Goal: Task Accomplishment & Management: Use online tool/utility

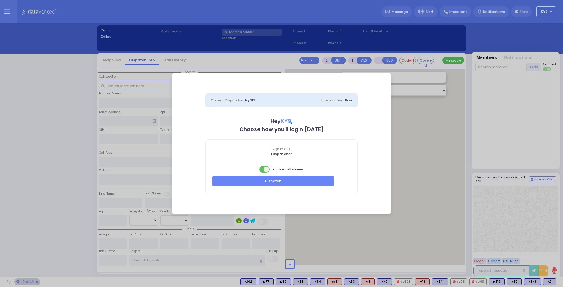
select select "15"
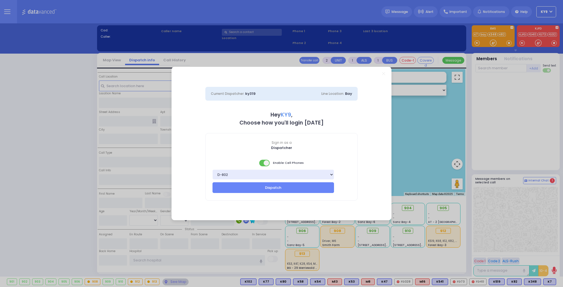
click at [260, 163] on span at bounding box center [264, 163] width 11 height 7
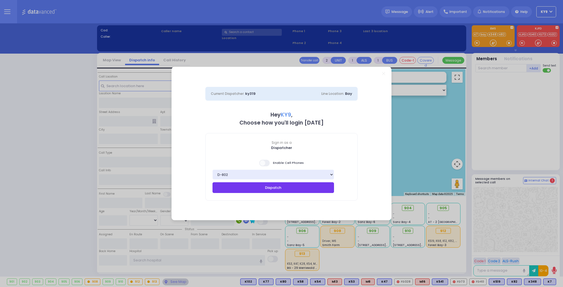
type input "1"
type input "0"
select select
type input "Pt not feeling well"
radio input "true"
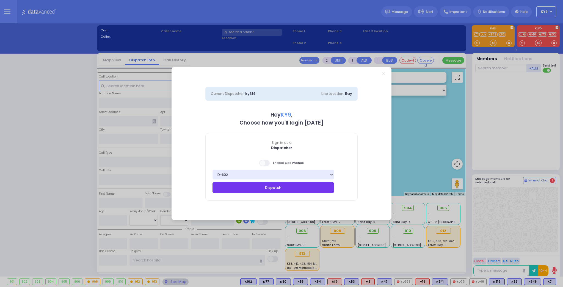
select select
type input "16:53"
select select "Hatzalah Garages"
type input "[GEOGRAPHIC_DATA]"
type input "PAKSH PL"
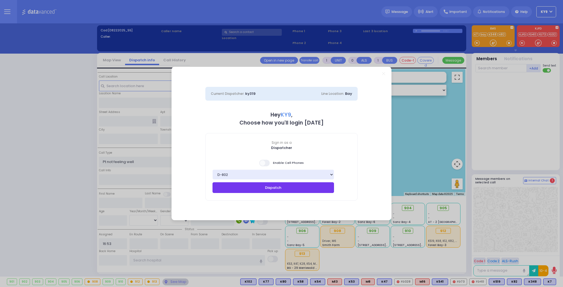
type input "1 Nicklesburg Road"
type input "201"
type input "Kiryas Joel"
type input "[US_STATE]"
type input "10950"
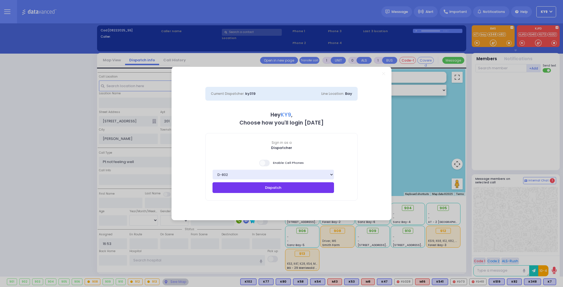
select select "SECTION 5"
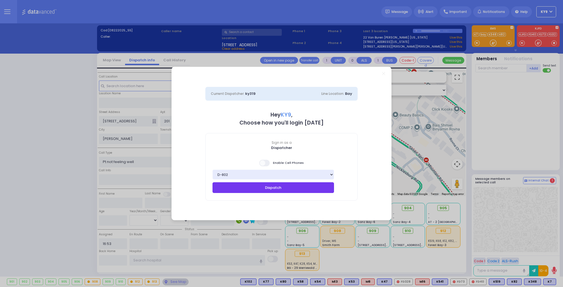
click at [274, 186] on button "Dispatch" at bounding box center [272, 187] width 121 height 10
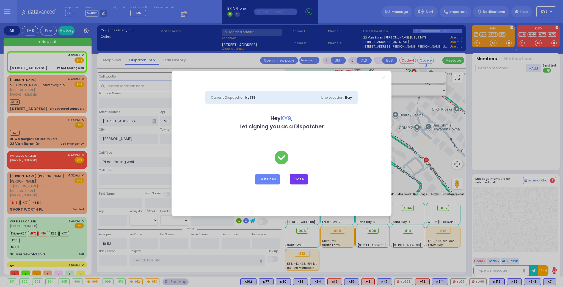
click at [297, 178] on button "Close" at bounding box center [299, 179] width 18 height 10
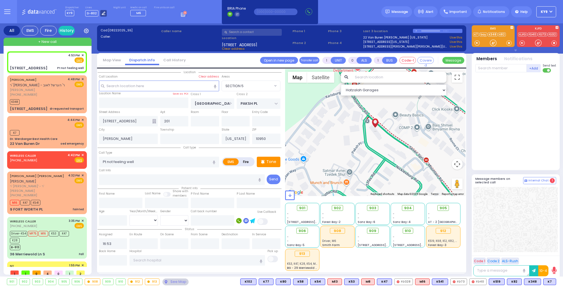
click at [102, 13] on icon at bounding box center [104, 14] width 4 height 4
select select "15"
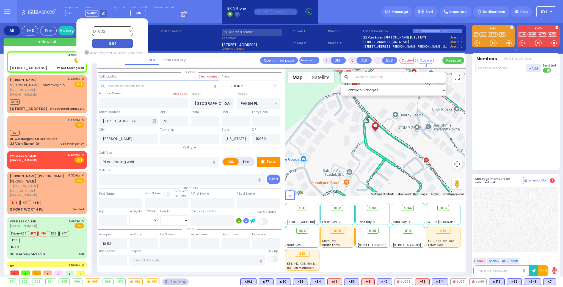
click at [120, 43] on div "Set" at bounding box center [112, 44] width 41 height 10
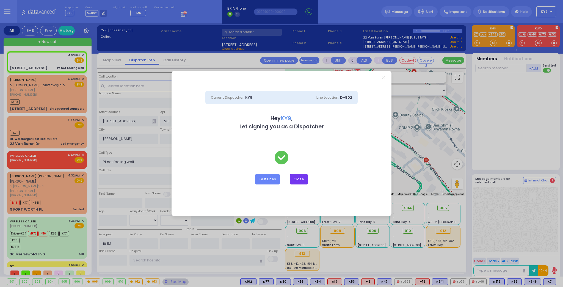
click at [297, 179] on button "Close" at bounding box center [299, 179] width 18 height 10
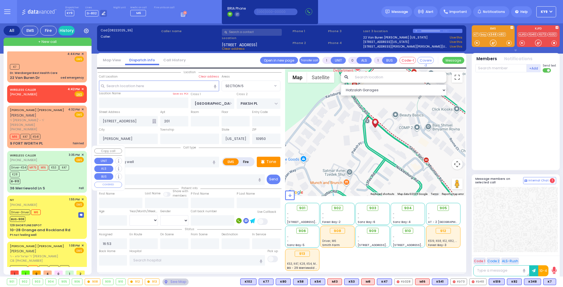
scroll to position [119, 0]
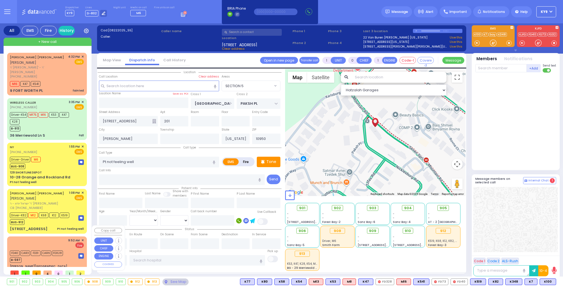
click at [67, 264] on div "Montgomery Fire District" at bounding box center [47, 266] width 74 height 4
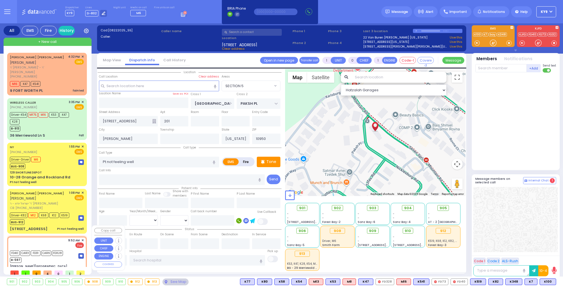
type input "2"
type input "1"
select select
type input "Standby at the air show"
radio input "false"
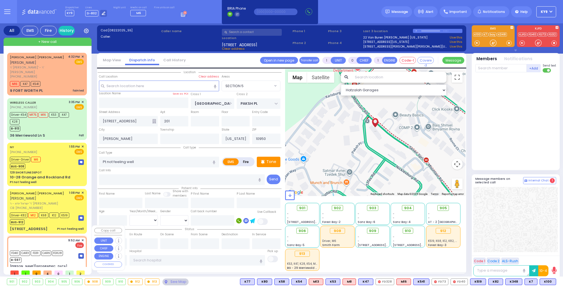
radio input "true"
select select
type input "09:52"
type input "09:53"
select select "Hatzalah Garages"
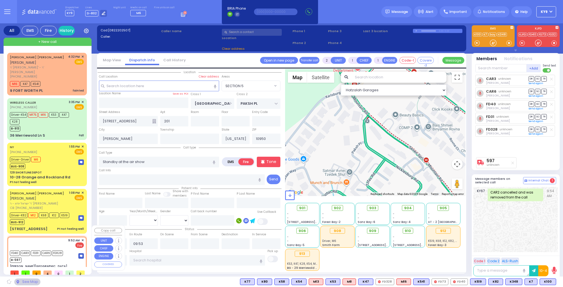
type input "Montgomery Fire District"
type input "WALLKILL AVE"
type input "UNION ST"
type input "136 Ward St"
type input "Montgomery"
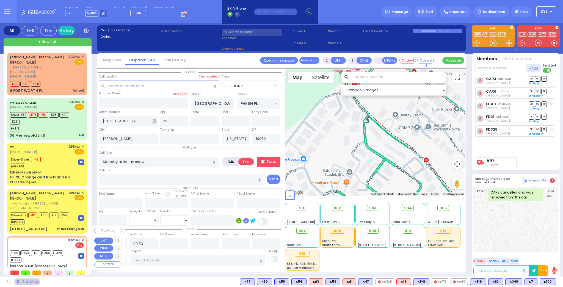
type input "12549"
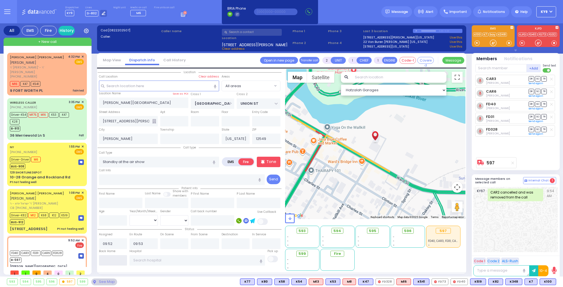
click at [109, 258] on input "text" at bounding box center [113, 260] width 28 height 10
type input "16:54"
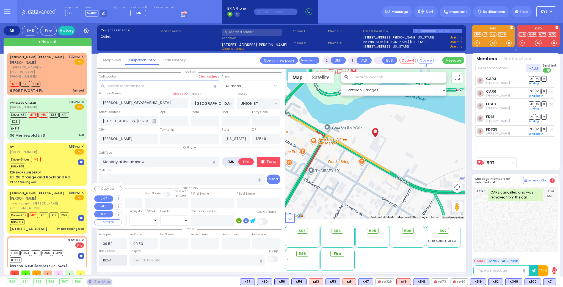
select select
radio input "true"
select select
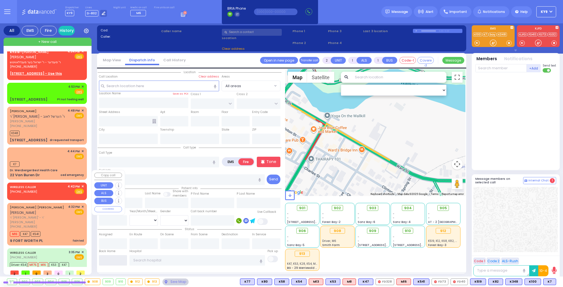
scroll to position [0, 0]
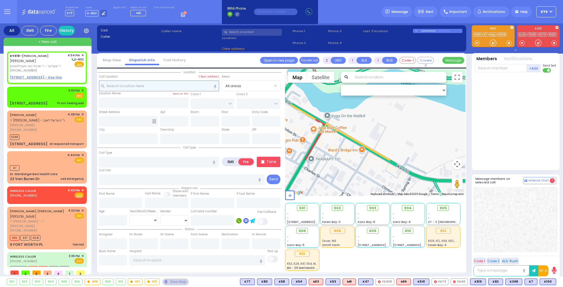
select select
radio input "true"
type input "YIDA"
type input "DEUTSCH"
select select
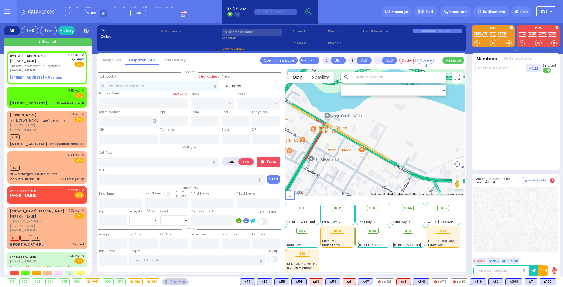
type input "16:54"
select select "Hatzalah Garages"
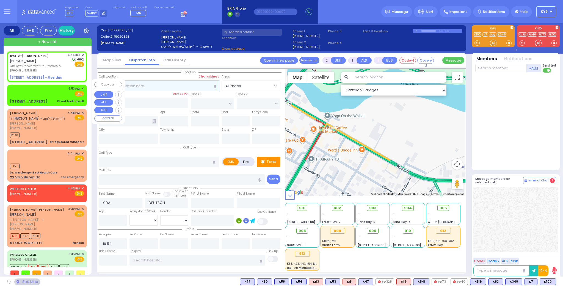
select select
radio input "true"
select select
select select "Hatzalah Garages"
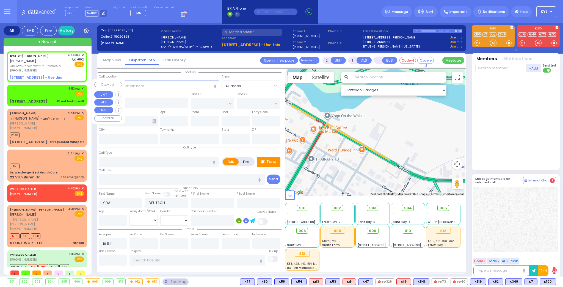
click at [39, 88] on div "4:53 PM ✕ Fire EMS" at bounding box center [47, 91] width 74 height 10
type input "1"
type input "0"
select select
type input "Pt not feeling well"
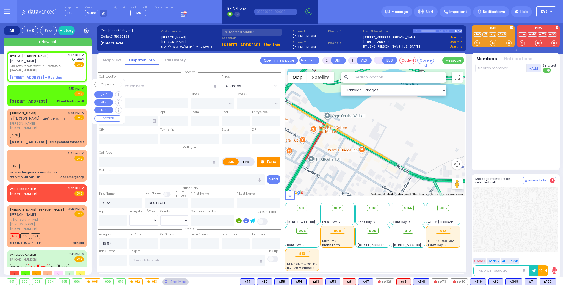
radio input "true"
select select
type input "16:53"
select select "Hatzalah Garages"
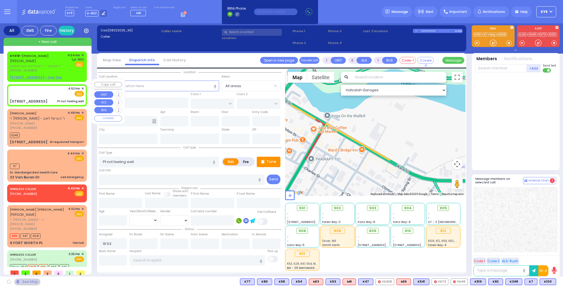
type input "[GEOGRAPHIC_DATA]"
type input "PAKSH PL"
type input "1 Nicklesburg Road"
type input "201"
type input "Kiryas Joel"
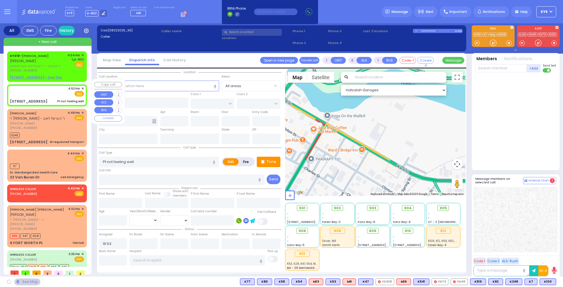
type input "[US_STATE]"
type input "10950"
select select "SECTION 5"
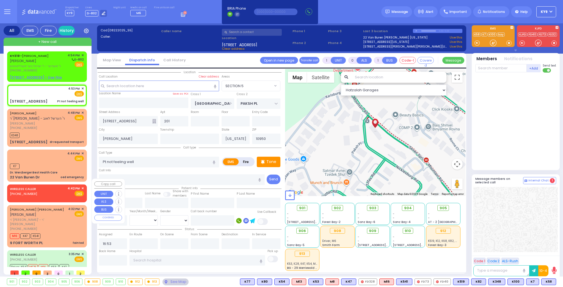
click at [81, 186] on span "✕" at bounding box center [82, 188] width 2 height 5
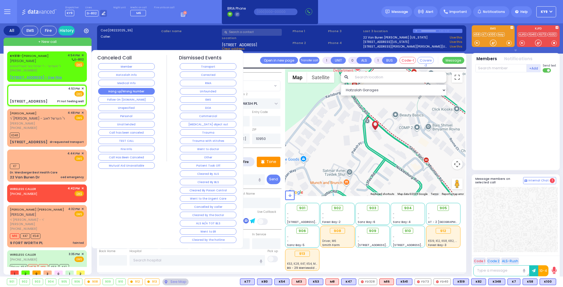
click at [120, 90] on button "Hang up/Wrong Number" at bounding box center [126, 91] width 57 height 7
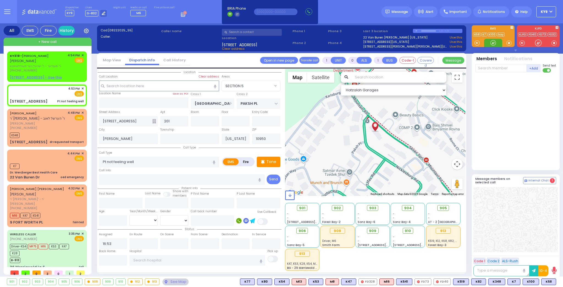
click at [493, 40] on div at bounding box center [492, 42] width 5 height 5
click at [49, 162] on div "K7" at bounding box center [47, 165] width 74 height 7
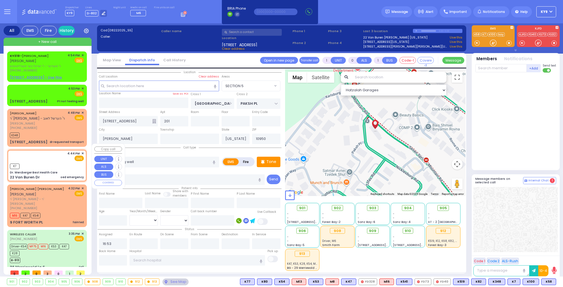
type input "2"
type input "1"
select select
type input "oed emergency"
radio input "true"
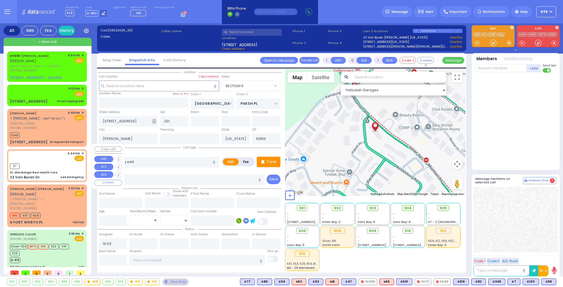
select select
type input "16:44"
type input "16:45"
select select "Hatzalah Garages"
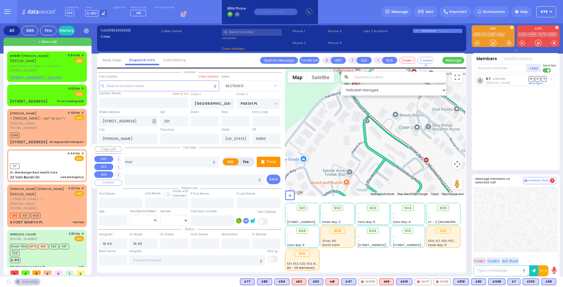
type input "Dr. Wercberger Best Health Care"
type input "SHINEV COURT"
type input "QUICKWAY RD"
type input "22 Van Buren Dr"
type input "Monroe"
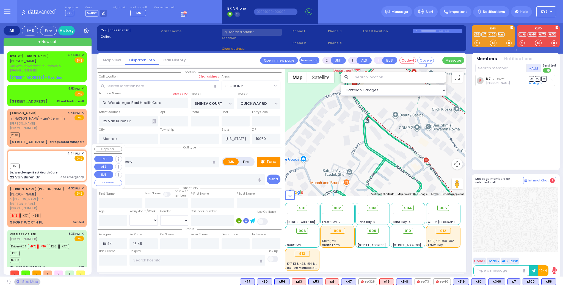
select select "SECTION 1"
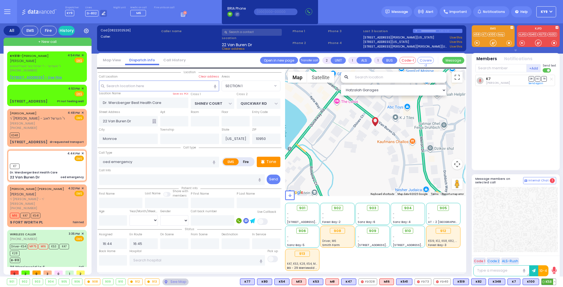
click at [547, 282] on span "K58" at bounding box center [548, 282] width 14 height 6
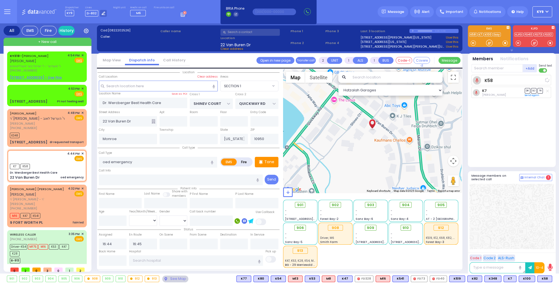
select select
radio input "true"
select select
select select "Hatzalah Garages"
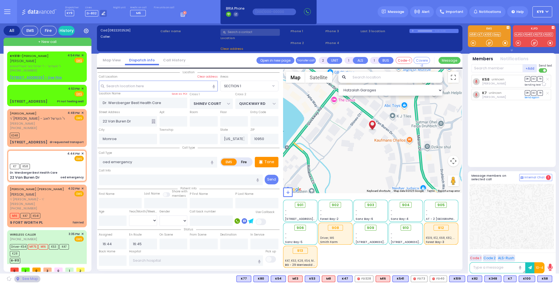
select select "SECTION 1"
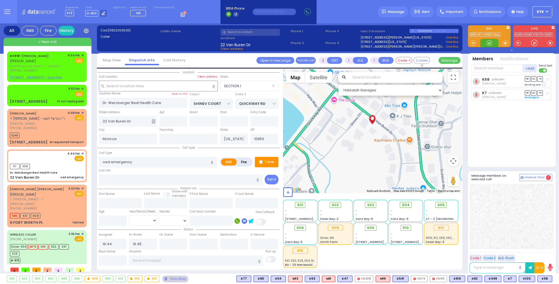
click at [491, 43] on div at bounding box center [489, 42] width 5 height 5
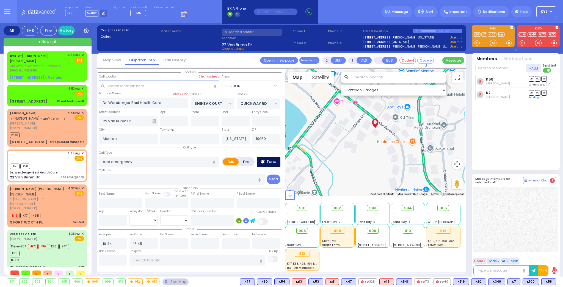
click at [274, 161] on p "Tone" at bounding box center [271, 162] width 10 height 6
drag, startPoint x: 492, startPoint y: 45, endPoint x: 462, endPoint y: 43, distance: 30.0
click at [493, 44] on div at bounding box center [492, 42] width 5 height 5
click at [81, 54] on span "✕" at bounding box center [82, 55] width 2 height 5
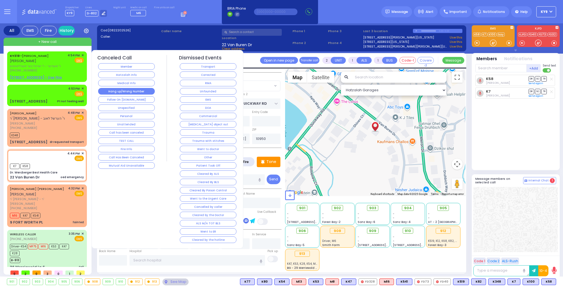
click at [120, 90] on button "Hang up/Wrong Number" at bounding box center [126, 91] width 57 height 7
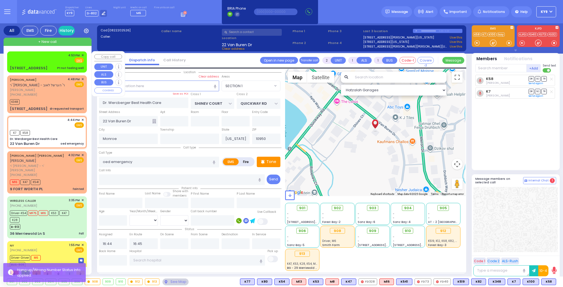
click at [44, 60] on div "4:53 PM ✕ Fire EMS" at bounding box center [47, 58] width 74 height 10
type input "1"
type input "0"
select select
type input "Pt not feeling well"
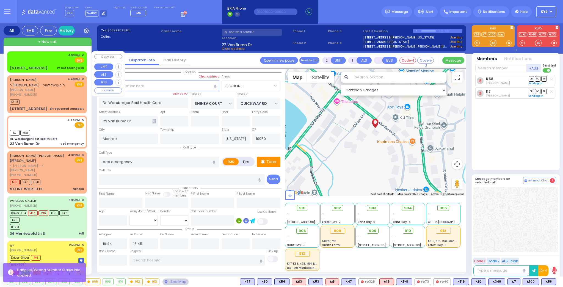
radio input "true"
select select
type input "16:53"
select select "Hatzalah Garages"
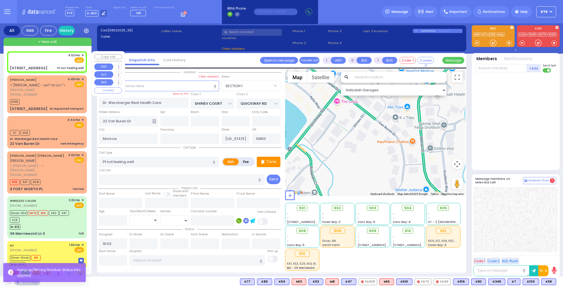
type input "SEVEN SPRINGS MOUNTAIN RD"
type input "PAKSH PL"
type input "1 Nicklesburg Road"
type input "201"
type input "Kiryas Joel"
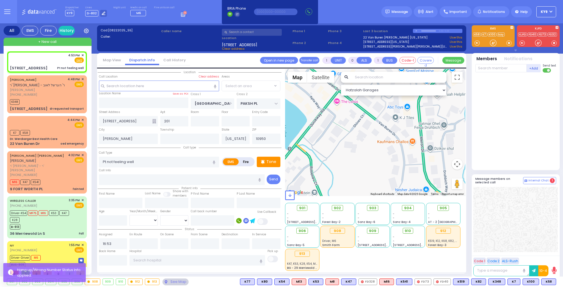
select select "SECTION 5"
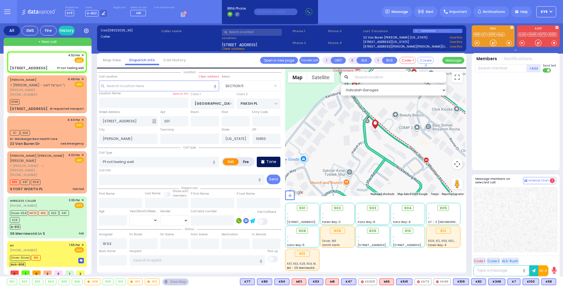
click at [273, 162] on p "Tone" at bounding box center [271, 162] width 10 height 6
click at [492, 43] on div at bounding box center [492, 42] width 5 height 5
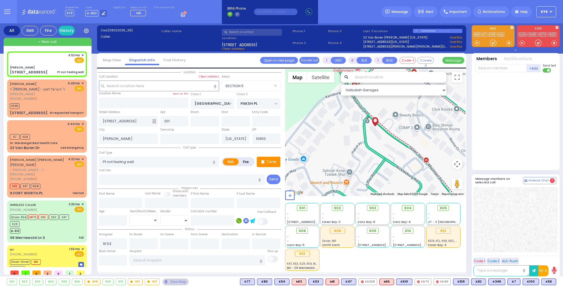
select select
radio input "true"
select select
select select "Hatzalah Garages"
type input "[PERSON_NAME]"
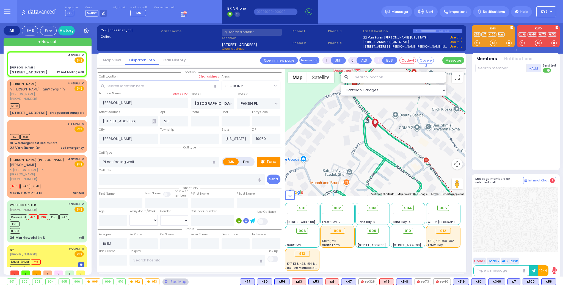
select select "SECTION 5"
click at [271, 162] on p "Tone" at bounding box center [271, 162] width 10 height 6
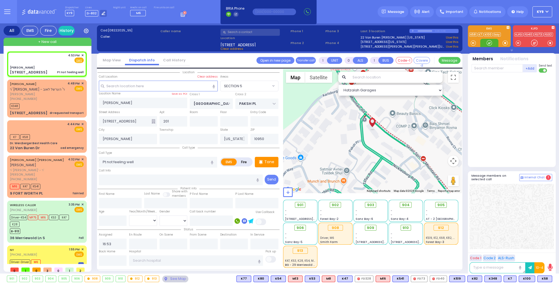
click at [489, 43] on div at bounding box center [489, 42] width 5 height 5
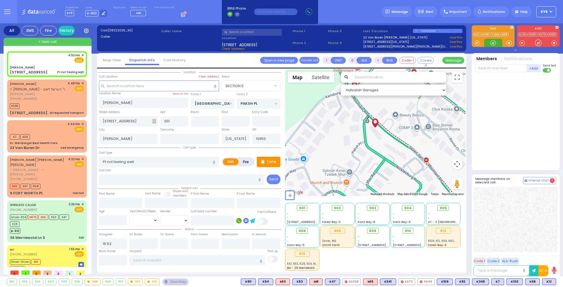
click at [492, 40] on div at bounding box center [492, 42] width 5 height 5
click at [550, 283] on span "K12" at bounding box center [548, 282] width 13 height 6
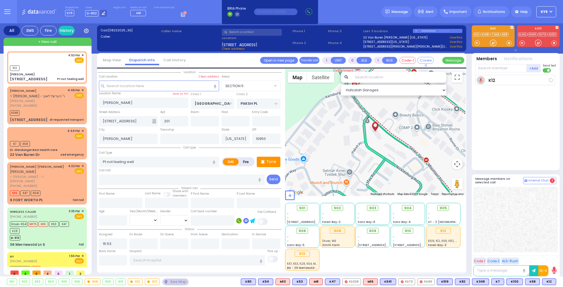
select select
radio input "true"
select select
type input "16:55"
select select "Hatzalah Garages"
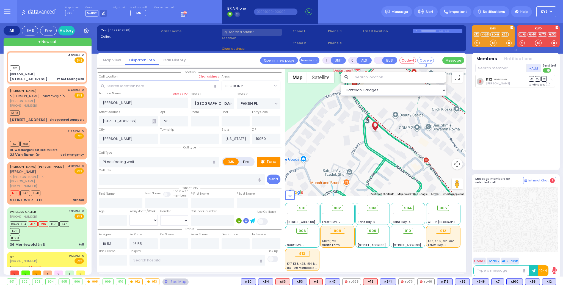
select select "SECTION 5"
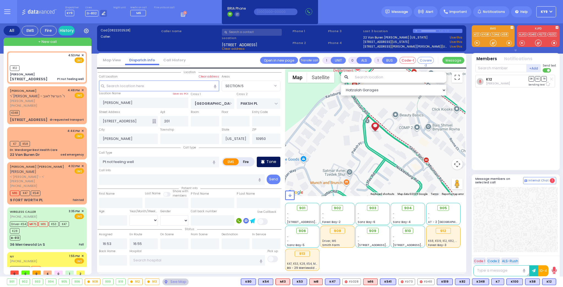
click at [273, 159] on p "Tone" at bounding box center [271, 162] width 10 height 6
click at [493, 42] on div at bounding box center [492, 42] width 5 height 5
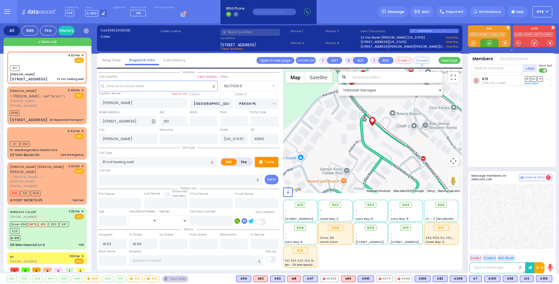
drag, startPoint x: 492, startPoint y: 42, endPoint x: 478, endPoint y: 43, distance: 13.2
click at [491, 42] on div at bounding box center [489, 42] width 5 height 5
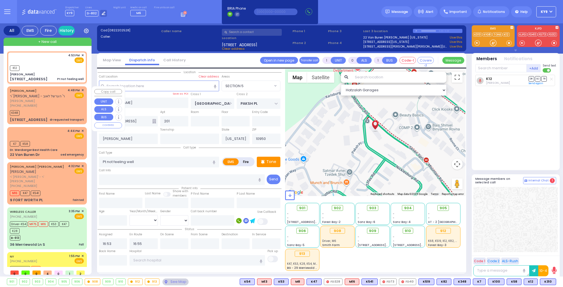
click at [43, 93] on div "NUCHEM BINIK ר' יצחק - ר' הערשל לאוב" at bounding box center [38, 93] width 56 height 11
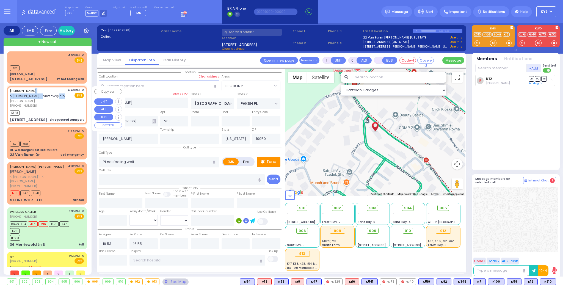
type input "2"
type input "1"
select select
type input "dr requested transport"
radio input "true"
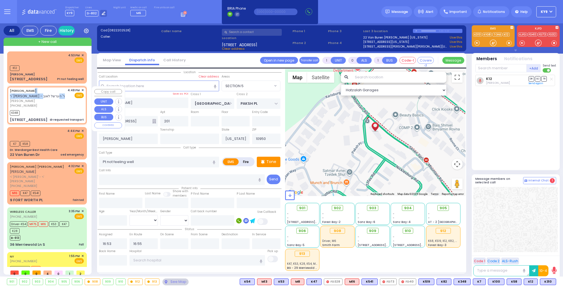
type input "NUCHEM"
type input "BINIK"
select select
type input "16:48"
type input "16:51"
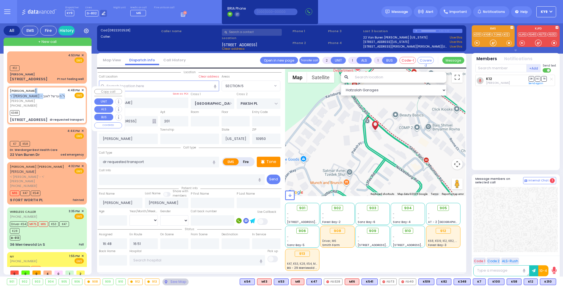
type input "VOLOVA RD"
type input "27 MOUNTAIN RD"
type input "101"
type input "Monroe"
select select "SECTION 5"
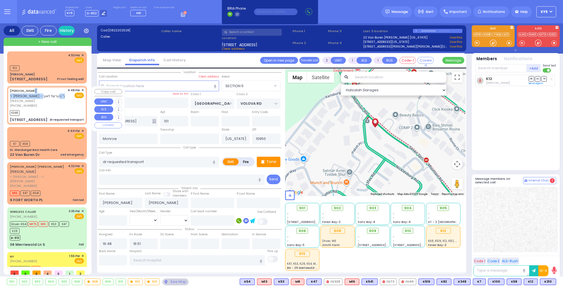
select select "Hatzalah Garages"
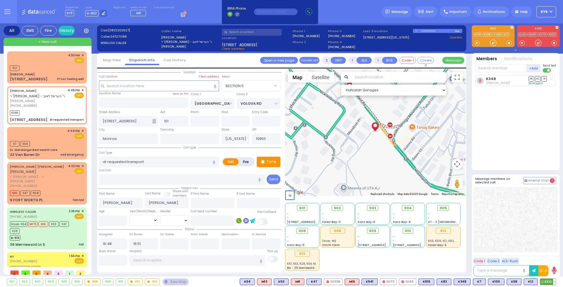
click at [546, 280] on span "K310" at bounding box center [548, 282] width 16 height 6
select select
radio input "true"
select select
select select "Hatzalah Garages"
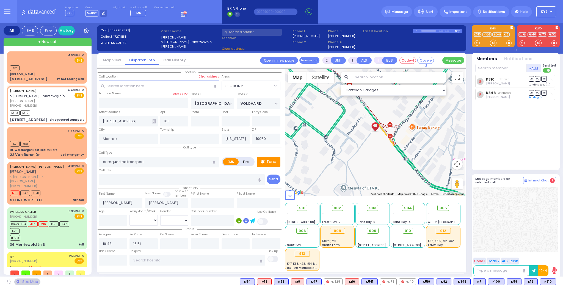
select select "SECTION 5"
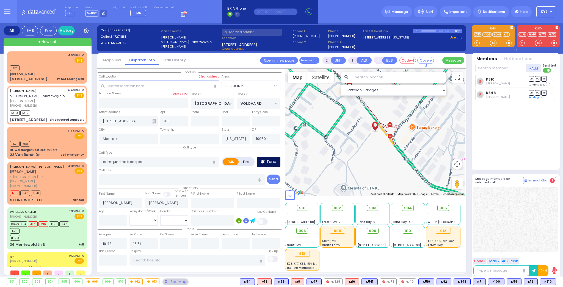
click at [271, 164] on div "Tone" at bounding box center [269, 162] width 24 height 10
click at [492, 42] on div at bounding box center [492, 42] width 5 height 5
click at [43, 65] on div "K12" at bounding box center [47, 67] width 74 height 7
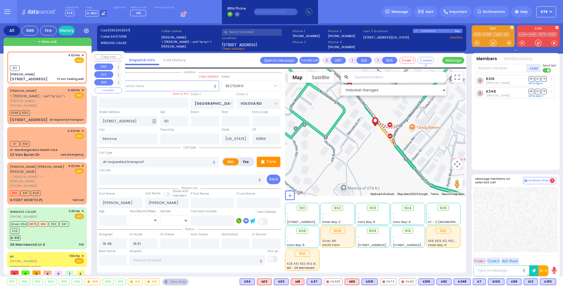
type input "1"
type input "0"
select select
type input "Pt not feeling well"
radio input "true"
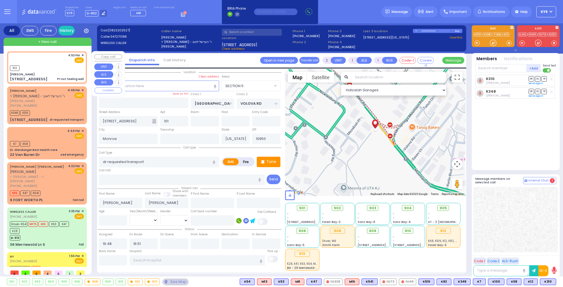
select select
type input "16:53"
type input "16:55"
type input "[PERSON_NAME]"
type input "PAKSH PL"
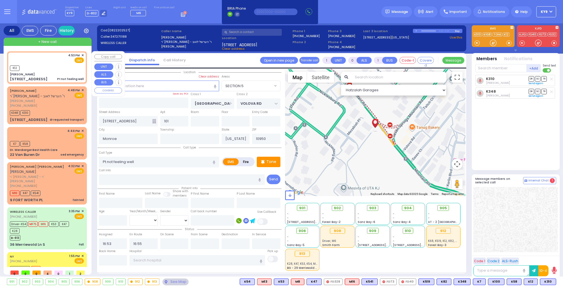
type input "1 Nicklesburg Road"
type input "201"
type input "Kiryas Joel"
select select "Hatzalah Garages"
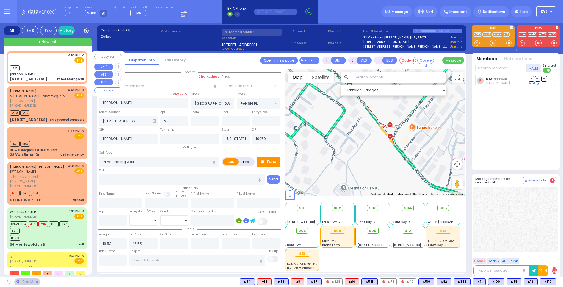
select select "SECTION 5"
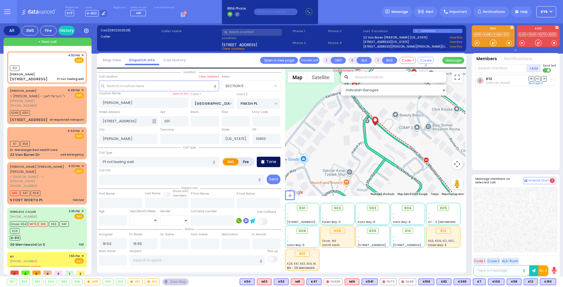
click at [267, 162] on p "Tone" at bounding box center [271, 162] width 10 height 6
click at [492, 45] on div at bounding box center [492, 42] width 5 height 5
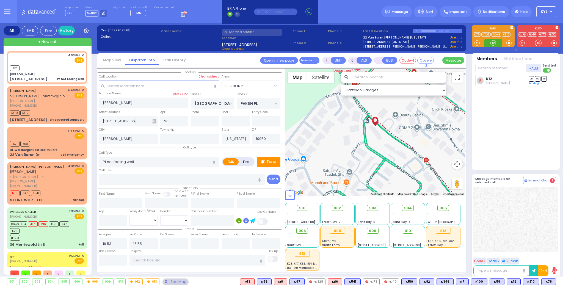
click at [492, 42] on div at bounding box center [492, 42] width 5 height 5
click at [493, 44] on div at bounding box center [492, 42] width 5 height 5
click at [38, 69] on div "K12" at bounding box center [47, 67] width 74 height 7
select select
radio input "true"
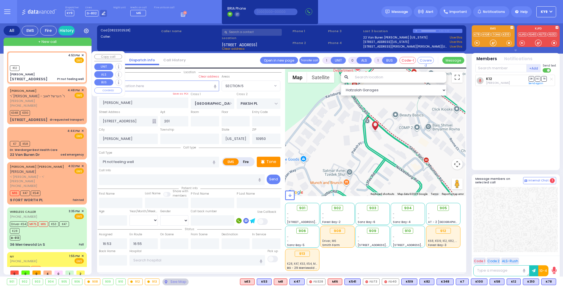
select select
select select "Hatzalah Garages"
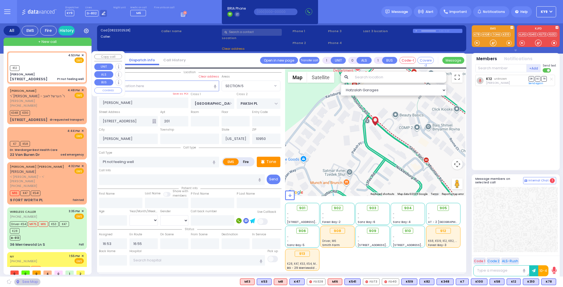
select select "SECTION 5"
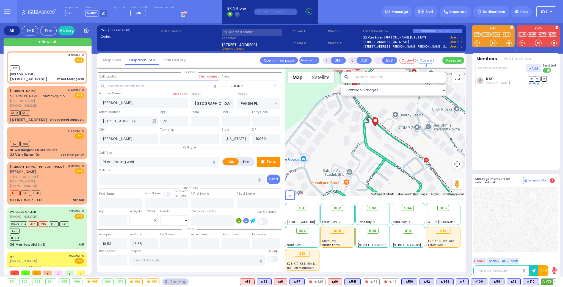
click at [548, 282] on span "K78" at bounding box center [548, 282] width 14 height 6
select select
radio input "true"
select select
select select "Hatzalah Garages"
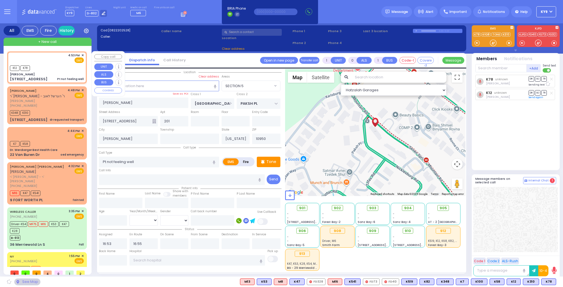
select select "SECTION 5"
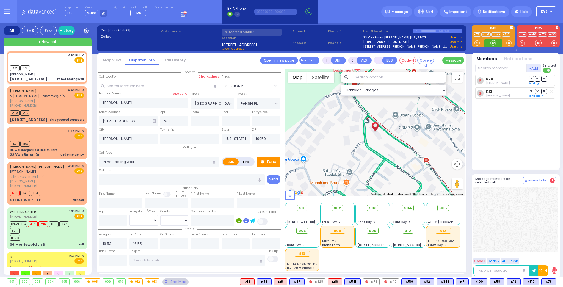
click at [492, 42] on div at bounding box center [492, 42] width 5 height 5
click at [268, 162] on p "Tone" at bounding box center [271, 162] width 10 height 6
click at [491, 42] on div at bounding box center [492, 42] width 5 height 5
click at [262, 163] on icon at bounding box center [263, 162] width 4 height 7
click at [492, 43] on div at bounding box center [492, 42] width 5 height 5
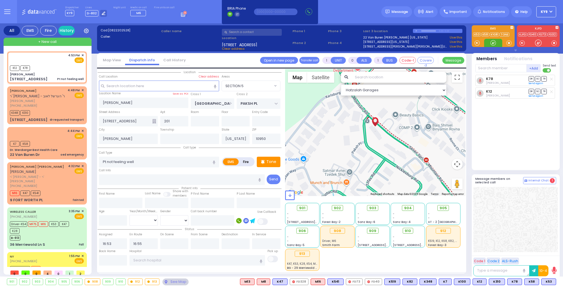
click at [493, 46] on div at bounding box center [492, 42] width 5 height 5
click at [548, 281] on span "K53" at bounding box center [548, 282] width 14 height 6
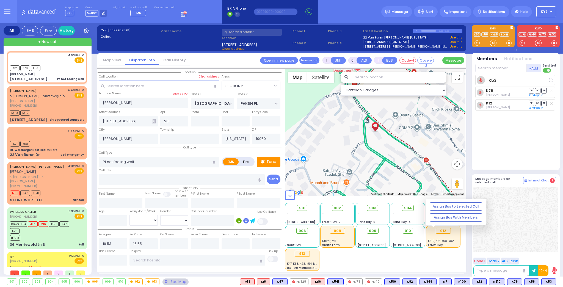
select select
radio input "true"
select select
select select "Hatzalah Garages"
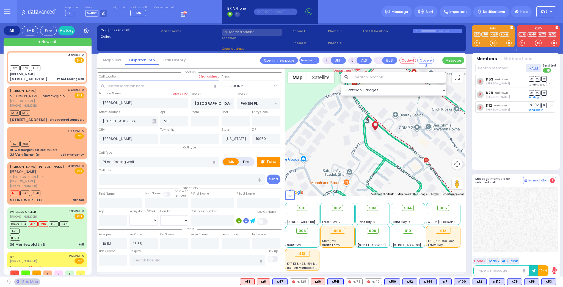
select select "SECTION 5"
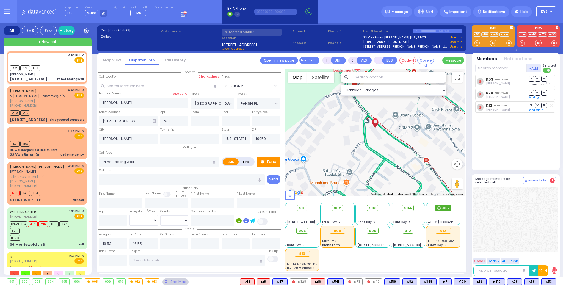
click at [440, 208] on circle at bounding box center [438, 207] width 3 height 3
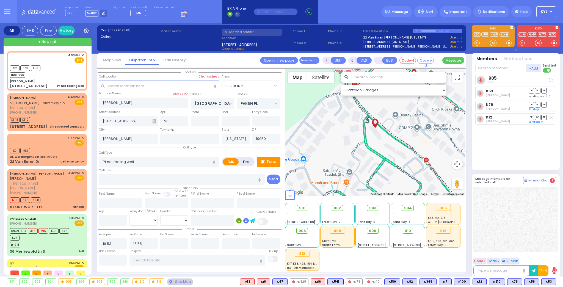
select select
radio input "true"
select select
select select "Hatzalah Garages"
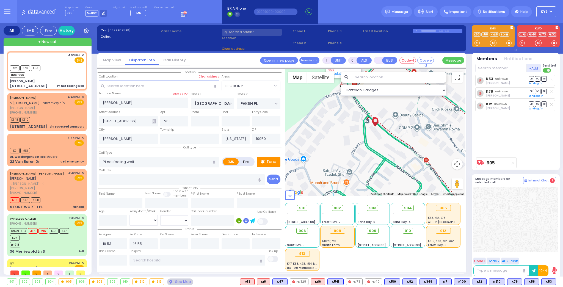
select select "SECTION 5"
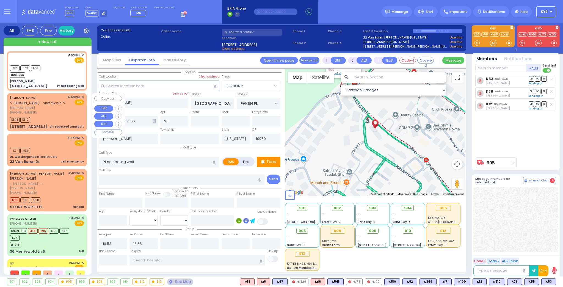
click at [50, 106] on span "[PERSON_NAME]" at bounding box center [38, 108] width 56 height 5
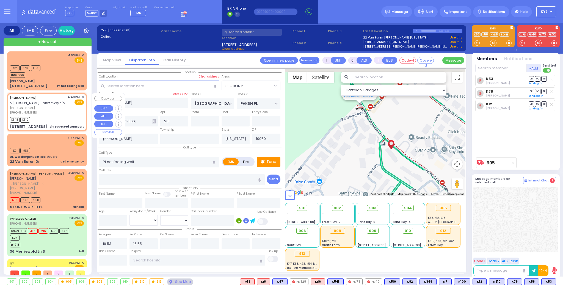
type input "2"
type input "1"
select select
type input "dr requested transport"
radio input "true"
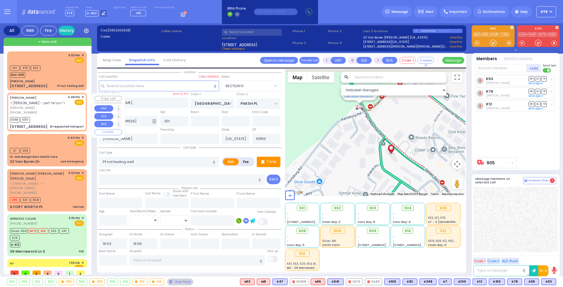
type input "NUCHEM"
type input "BINIK"
select select
type input "16:48"
type input "16:51"
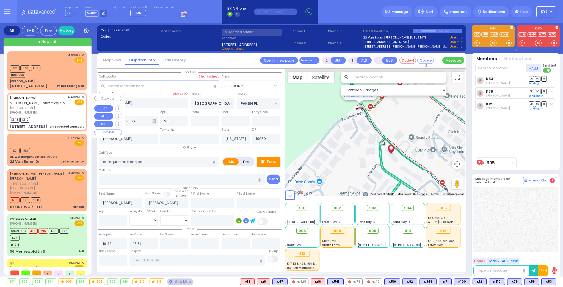
type input "VOLOVA RD"
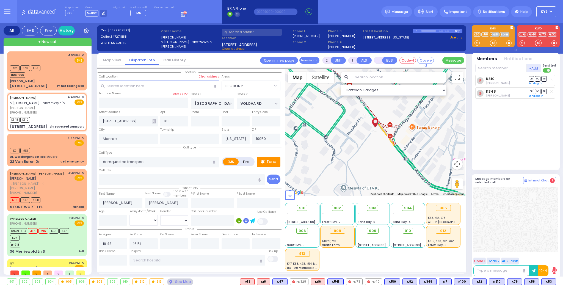
click at [490, 39] on div at bounding box center [493, 36] width 43 height 22
click at [492, 41] on div at bounding box center [492, 42] width 5 height 5
click at [60, 61] on div "4:53 PM ✕ EMS" at bounding box center [47, 58] width 74 height 10
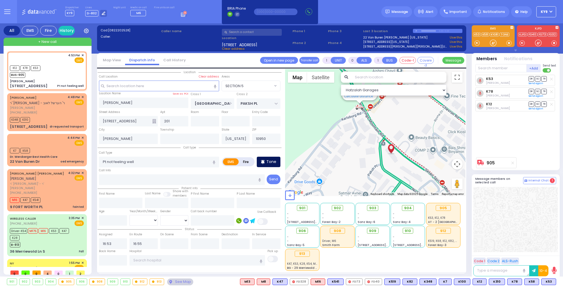
click at [268, 158] on div "Tone" at bounding box center [269, 162] width 24 height 10
drag, startPoint x: 493, startPoint y: 43, endPoint x: 501, endPoint y: 39, distance: 9.0
click at [496, 42] on div at bounding box center [492, 42] width 5 height 5
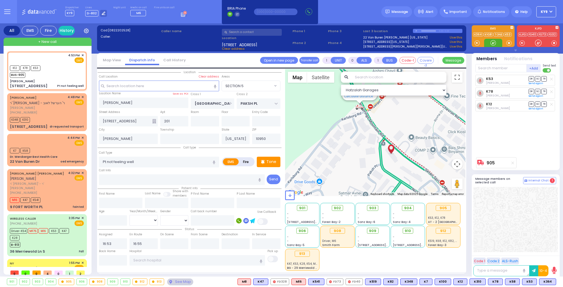
click at [491, 41] on div at bounding box center [492, 42] width 5 height 5
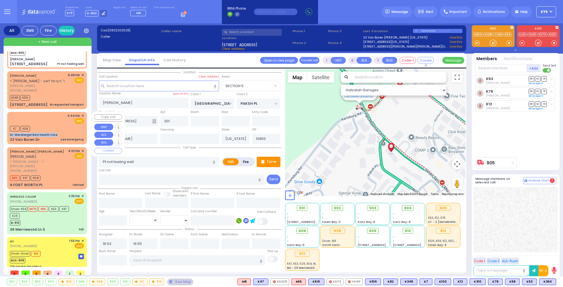
click at [58, 131] on div "4:44 PM ✕ EMS K7 K58" at bounding box center [46, 128] width 77 height 31
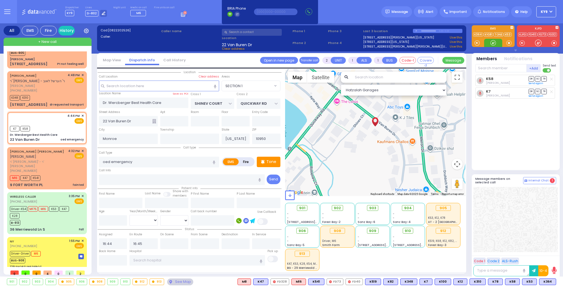
click at [490, 43] on div at bounding box center [492, 42] width 5 height 5
click at [489, 44] on div at bounding box center [493, 43] width 18 height 8
click at [300, 229] on div "906" at bounding box center [302, 231] width 16 height 6
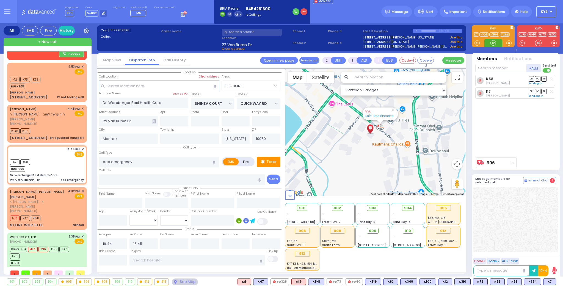
scroll to position [35, 0]
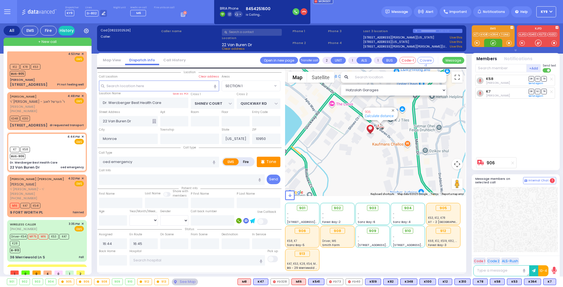
drag, startPoint x: 494, startPoint y: 41, endPoint x: 492, endPoint y: 43, distance: 2.9
click at [492, 43] on div at bounding box center [492, 42] width 5 height 5
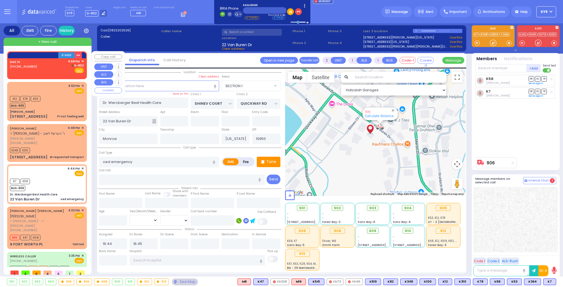
click at [42, 64] on div "EMS IN (845) 425-1600 4:59 PM ✕ D-802 EMS" at bounding box center [47, 66] width 74 height 14
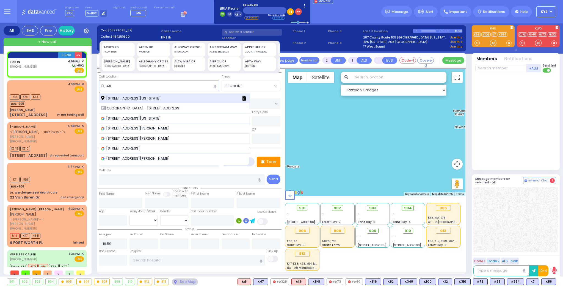
click at [121, 98] on span "411 Schunnemunk Road Woodbury New York 10930" at bounding box center [132, 98] width 62 height 5
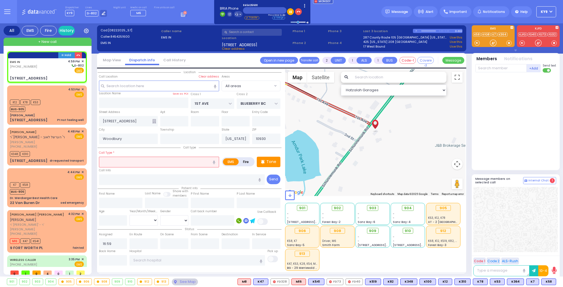
click at [118, 163] on input "text" at bounding box center [159, 162] width 120 height 10
click at [107, 218] on input "number" at bounding box center [113, 220] width 28 height 10
click at [143, 221] on select "Year Month Week Day" at bounding box center [143, 220] width 28 height 10
click at [129, 215] on select "Year Month Week Day" at bounding box center [143, 220] width 28 height 10
drag, startPoint x: 171, startPoint y: 218, endPoint x: 169, endPoint y: 221, distance: 4.1
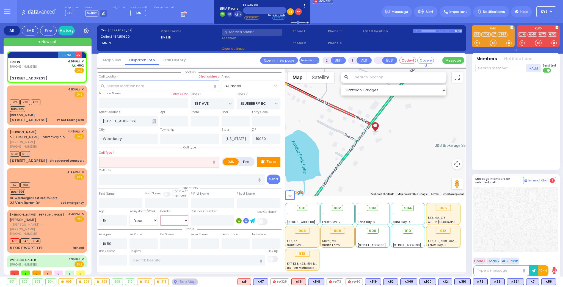
click at [171, 218] on select "Male Female" at bounding box center [174, 220] width 28 height 10
click at [160, 215] on select "Male Female" at bounding box center [174, 220] width 28 height 10
click at [212, 223] on input "text" at bounding box center [212, 220] width 43 height 10
click at [183, 158] on input "text" at bounding box center [159, 162] width 120 height 10
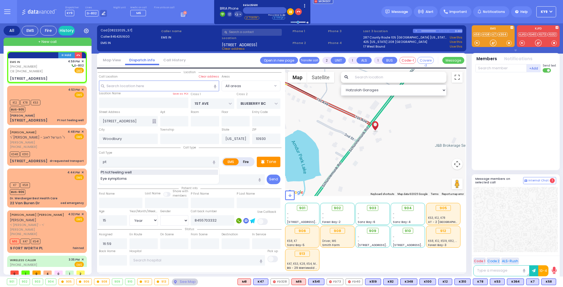
drag, startPoint x: 152, startPoint y: 173, endPoint x: 149, endPoint y: 172, distance: 3.6
click at [152, 173] on div "Pt not feeling well" at bounding box center [159, 172] width 117 height 5
click at [154, 178] on input "text" at bounding box center [182, 179] width 166 height 10
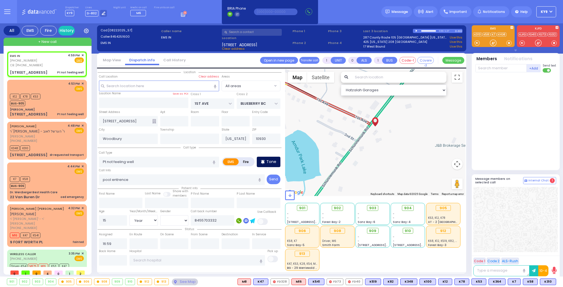
click at [268, 163] on p "Tone" at bounding box center [271, 162] width 10 height 6
click at [493, 43] on div at bounding box center [492, 42] width 5 height 5
click at [546, 282] on span "K319" at bounding box center [547, 282] width 15 height 6
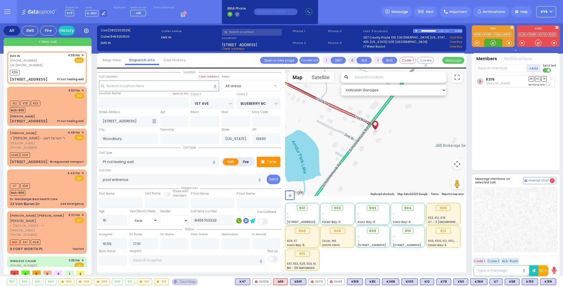
click at [491, 43] on div at bounding box center [492, 42] width 5 height 5
click at [490, 44] on div at bounding box center [492, 42] width 5 height 5
click at [546, 280] on span "K329" at bounding box center [547, 282] width 16 height 6
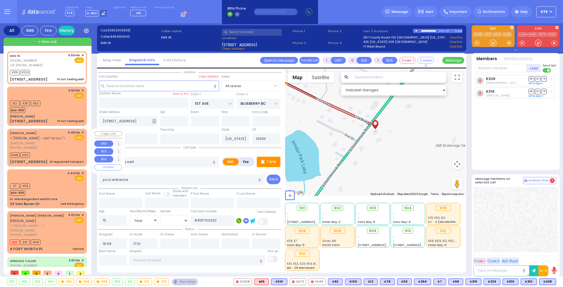
click at [56, 151] on div "K348 K310" at bounding box center [47, 154] width 74 height 7
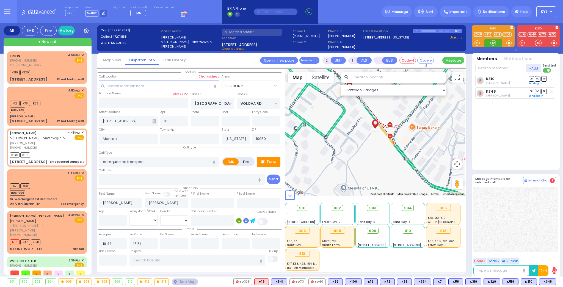
click at [490, 44] on div at bounding box center [492, 42] width 5 height 5
click at [369, 208] on icon at bounding box center [368, 207] width 3 height 3
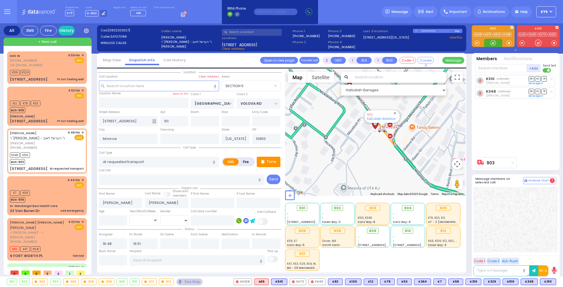
click at [494, 45] on div at bounding box center [492, 42] width 5 height 5
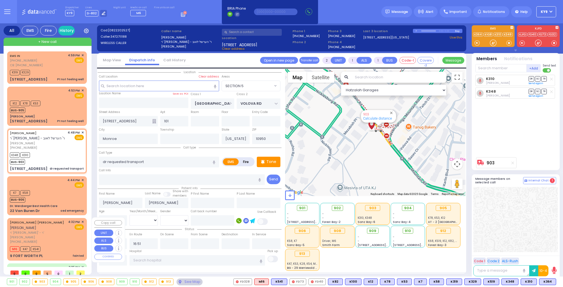
click at [54, 239] on div "(845) 774-1469" at bounding box center [38, 241] width 56 height 5
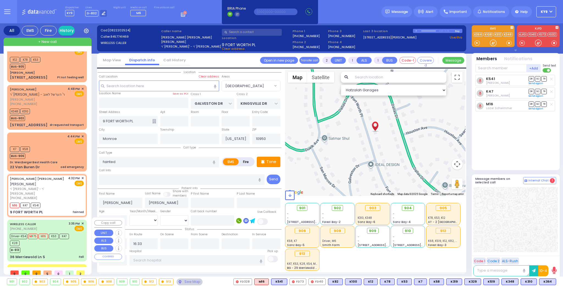
scroll to position [44, 0]
click at [115, 258] on input "text" at bounding box center [113, 260] width 28 height 10
click at [114, 258] on input "text" at bounding box center [113, 260] width 28 height 10
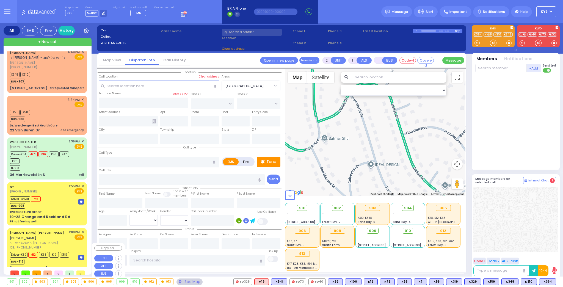
scroll to position [83, 0]
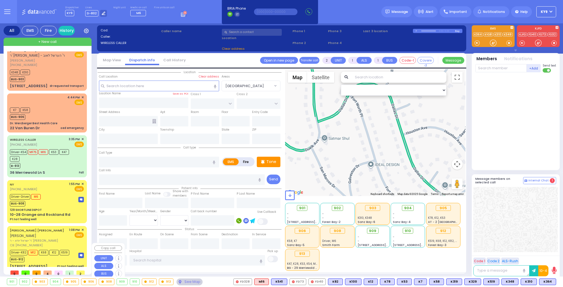
click at [51, 264] on div "1 APTA WAY 201 Pt not feeling well" at bounding box center [47, 266] width 74 height 5
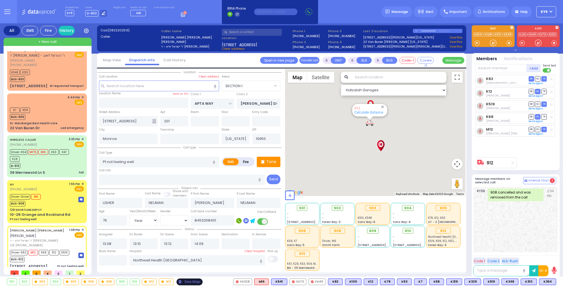
click at [193, 282] on div "See Map" at bounding box center [189, 281] width 26 height 7
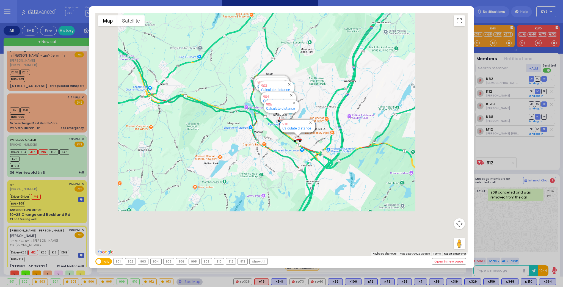
click at [227, 261] on div "912" at bounding box center [231, 261] width 10 height 6
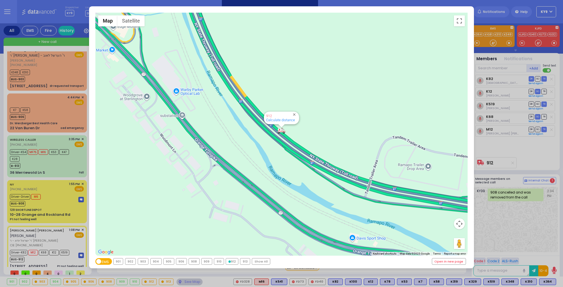
click at [194, 262] on div "908" at bounding box center [194, 261] width 10 height 6
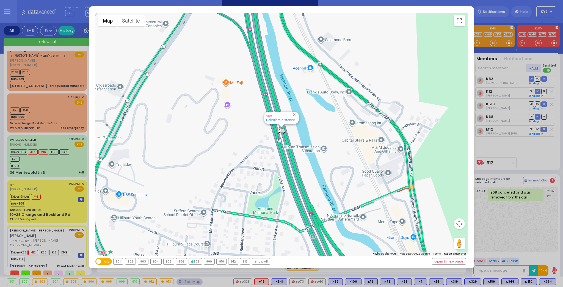
click at [242, 260] on div "913" at bounding box center [245, 261] width 10 height 6
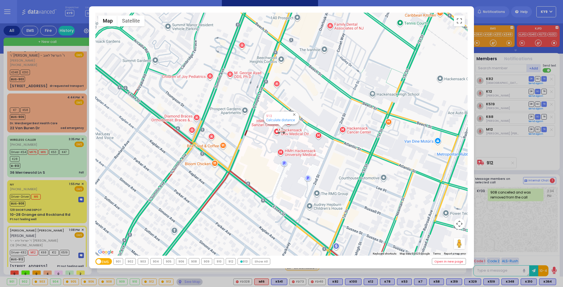
click at [179, 261] on div "906" at bounding box center [181, 261] width 10 height 6
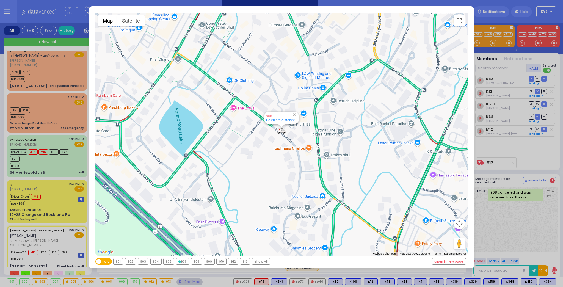
click at [143, 262] on div "903" at bounding box center [143, 261] width 10 height 6
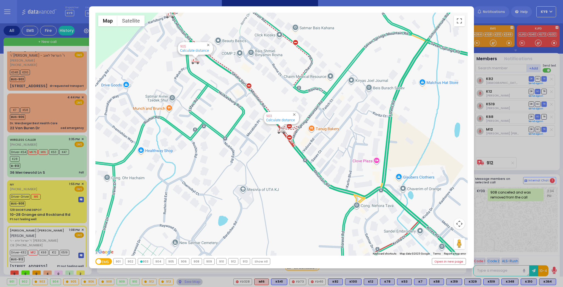
click at [255, 260] on div "Show All" at bounding box center [261, 261] width 18 height 6
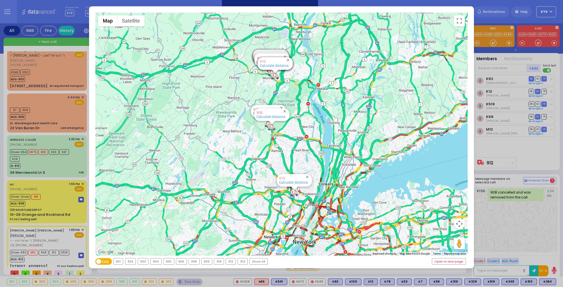
click at [186, 282] on div "← Move left → Move right ↑ Move up ↓ Move down + Zoom in - Zoom out Home Jump l…" at bounding box center [281, 143] width 563 height 287
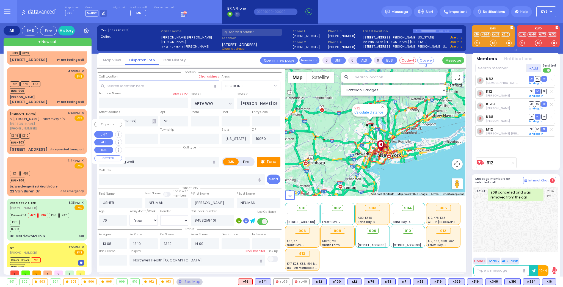
scroll to position [38, 0]
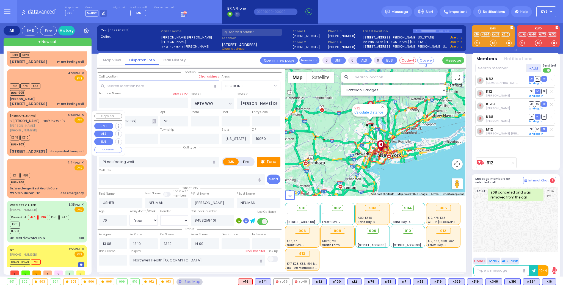
click at [62, 136] on div "K348 K310 BUS-903" at bounding box center [47, 141] width 74 height 14
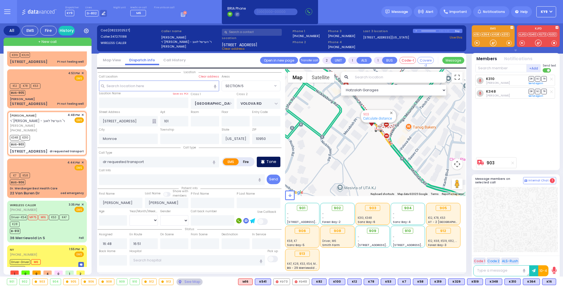
click at [270, 162] on p "Tone" at bounding box center [271, 162] width 10 height 6
click at [493, 42] on div at bounding box center [492, 42] width 5 height 5
click at [200, 259] on input "text" at bounding box center [196, 260] width 135 height 10
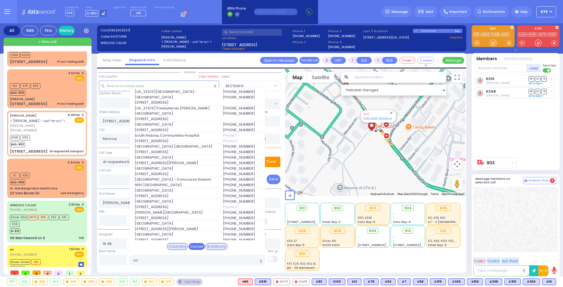
click at [199, 246] on div "Cornell" at bounding box center [196, 246] width 16 height 7
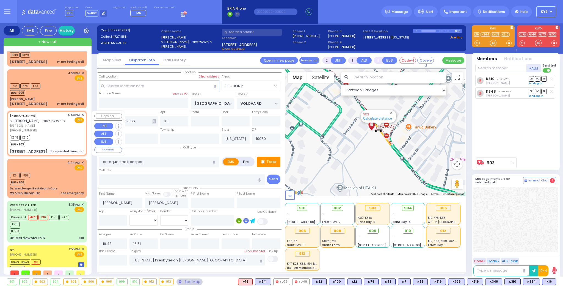
scroll to position [0, 0]
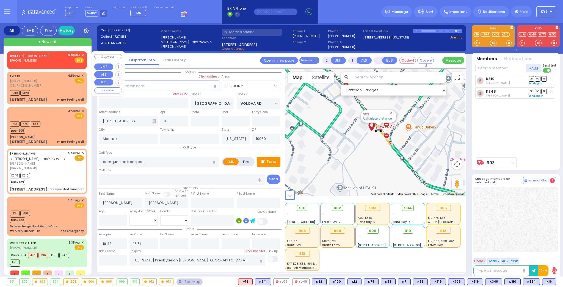
click at [81, 55] on span "✕" at bounding box center [82, 55] width 2 height 5
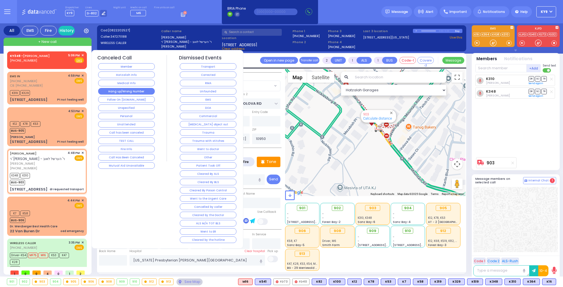
click at [106, 90] on button "Hang up/Wrong Number" at bounding box center [126, 91] width 57 height 7
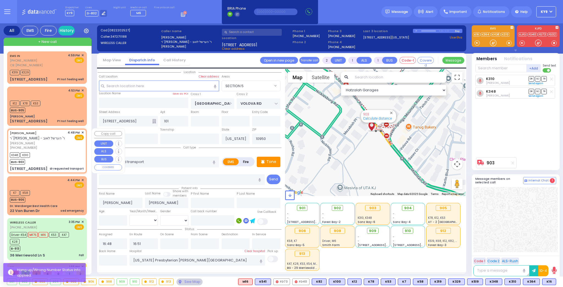
click at [44, 152] on div "K348 K310 BUS-903" at bounding box center [47, 158] width 74 height 14
select select "SECTION 5"
select select
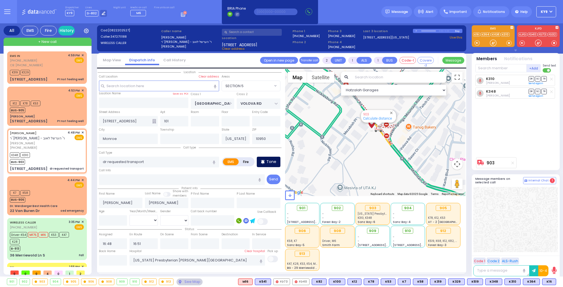
click at [267, 165] on div "Tone" at bounding box center [269, 162] width 24 height 10
click at [492, 41] on div at bounding box center [492, 42] width 5 height 5
click at [269, 161] on p "Tone" at bounding box center [271, 162] width 10 height 6
click at [491, 44] on div at bounding box center [492, 42] width 5 height 5
click at [554, 282] on button at bounding box center [554, 282] width 3 height 6
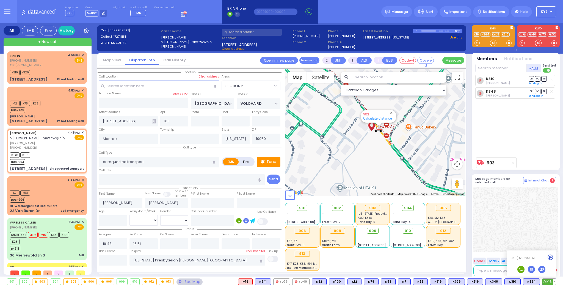
click at [550, 257] on icon at bounding box center [550, 257] width 6 height 6
click at [526, 147] on div "K310 Lipa Blumenthal DR SO TR Sending text K348" at bounding box center [516, 115] width 82 height 80
click at [267, 160] on p "Tone" at bounding box center [271, 162] width 10 height 6
click at [490, 44] on div at bounding box center [492, 42] width 5 height 5
click at [493, 43] on div at bounding box center [492, 42] width 5 height 5
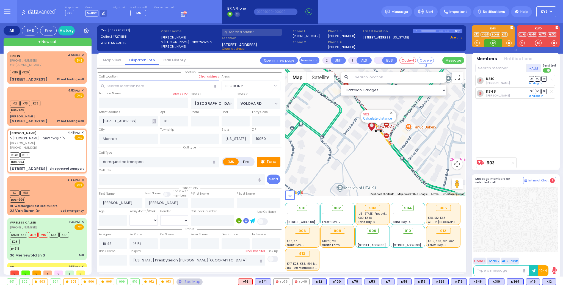
click at [493, 42] on div at bounding box center [492, 42] width 5 height 5
click at [266, 164] on div "Tone" at bounding box center [269, 162] width 24 height 10
click at [493, 43] on div at bounding box center [492, 42] width 5 height 5
click at [492, 44] on div at bounding box center [492, 42] width 5 height 5
click at [546, 281] on span "K102" at bounding box center [548, 282] width 16 height 6
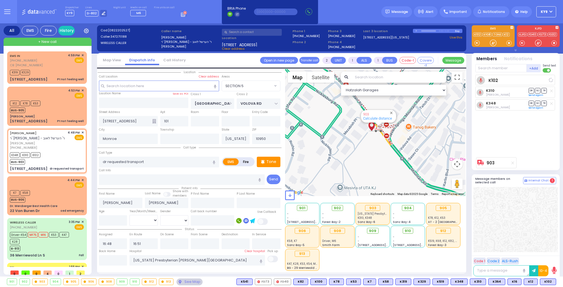
select select
radio input "true"
select select
select select "Hatzalah Garages"
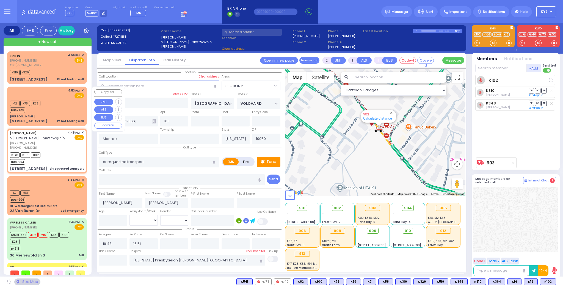
select select "SECTION 5"
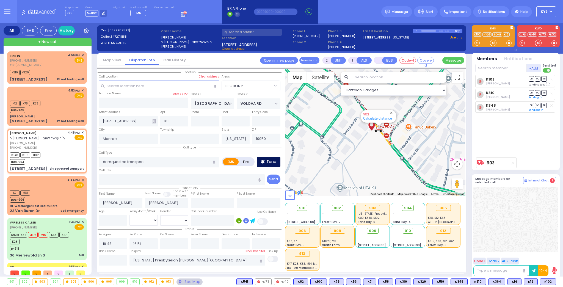
click at [269, 162] on p "Tone" at bounding box center [271, 162] width 10 height 6
click at [492, 45] on div at bounding box center [492, 42] width 5 height 5
click at [265, 160] on div "Tone" at bounding box center [269, 162] width 24 height 10
click at [64, 110] on div "K12 K78 K53 BUS-905" at bounding box center [47, 106] width 74 height 14
type input "1"
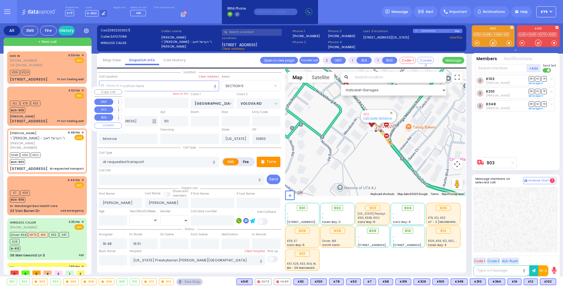
type input "0"
select select
type input "Pt not feeling well"
radio input "true"
select select
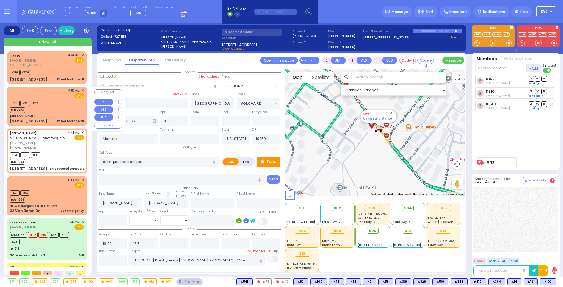
type input "16:53"
type input "16:55"
select select "Hatzalah Garages"
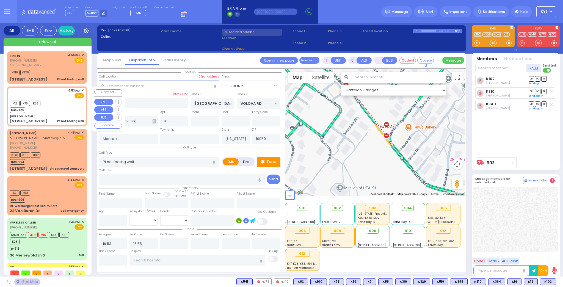
type input "[PERSON_NAME]"
type input "PAKSH PL"
type input "1 Nicklesburg Road"
type input "201"
type input "Kiryas Joel"
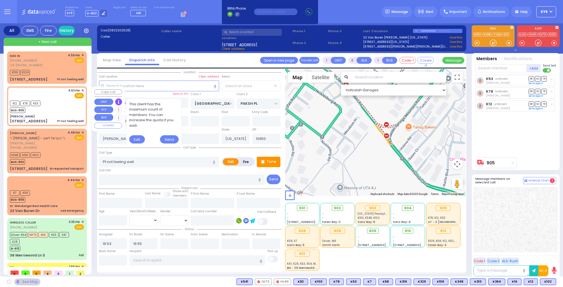
select select "SECTION 5"
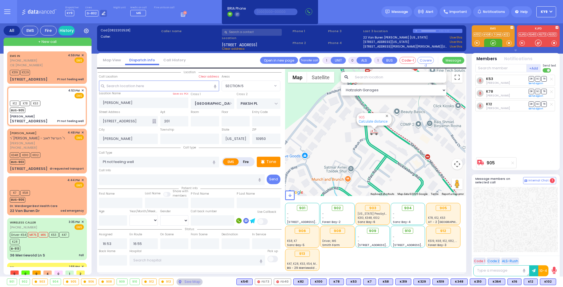
click at [493, 43] on div at bounding box center [492, 42] width 5 height 5
click at [490, 42] on div at bounding box center [492, 42] width 5 height 5
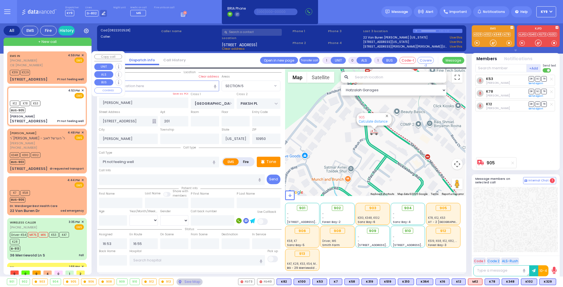
click at [71, 68] on div "EMS IN (845) 425-1600 CB: (845) 570-3332 4:59 PM ✕ EMS K319" at bounding box center [46, 67] width 77 height 31
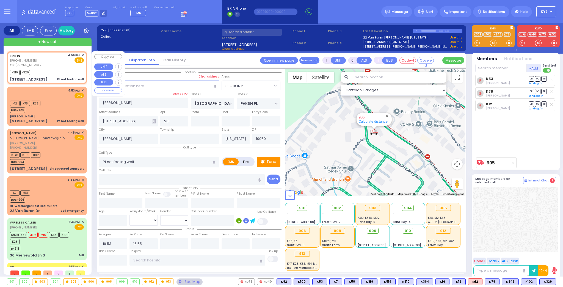
select select
radio input "true"
type input "pool entrence"
type input "15"
select select "Year"
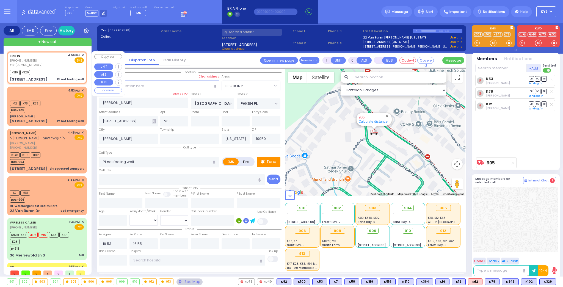
select select "[DEMOGRAPHIC_DATA]"
type input "8455703332"
type input "16:59"
type input "17:01"
type input "1ST AVE"
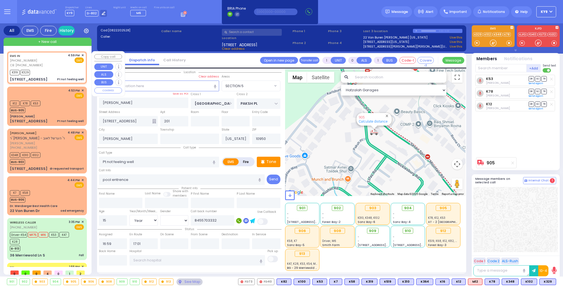
type input "BLUEBERRY BC"
type input "411 Schunnemunk Road"
type input "Woodbury"
type input "10930"
select select "Hatzalah Garages"
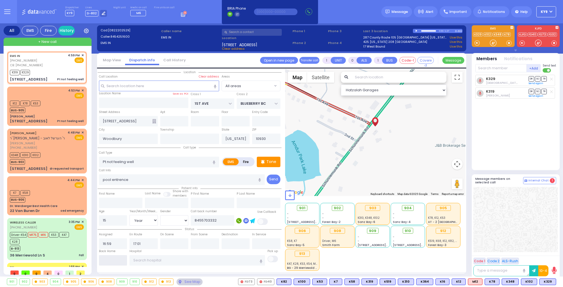
click at [115, 262] on input "text" at bounding box center [113, 260] width 28 height 10
type input "17:12"
select select
radio input "true"
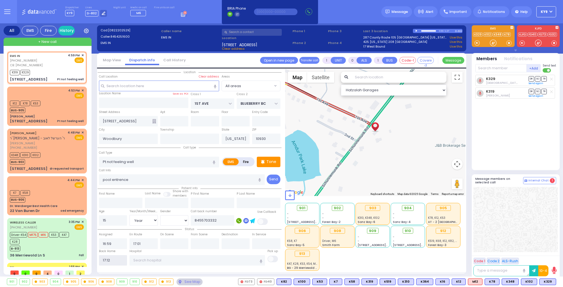
select select
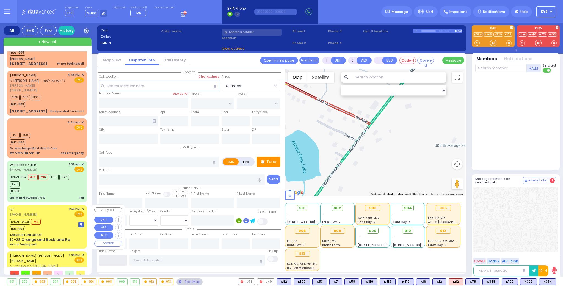
scroll to position [48, 0]
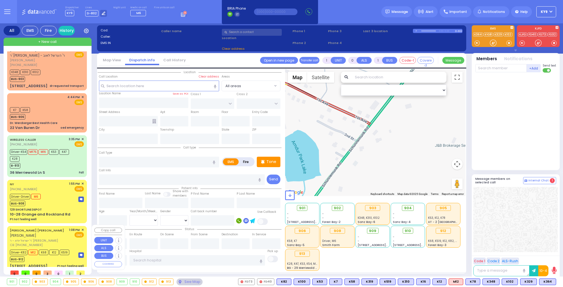
click at [69, 235] on div "EMS" at bounding box center [76, 234] width 15 height 5
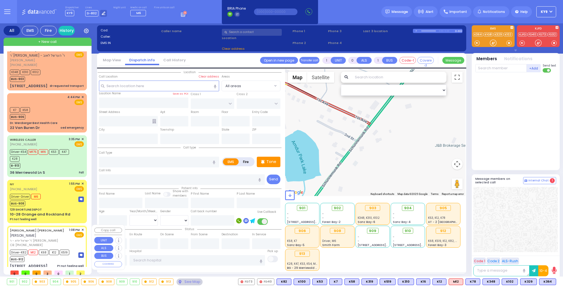
type input "6"
select select
type input "Pt not feeling well"
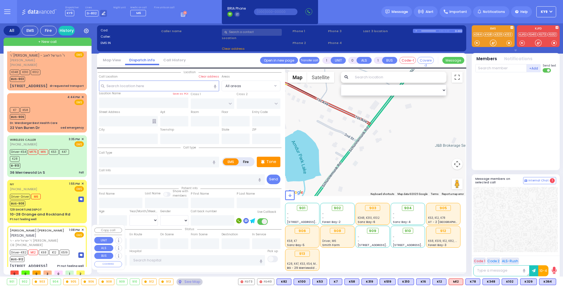
radio input "true"
type input "USHER"
type input "NEUMAN"
type input "Usher"
type input "NEUMAN"
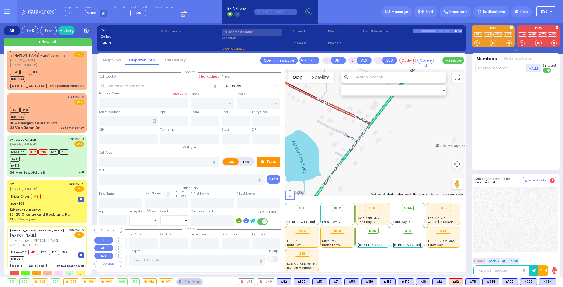
type input "76"
select select "Year"
select select "[DEMOGRAPHIC_DATA]"
type input "8453258401"
type input "13:08"
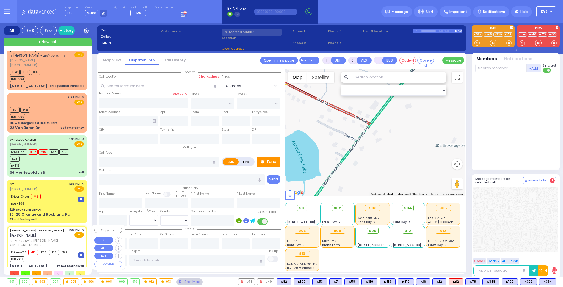
type input "13:10"
type input "13:12"
type input "14:09"
type input "Northwell Health Lenox Hill"
select select "Hatzalah Garages"
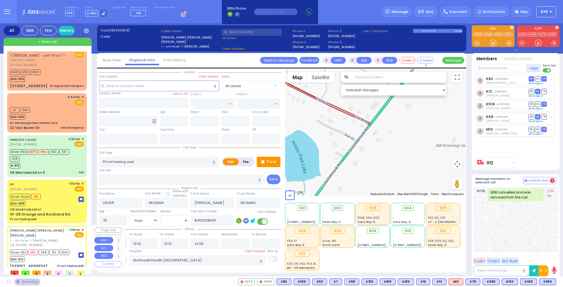
type input "APTA WAY"
type input "[PERSON_NAME] DR"
type input "1 APTA WAY"
type input "201"
type input "Monroe"
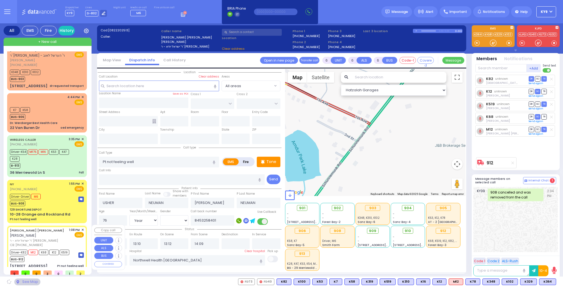
type input "[US_STATE]"
type input "10950"
select select "SECTION 1"
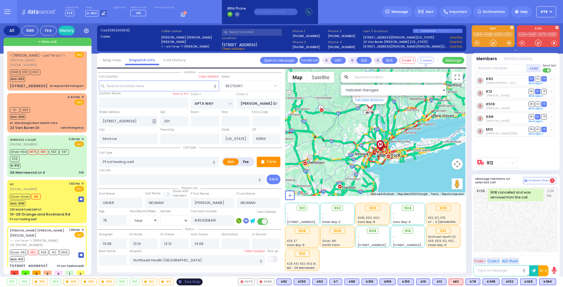
click at [184, 282] on div "See Map" at bounding box center [189, 281] width 26 height 7
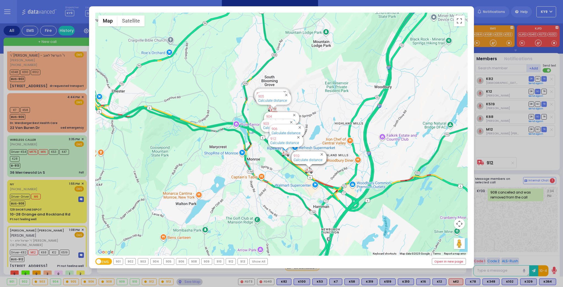
click at [229, 260] on div "912" at bounding box center [231, 261] width 10 height 6
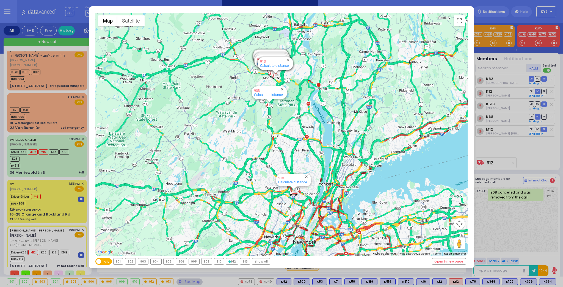
click at [229, 260] on div "912" at bounding box center [232, 261] width 12 height 6
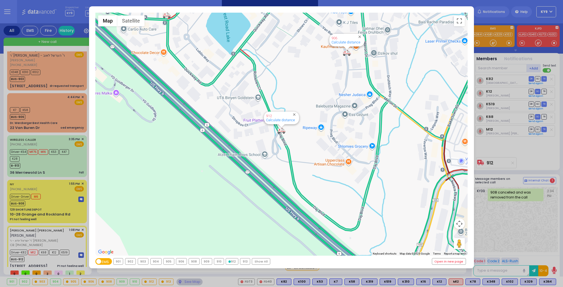
click at [195, 260] on div "908" at bounding box center [194, 261] width 10 height 6
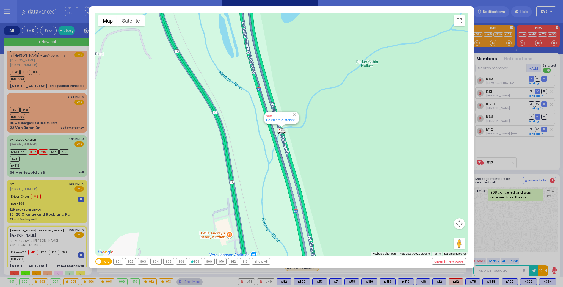
click at [243, 260] on div "913" at bounding box center [245, 261] width 10 height 6
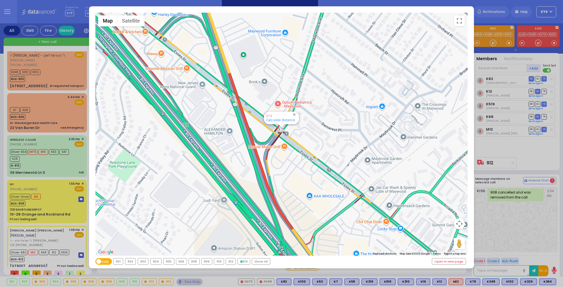
click at [179, 262] on div "906" at bounding box center [181, 261] width 10 height 6
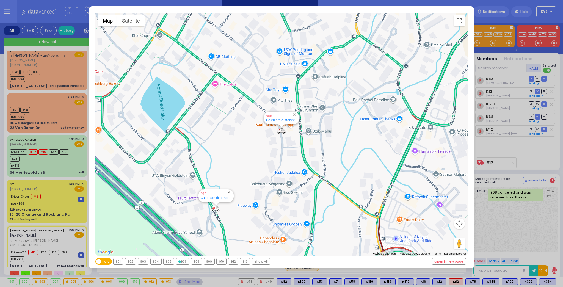
click at [142, 260] on div "903" at bounding box center [143, 261] width 10 height 6
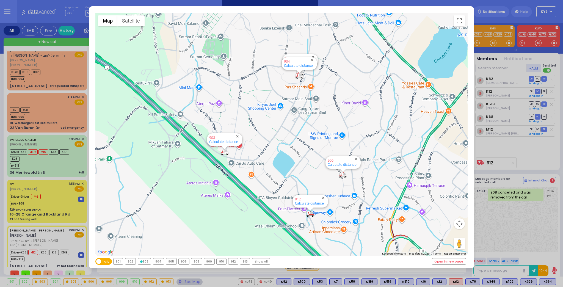
drag, startPoint x: 66, startPoint y: 83, endPoint x: 64, endPoint y: 118, distance: 35.0
click at [64, 118] on div "← Move left → Move right ↑ Move up ↓ Move down + Zoom in - Zoom out Home Jump l…" at bounding box center [281, 143] width 563 height 287
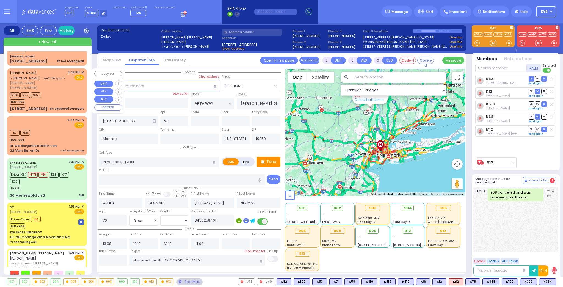
scroll to position [0, 0]
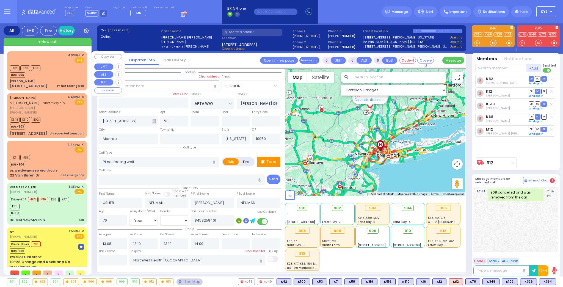
click at [62, 75] on div "K12 K78 K53 BUS-905" at bounding box center [47, 71] width 74 height 14
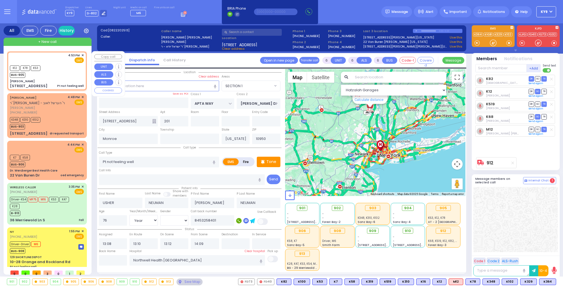
type input "1"
type input "0"
type input "1"
select select
radio input "true"
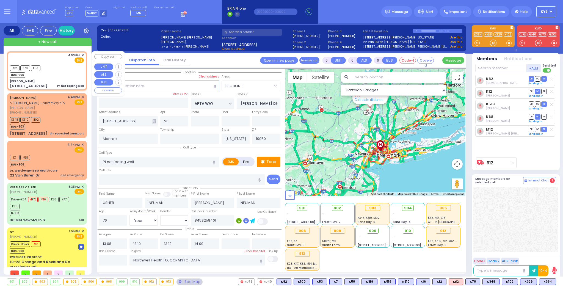
select select
type input "16:53"
type input "16:55"
select select "Hatzalah Garages"
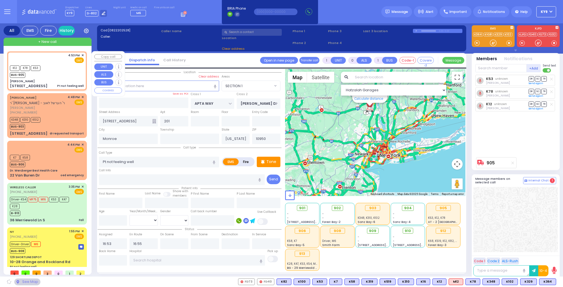
type input "[PERSON_NAME]"
type input "[GEOGRAPHIC_DATA]"
type input "PAKSH PL"
type input "1 Nicklesburg Road"
type input "Kiryas Joel"
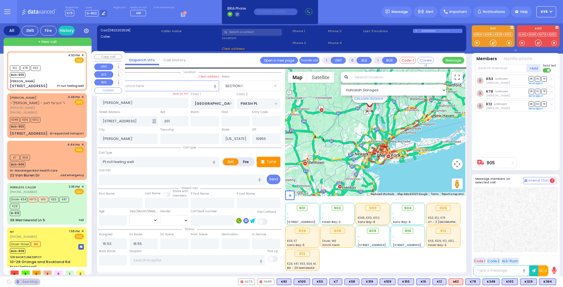
select select "SECTION 5"
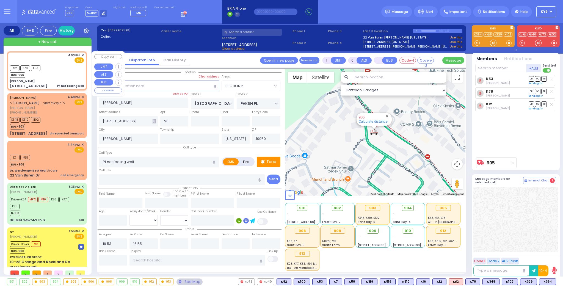
click at [61, 66] on div "K12 K78 K53 BUS-905" at bounding box center [47, 71] width 74 height 14
select select
radio input "true"
select select
select select "Hatzalah Garages"
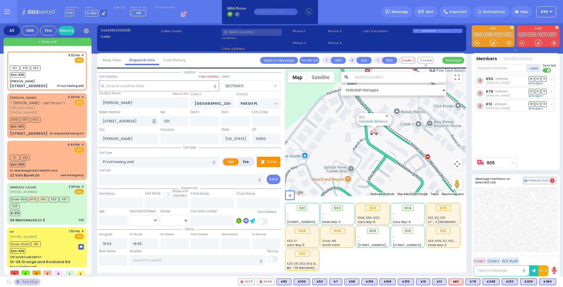
select select "SECTION 5"
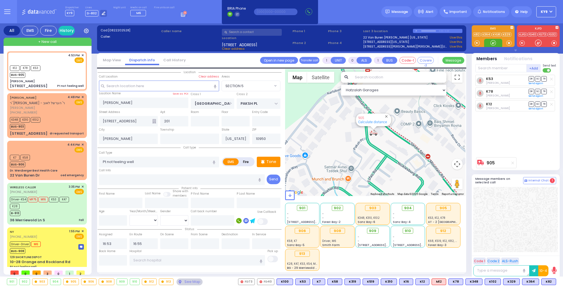
click at [496, 45] on div at bounding box center [493, 43] width 18 height 8
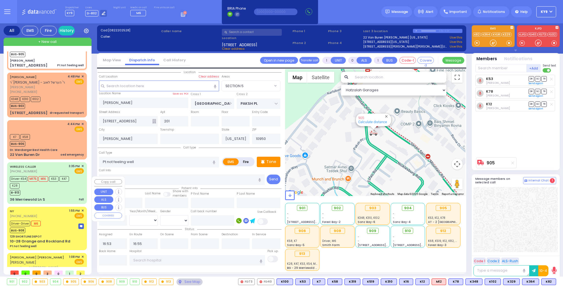
scroll to position [48, 0]
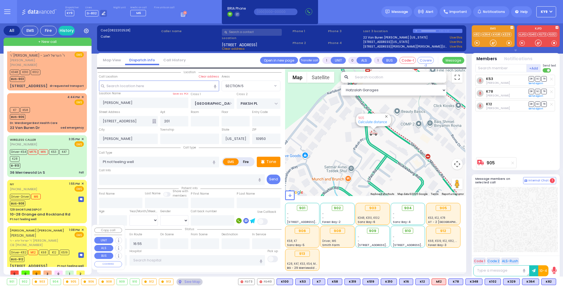
click at [46, 256] on div "USHER NEUMAN אשר ניימאן ר' ישראל יודא - ר' דוד האראוויץ CB: (845) 325-8401 1:08…" at bounding box center [46, 248] width 77 height 43
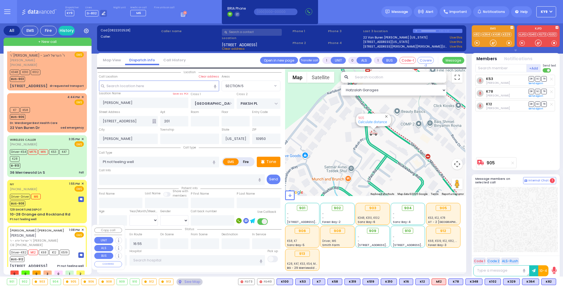
type input "6"
select select
radio input "true"
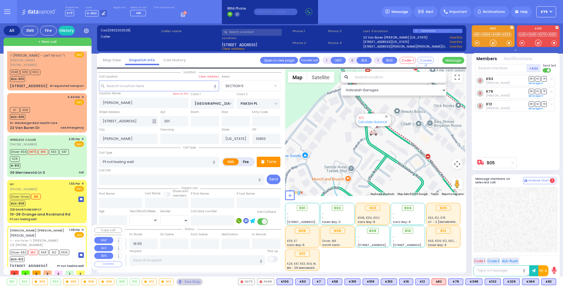
type input "USHER"
type input "NEUMAN"
type input "Usher"
type input "NEUMAN"
type input "76"
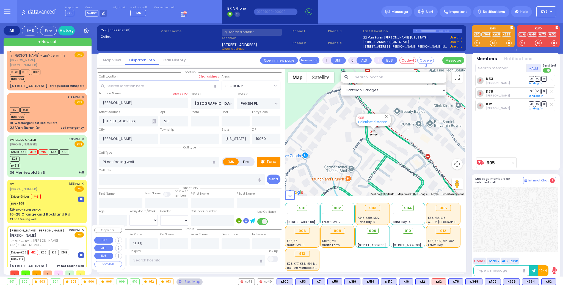
select select "Year"
select select "[DEMOGRAPHIC_DATA]"
type input "8453258401"
type input "13:08"
type input "13:10"
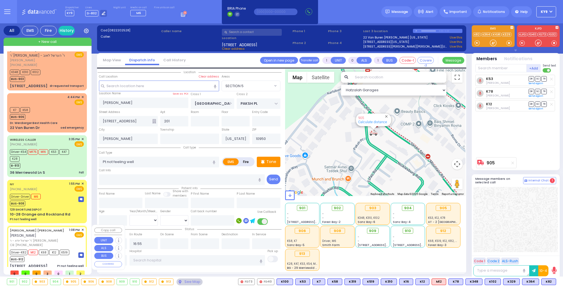
type input "13:12"
type input "14:09"
type input "Northwell Health Lenox Hill"
select select "Hatzalah Garages"
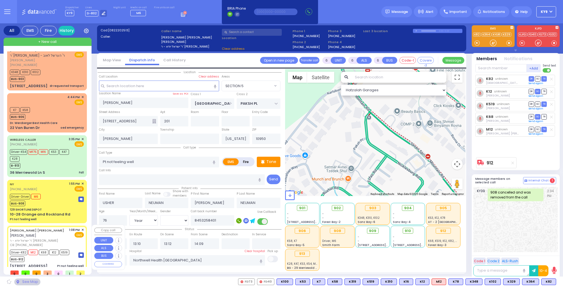
type input "APTA WAY"
type input "[PERSON_NAME] DR"
type input "1 APTA WAY"
type input "Monroe"
select select "SECTION 1"
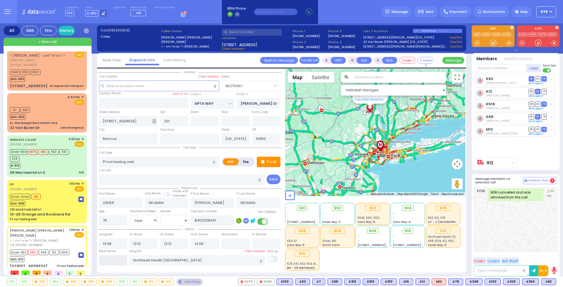
click at [115, 263] on input "text" at bounding box center [113, 260] width 28 height 10
type input "17:16"
select select
radio input "true"
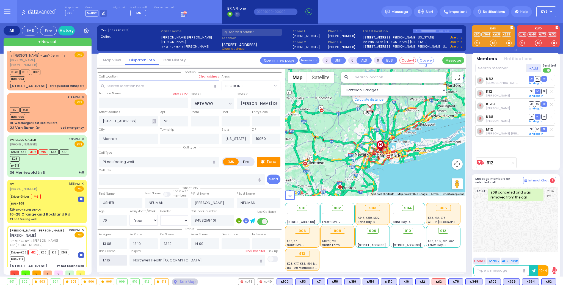
select select
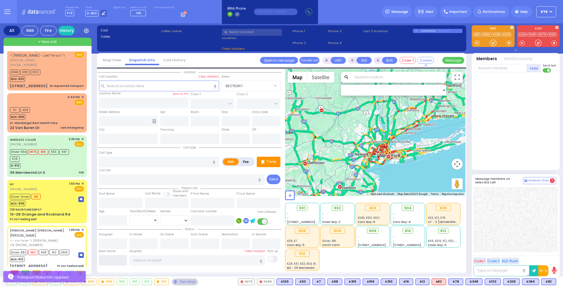
scroll to position [5, 0]
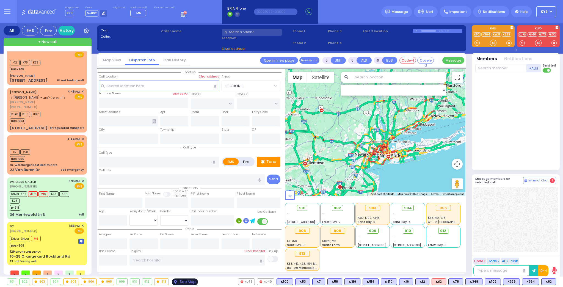
click at [188, 279] on div "See Map" at bounding box center [185, 281] width 26 height 7
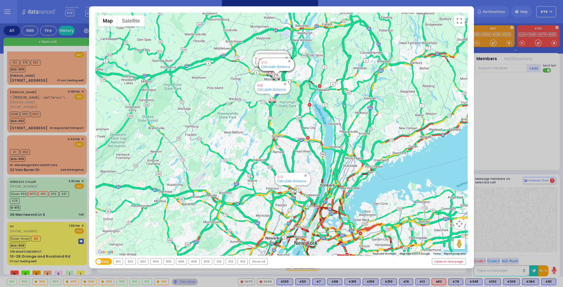
click at [119, 263] on div "901" at bounding box center [118, 261] width 10 height 6
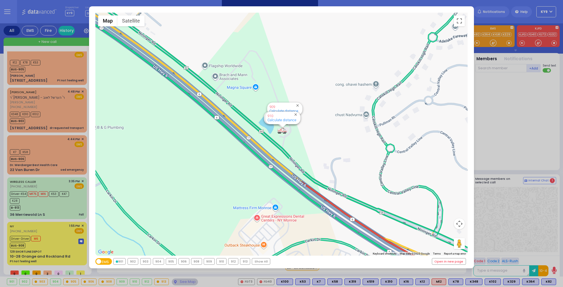
click at [131, 260] on div "902" at bounding box center [133, 261] width 10 height 6
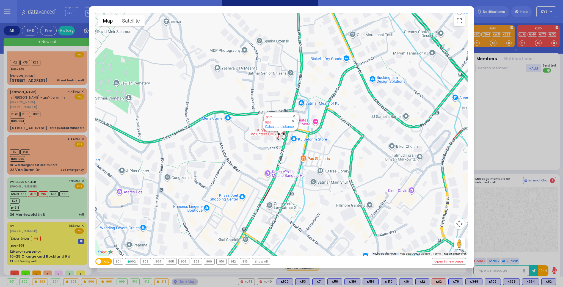
click at [148, 261] on div "903" at bounding box center [145, 261] width 10 height 6
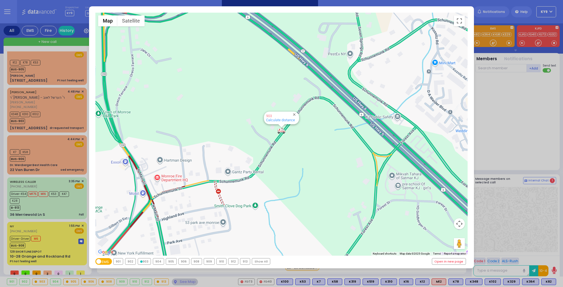
click at [157, 261] on div "904" at bounding box center [158, 261] width 11 height 6
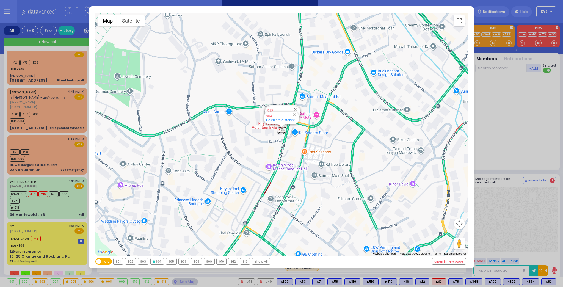
click at [173, 262] on div "905" at bounding box center [171, 261] width 10 height 6
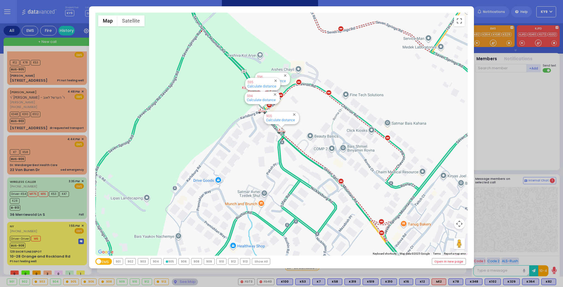
click at [182, 262] on div "906" at bounding box center [184, 261] width 10 height 6
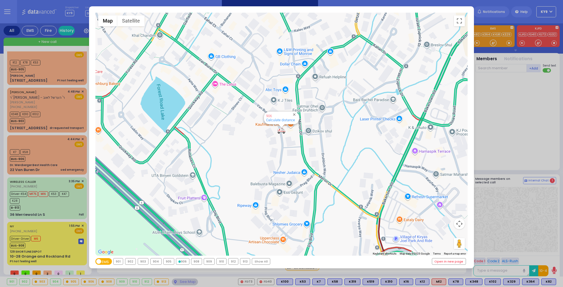
click at [194, 262] on div "908" at bounding box center [196, 261] width 10 height 6
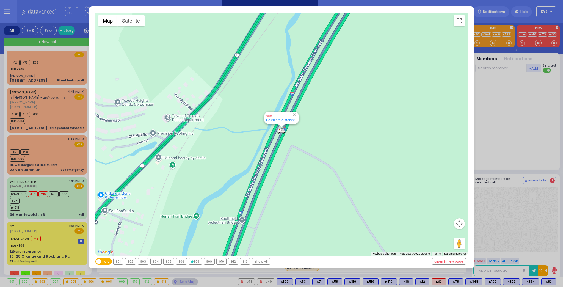
click at [206, 261] on div "909" at bounding box center [209, 261] width 10 height 6
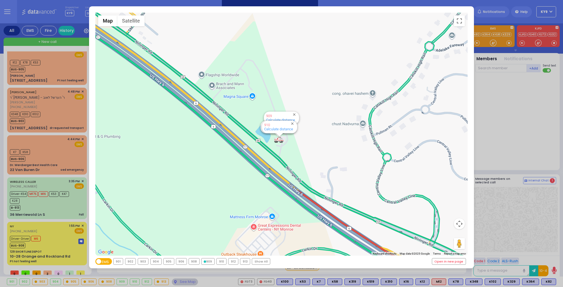
click at [219, 261] on div "910" at bounding box center [222, 261] width 10 height 6
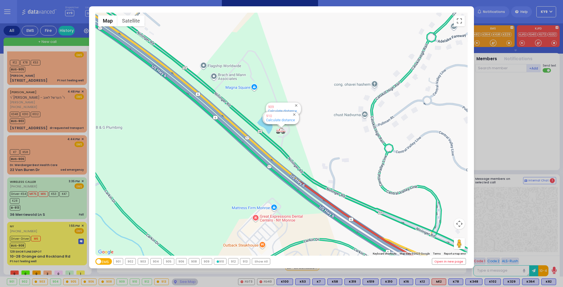
click at [230, 261] on div "912" at bounding box center [233, 261] width 10 height 6
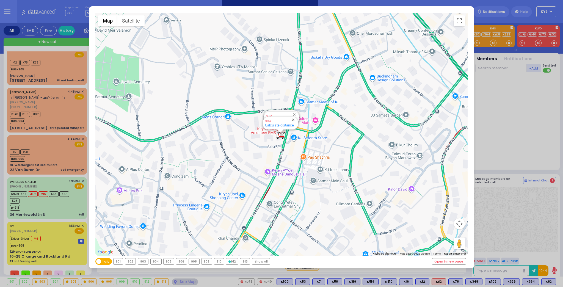
click at [245, 262] on div "913" at bounding box center [245, 261] width 10 height 6
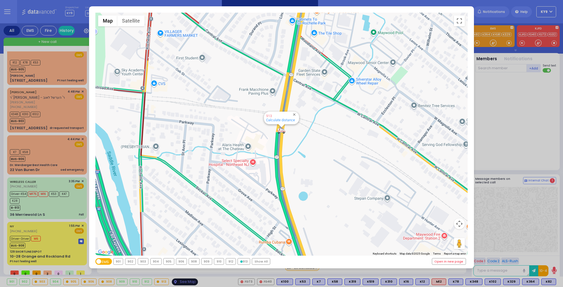
click at [179, 279] on div "← Move left → Move right ↑ Move up ↓ Move down + Zoom in - Zoom out Home Jump l…" at bounding box center [281, 143] width 563 height 287
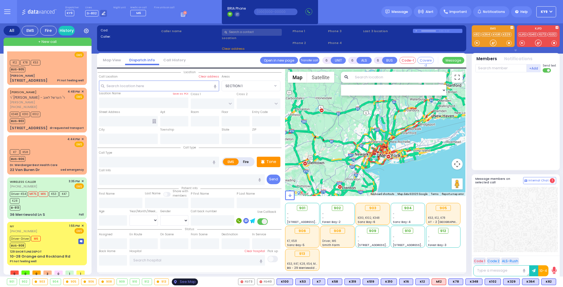
click at [190, 283] on div "See Map" at bounding box center [185, 281] width 26 height 7
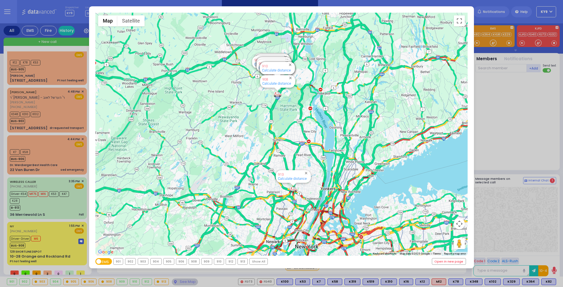
click at [131, 261] on div "902" at bounding box center [130, 261] width 10 height 6
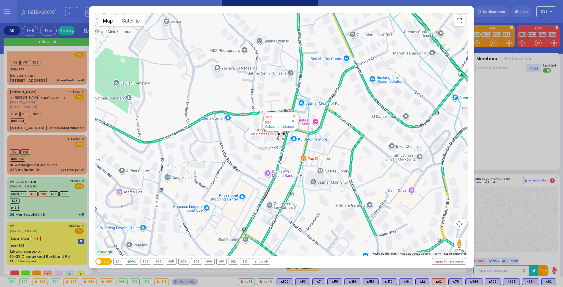
click at [130, 262] on div "902" at bounding box center [131, 261] width 13 height 6
click at [145, 260] on div "903" at bounding box center [145, 261] width 10 height 6
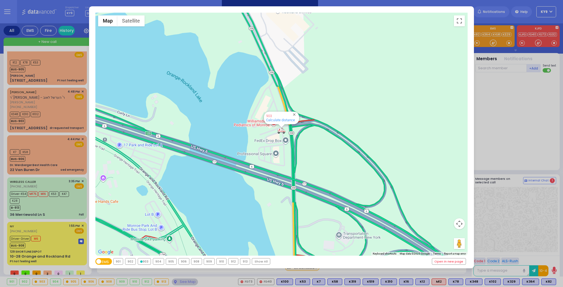
click at [68, 69] on div "← Move left → Move right ↑ Move up ↓ Move down + Zoom in - Zoom out Home Jump l…" at bounding box center [281, 143] width 563 height 287
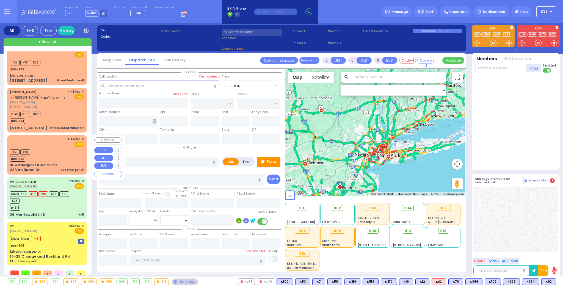
click at [54, 151] on div "K7 K58 BUS-906" at bounding box center [47, 155] width 74 height 14
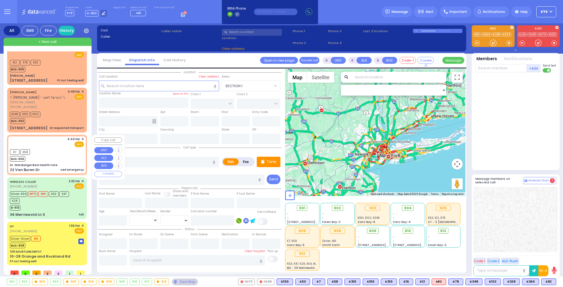
type input "2"
type input "1"
select select
type input "oed emergency"
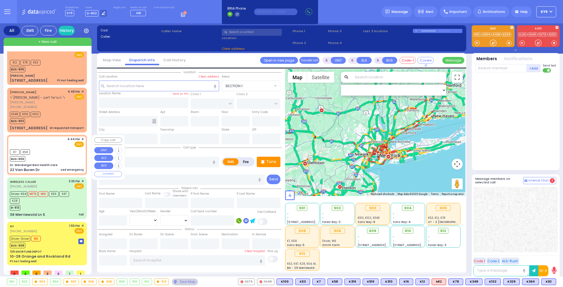
radio input "true"
select select
type input "16:44"
type input "16:45"
select select "Hatzalah Garages"
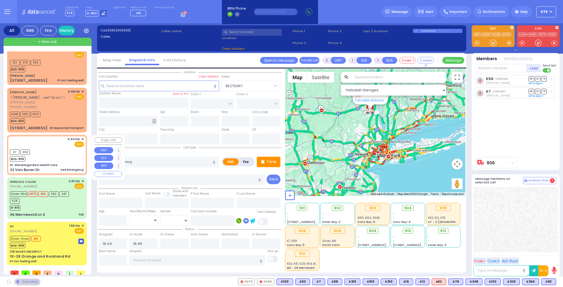
type input "Dr. Wercberger Best Health Care"
type input "SHINEV COURT"
type input "QUICKWAY RD"
type input "22 Van Buren Dr"
type input "Monroe"
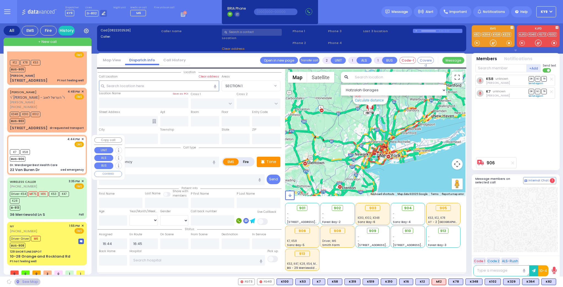
type input "[US_STATE]"
type input "10950"
select select "SECTION 1"
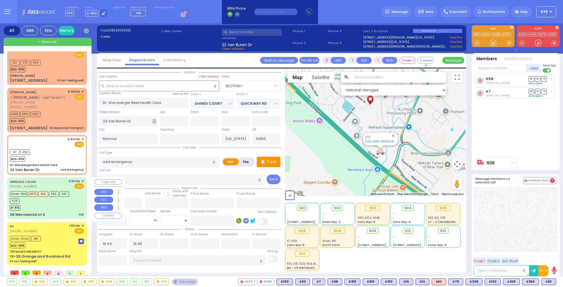
click at [61, 207] on div "B-913" at bounding box center [44, 207] width 69 height 7
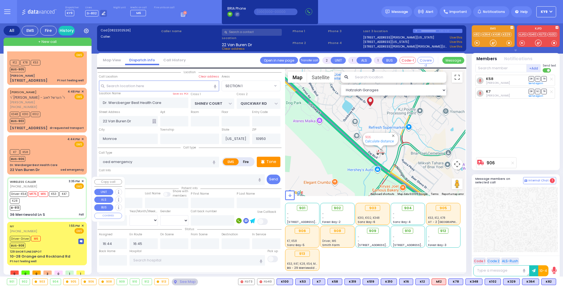
type input "6"
select select
type input "Fall"
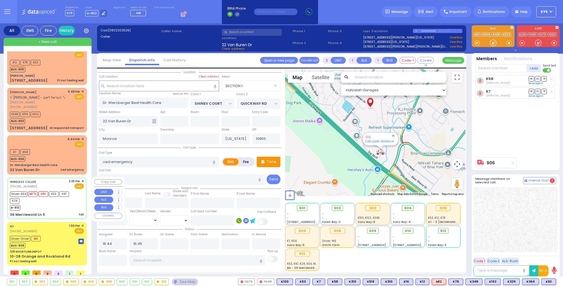
radio input "true"
type input "[PERSON_NAME]"
type input "4"
select select "Year"
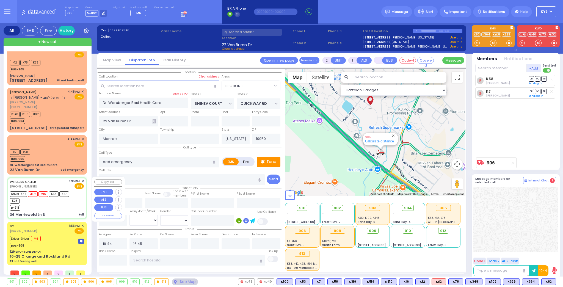
select select "[DEMOGRAPHIC_DATA]"
type input "15:35"
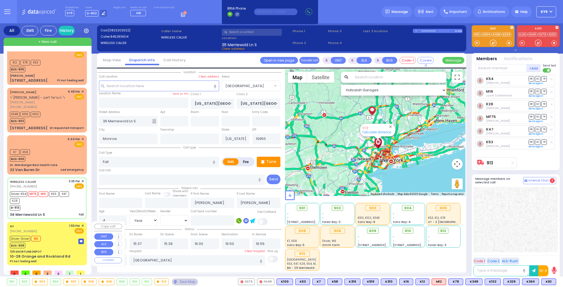
click at [68, 243] on div "Driver-Driver M6 BUS-908" at bounding box center [47, 241] width 74 height 14
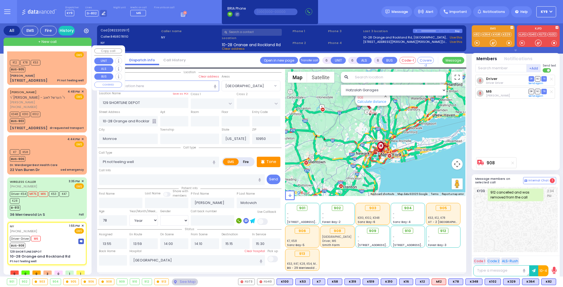
click at [87, 70] on div "4:53 PM ✕ K12 K78 K53" at bounding box center [48, 158] width 82 height 215
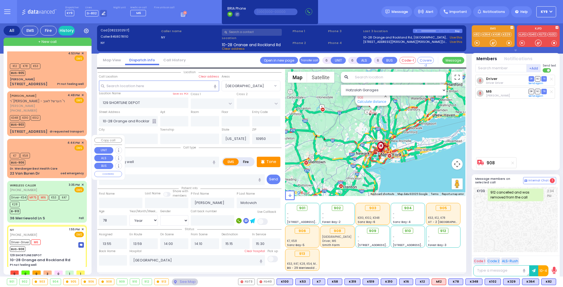
scroll to position [0, 0]
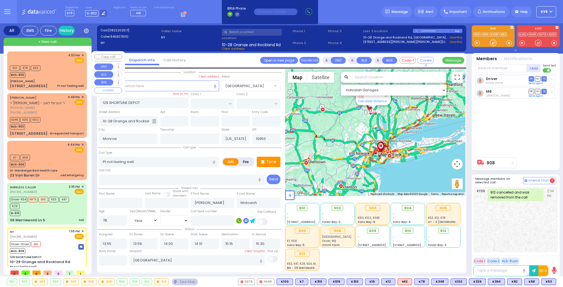
click at [40, 73] on div "K12 K78 K53 BUS-905" at bounding box center [26, 71] width 32 height 14
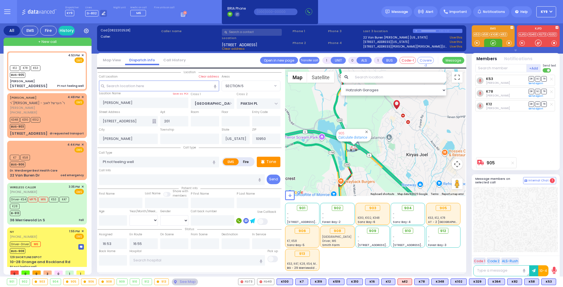
drag, startPoint x: 493, startPoint y: 42, endPoint x: 495, endPoint y: 39, distance: 4.1
click at [495, 40] on div at bounding box center [492, 42] width 5 height 5
click at [146, 258] on input "text" at bounding box center [196, 260] width 135 height 10
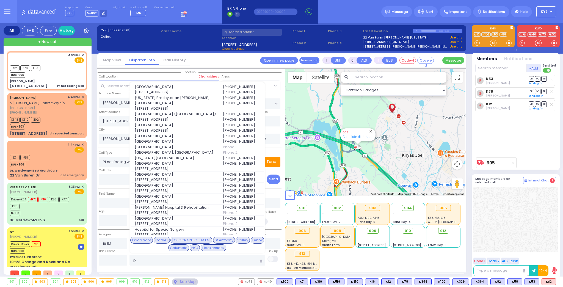
click at [189, 244] on div "Columbia" at bounding box center [178, 247] width 21 height 7
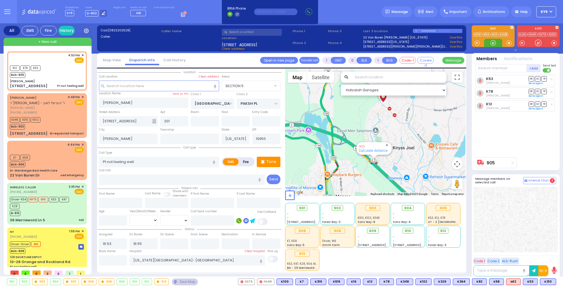
click at [491, 43] on div at bounding box center [492, 42] width 5 height 5
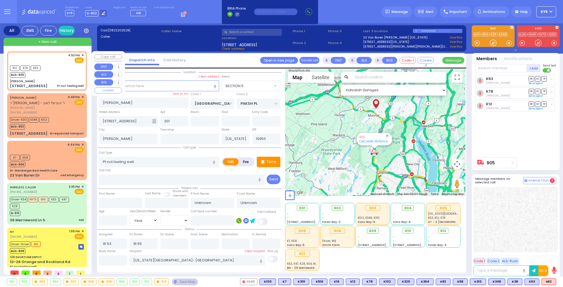
click at [52, 74] on div "K12 K78 K53 BUS-905" at bounding box center [47, 71] width 74 height 14
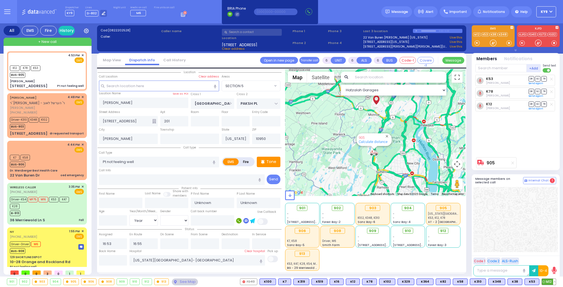
click at [547, 281] on span "M12" at bounding box center [549, 282] width 14 height 6
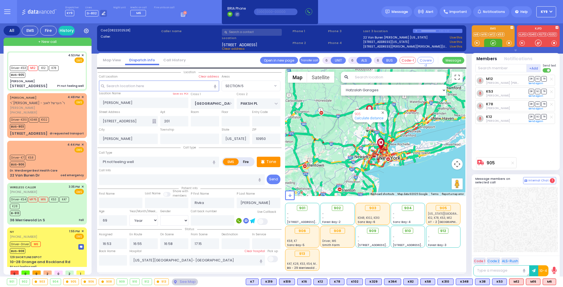
drag, startPoint x: 492, startPoint y: 41, endPoint x: 384, endPoint y: 69, distance: 112.5
click at [493, 42] on div at bounding box center [492, 42] width 5 height 5
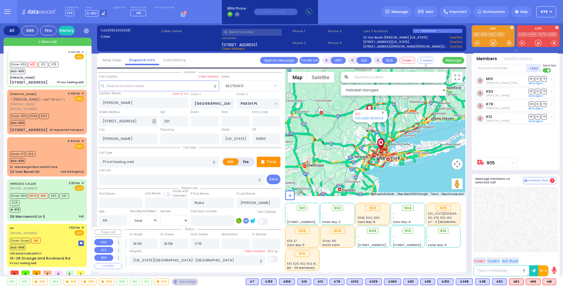
scroll to position [5, 0]
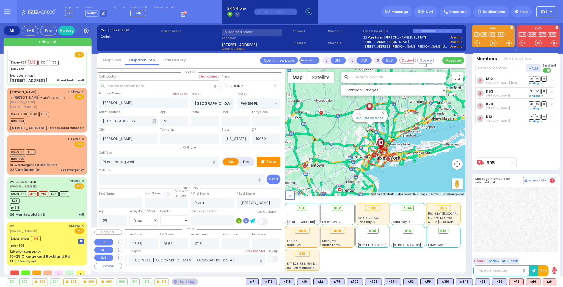
click at [42, 241] on div "Driver-Driver M6 BUS-908" at bounding box center [27, 241] width 34 height 14
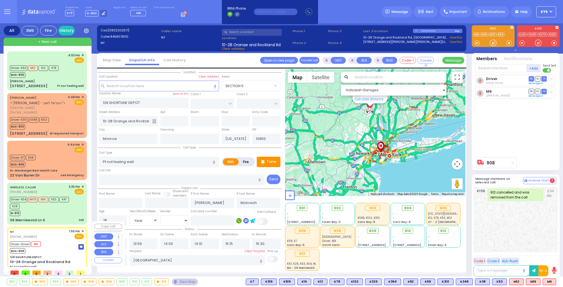
select select
select select "Year"
select select "[DEMOGRAPHIC_DATA]"
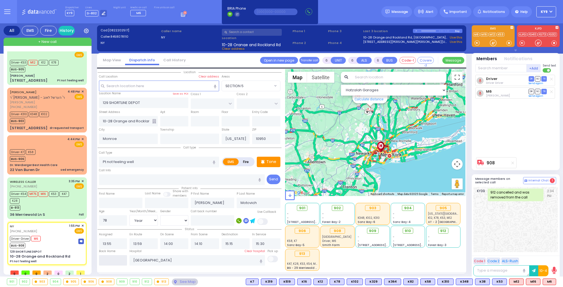
click at [110, 258] on input "text" at bounding box center [113, 260] width 28 height 10
click at [110, 260] on input "text" at bounding box center [113, 260] width 28 height 10
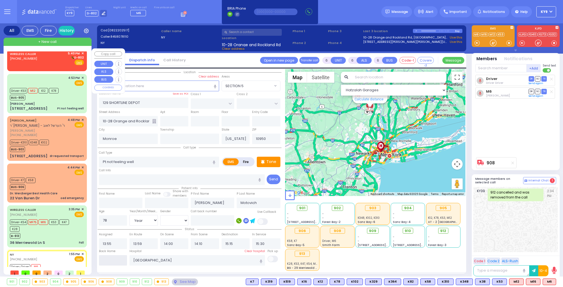
scroll to position [0, 0]
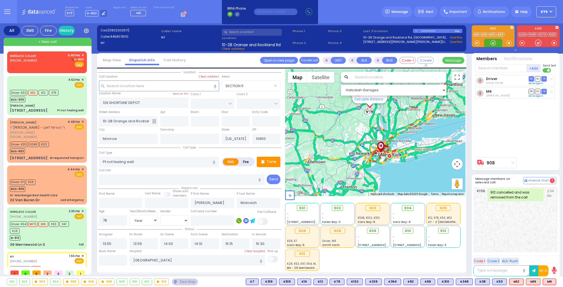
click at [493, 42] on div at bounding box center [492, 42] width 5 height 5
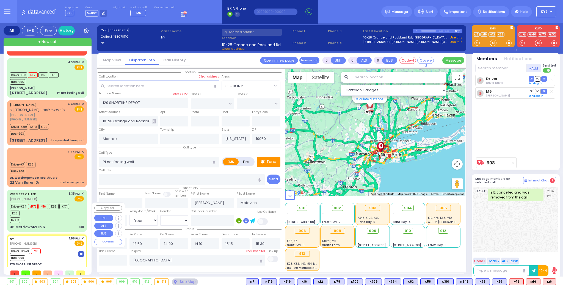
scroll to position [26, 0]
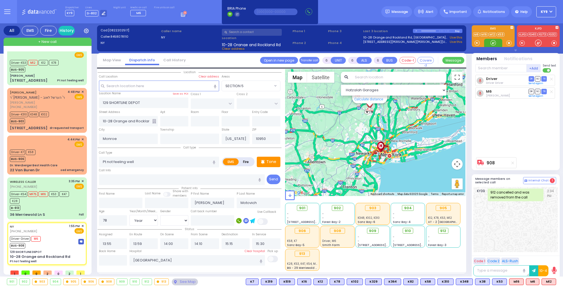
click at [493, 42] on div at bounding box center [492, 42] width 5 height 5
click at [62, 248] on div "NY (845) 807-8110 1:55 PM ✕ EMS Driver-Driver M6 BUS-908" at bounding box center [46, 243] width 77 height 41
select select
radio input "true"
select select "Year"
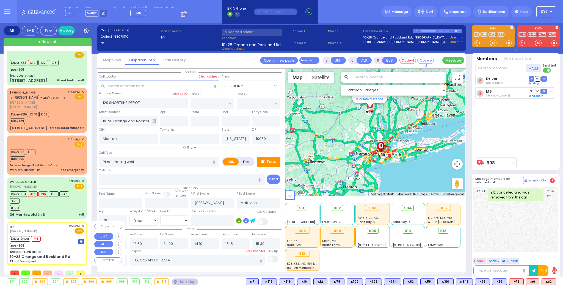
select select "[DEMOGRAPHIC_DATA]"
select select "Hatzalah Garages"
click at [67, 241] on div "Driver-Driver M6 BUS-908" at bounding box center [47, 242] width 74 height 14
select select
radio input "true"
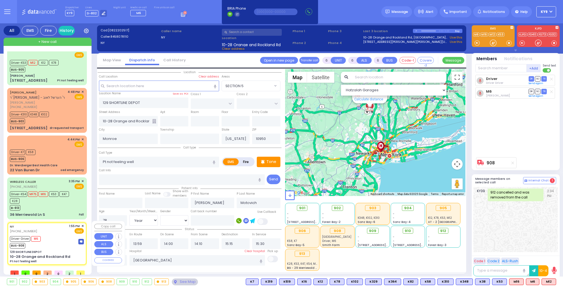
select select "Year"
select select "[DEMOGRAPHIC_DATA]"
select select "Hatzalah Garages"
click at [104, 259] on input "text" at bounding box center [113, 260] width 28 height 10
click at [105, 259] on input "text" at bounding box center [113, 260] width 28 height 10
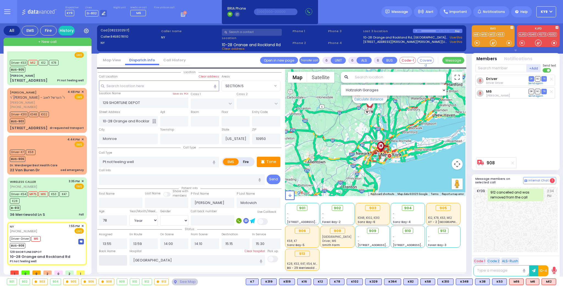
type input "17:41"
select select
radio input "true"
select select
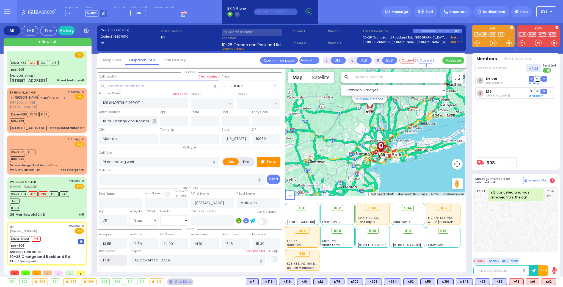
select select
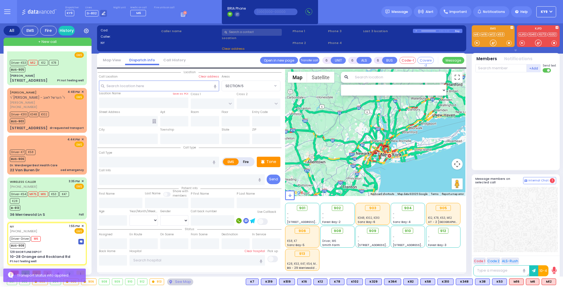
scroll to position [0, 0]
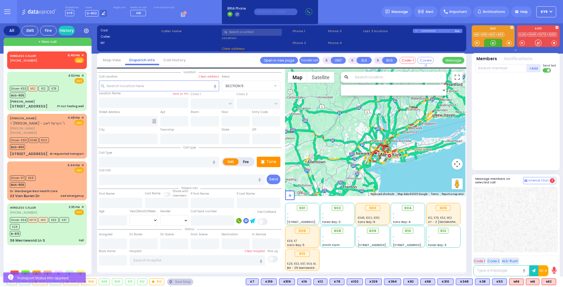
click at [493, 42] on div at bounding box center [492, 42] width 5 height 5
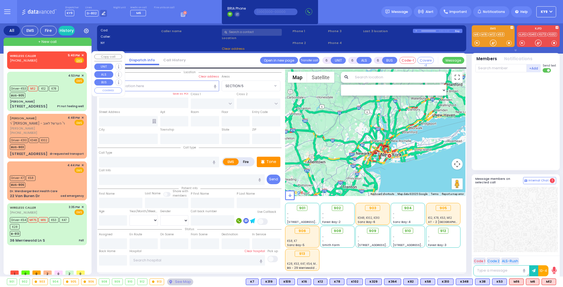
click at [82, 54] on span "✕" at bounding box center [82, 55] width 2 height 5
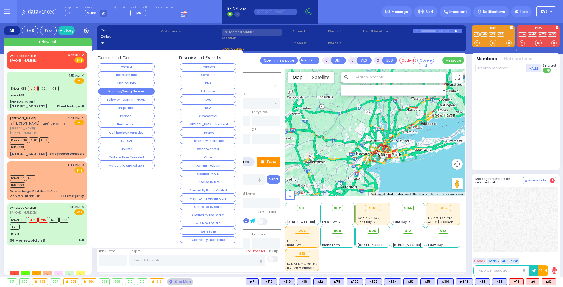
click at [119, 92] on button "Hang up/Wrong Number" at bounding box center [126, 91] width 57 height 7
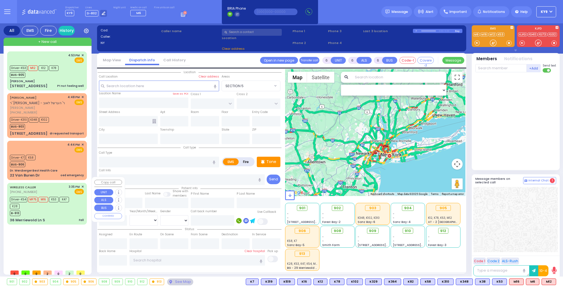
click at [68, 209] on div "B-913" at bounding box center [44, 212] width 69 height 7
select select
type input "Fall"
radio input "true"
type input "[PERSON_NAME]"
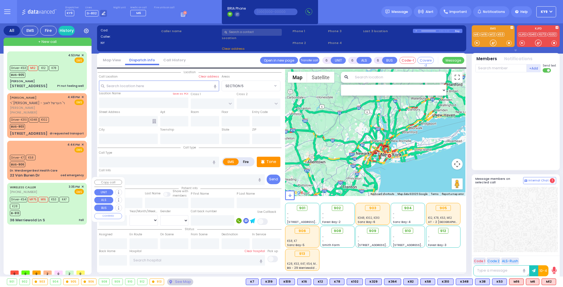
type input "[PERSON_NAME]"
type input "4"
select select "Year"
select select "[DEMOGRAPHIC_DATA]"
type input "15:35"
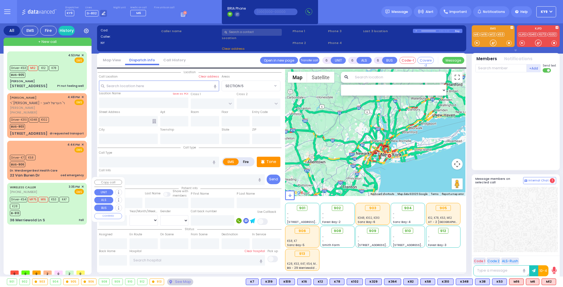
type input "15:37"
type input "15:39"
type input "16:00"
type input "16:50"
type input "16:59"
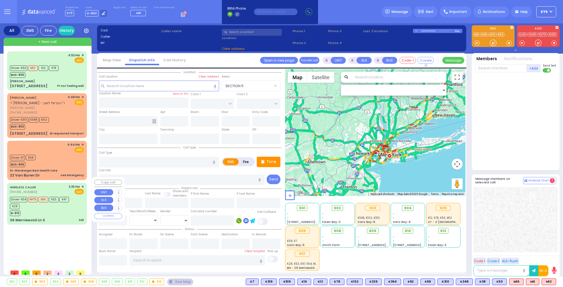
type input "[GEOGRAPHIC_DATA]"
select select "Hatzalah Garages"
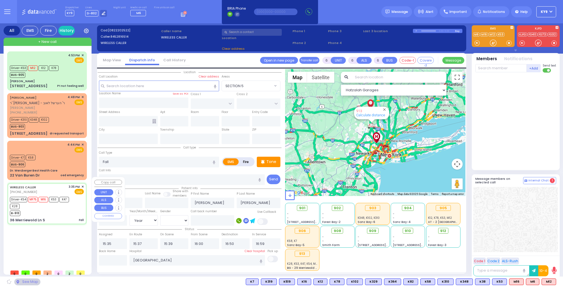
type input "[US_STATE][GEOGRAPHIC_DATA]"
type input "36 Merriewold Ln S"
type input "Monroe"
type input "[US_STATE]"
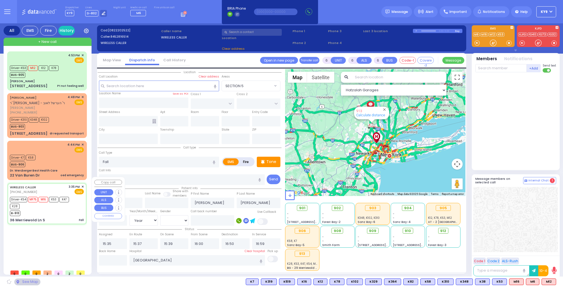
type input "10950"
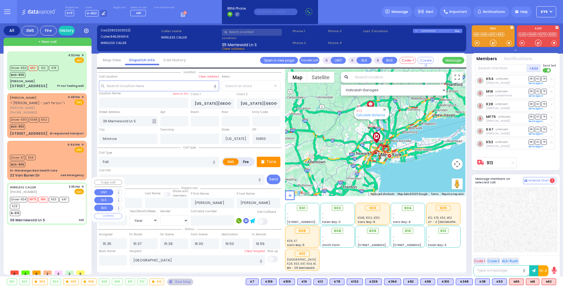
select select "[GEOGRAPHIC_DATA]"
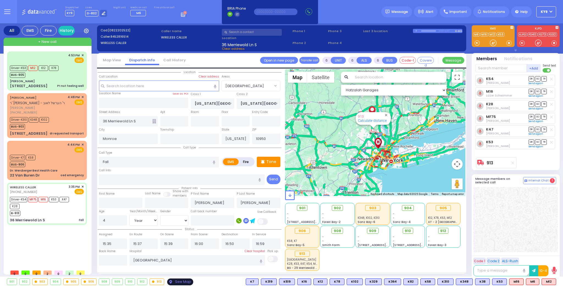
click at [176, 279] on div "See Map" at bounding box center [180, 281] width 26 height 7
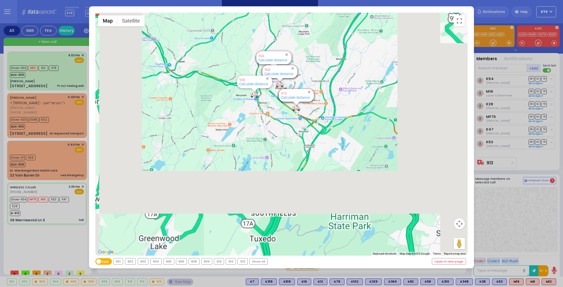
click at [238, 261] on div "913" at bounding box center [243, 261] width 10 height 6
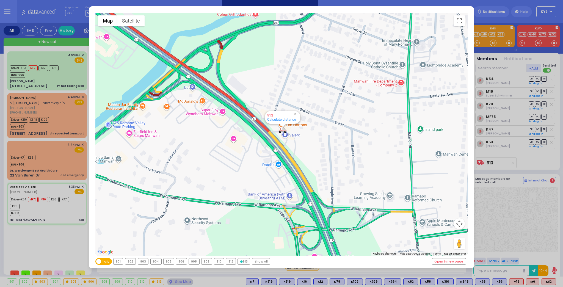
click at [185, 281] on div "← Move left → Move right ↑ Move up ↓ Move down + Zoom in - Zoom out Home Jump l…" at bounding box center [281, 143] width 563 height 287
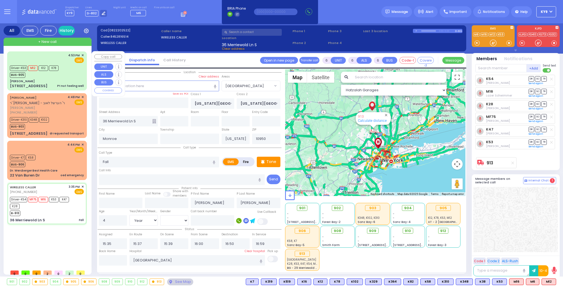
click at [62, 73] on div "Driver-K53 M12 K12 K78 BUS-905" at bounding box center [47, 71] width 74 height 14
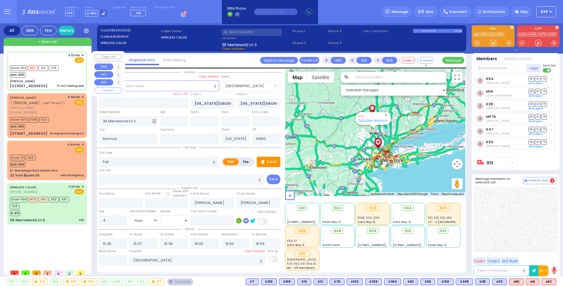
select select
type input "Pt not feeling well"
radio input "true"
type input "Rivka"
type input "Schwartz"
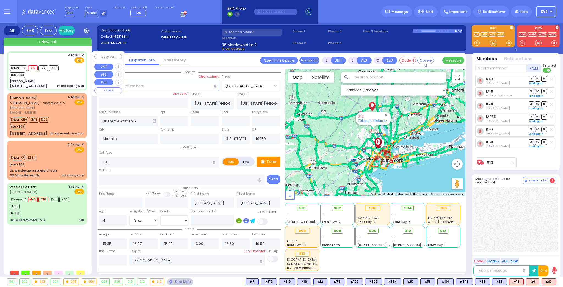
type input "69"
select select "Year"
select select "[DEMOGRAPHIC_DATA]"
type input "16:53"
type input "16:55"
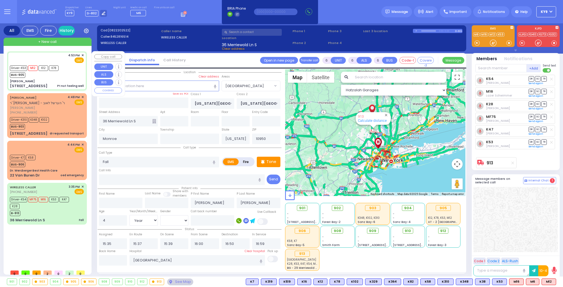
type input "16:58"
type input "17:15"
type input "New York Presbyterian Hospital- Columbia Campus"
select select "Hatzalah Garages"
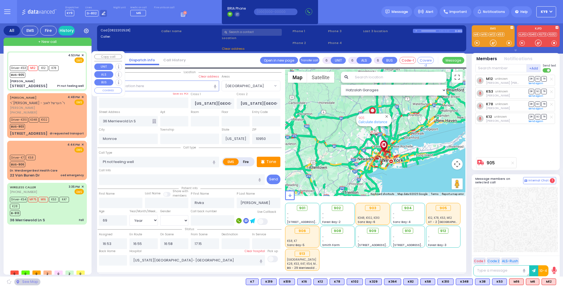
type input "[PERSON_NAME]"
type input "[GEOGRAPHIC_DATA]"
type input "PAKSH PL"
type input "1 Nicklesburg Road"
type input "201"
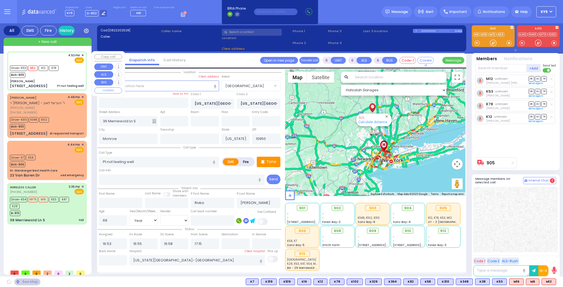
type input "Kiryas Joel"
select select "SECTION 5"
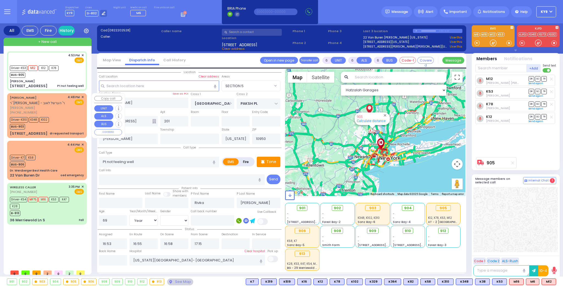
select select
radio input "true"
select select "Year"
select select "[DEMOGRAPHIC_DATA]"
select select "Hatzalah Garages"
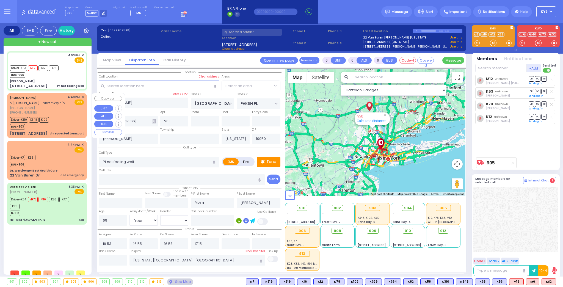
select select "SECTION 5"
select select
radio input "true"
select select "Year"
select select "[DEMOGRAPHIC_DATA]"
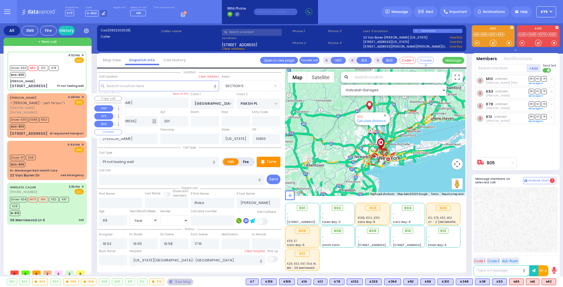
select select "Hatzalah Garages"
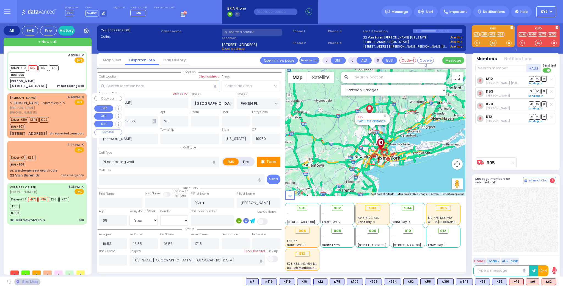
select select "SECTION 5"
select select
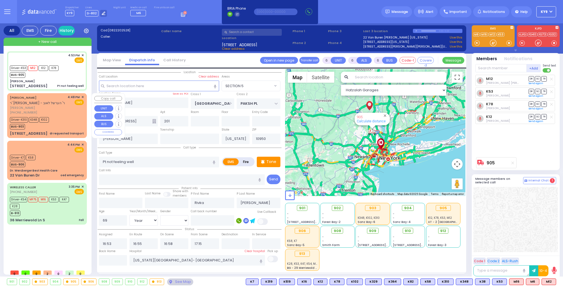
radio input "true"
select select "Year"
select select "[DEMOGRAPHIC_DATA]"
select select "Hatzalah Garages"
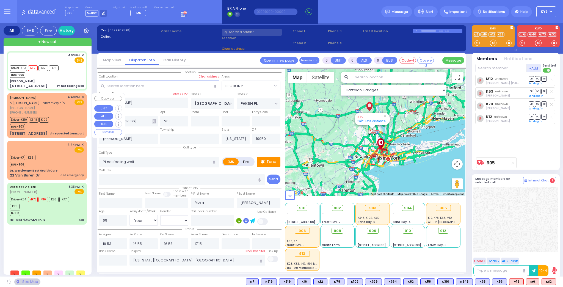
select select "SECTION 5"
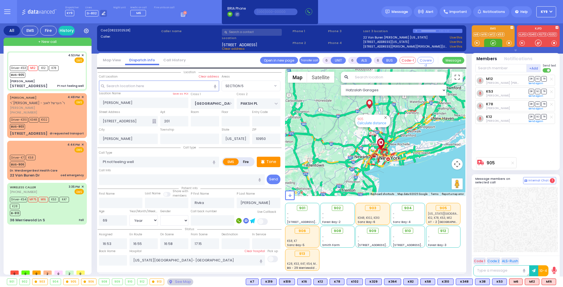
click at [493, 42] on div at bounding box center [492, 42] width 5 height 5
click at [54, 40] on span "+ New call" at bounding box center [47, 41] width 18 height 5
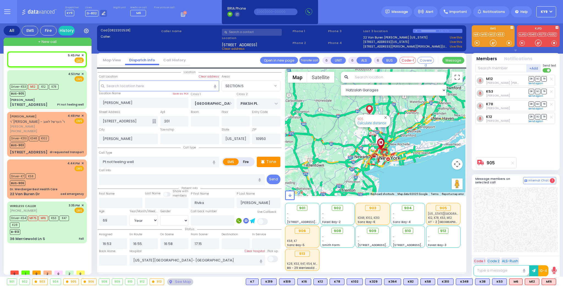
type input "2"
type input "1"
select select
radio input "true"
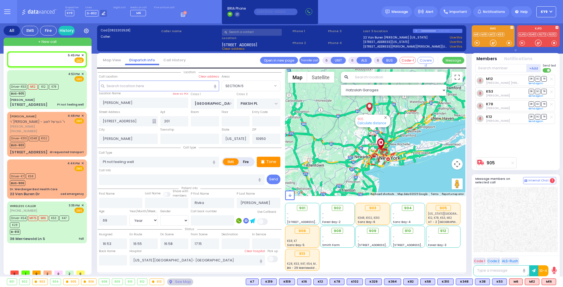
select select
type input "17:45"
select select "Hatzalah Garages"
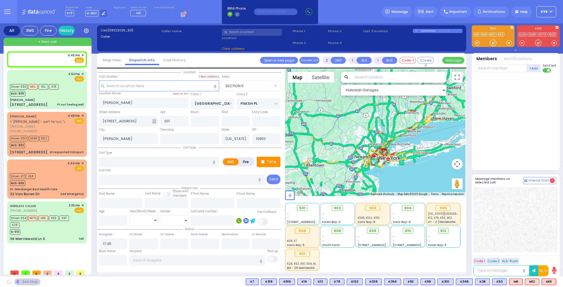
select select
radio input "true"
select select
select select "Hatzalah Garages"
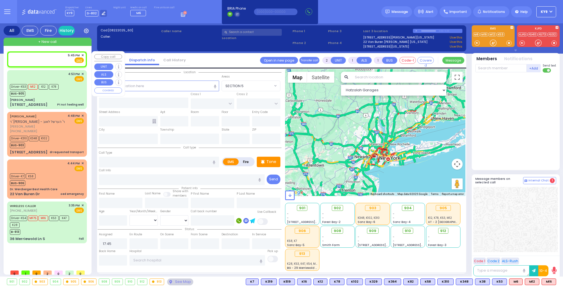
click at [69, 59] on div "Fire EMS" at bounding box center [76, 59] width 16 height 5
select select
radio input "true"
select select
select select "Hatzalah Garages"
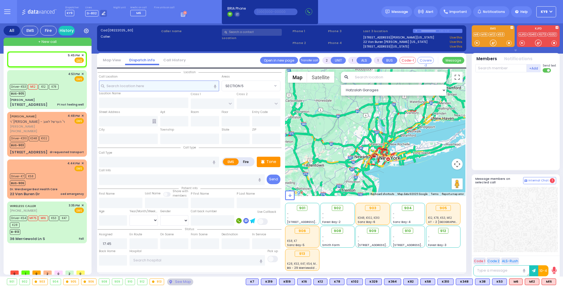
click at [120, 86] on input "text" at bounding box center [159, 86] width 120 height 10
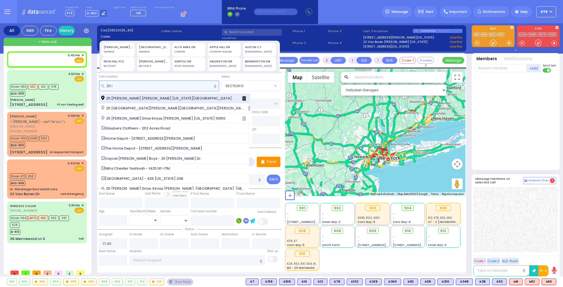
type input "25 i"
click at [124, 98] on span "25 [PERSON_NAME] [PERSON_NAME] [US_STATE][GEOGRAPHIC_DATA]" at bounding box center [167, 98] width 132 height 5
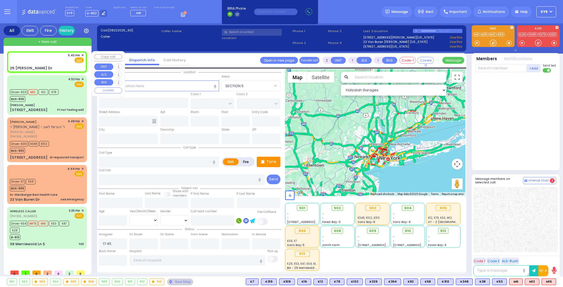
select select
radio input "true"
select select
select select "Hatzalah Garages"
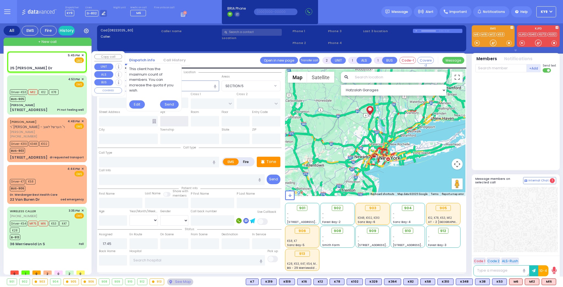
type input "GETZIL BERGER BLVD"
type input "ACRES RD"
type input "25 Israel Zupnik Dr"
type input "Monroe"
type input "[US_STATE]"
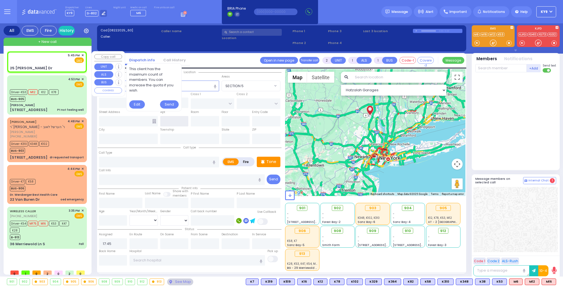
type input "10950"
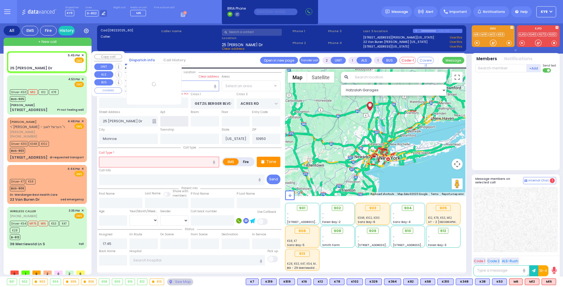
select select "SECTION 4"
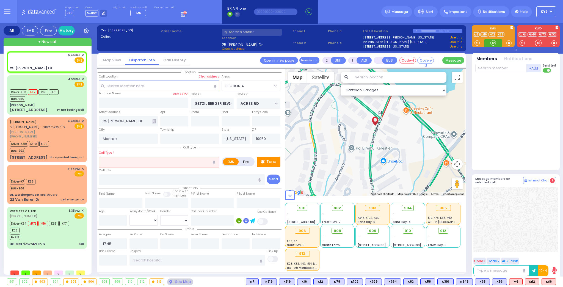
click at [493, 42] on div at bounding box center [492, 42] width 5 height 5
click at [174, 120] on input "text" at bounding box center [174, 121] width 28 height 10
type input "102"
click at [139, 160] on input "text" at bounding box center [159, 162] width 120 height 10
type input "b"
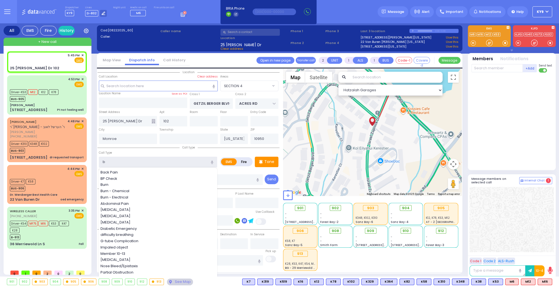
select select
radio input "true"
select select
select select "Hatzalah Garages"
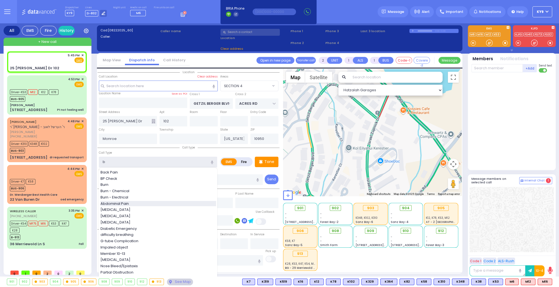
select select "SECTION 4"
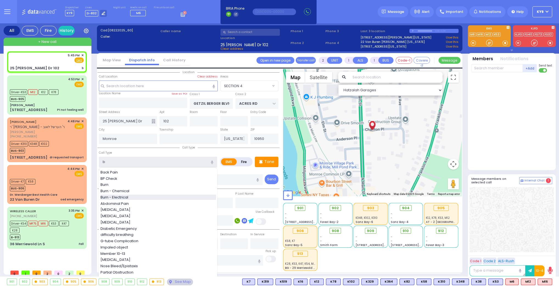
select select
radio input "true"
select select
select select "Hatzalah Garages"
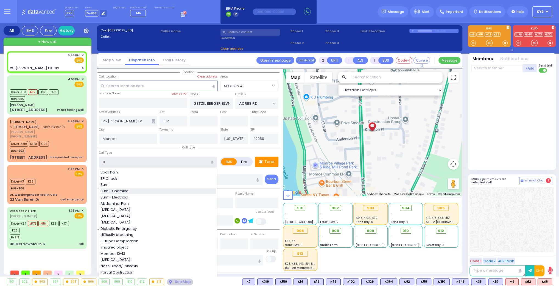
select select "SECTION 4"
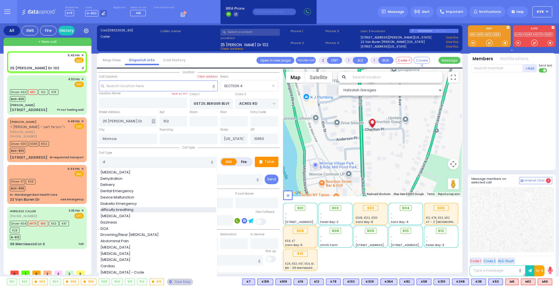
click at [136, 208] on div "difficulty breathing" at bounding box center [159, 209] width 116 height 5
type input "difficulty breathing"
select select
radio input "true"
select select
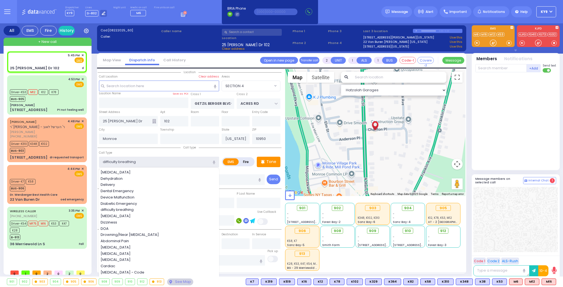
select select "Hatzalah Garages"
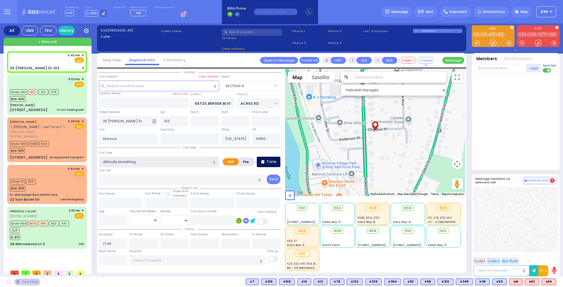
select select "SECTION 4"
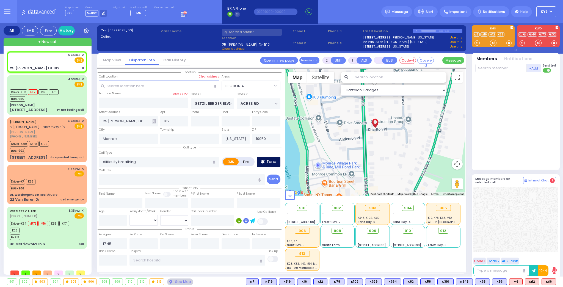
click at [266, 160] on div "Tone" at bounding box center [269, 162] width 24 height 10
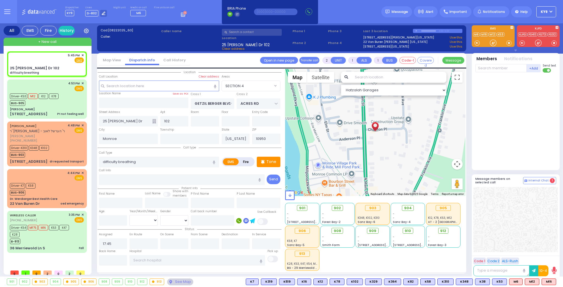
select select
radio input "true"
select select
select select "Hatzalah Garages"
select select "SECTION 4"
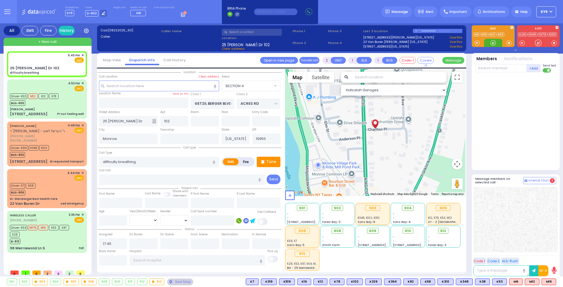
click at [493, 41] on div at bounding box center [492, 42] width 5 height 5
click at [551, 281] on span "M16" at bounding box center [549, 282] width 14 height 6
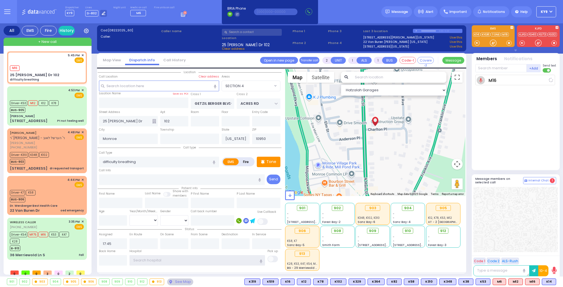
click at [159, 261] on input "text" at bounding box center [196, 260] width 135 height 10
select select
radio input "true"
select select
type input "17:46"
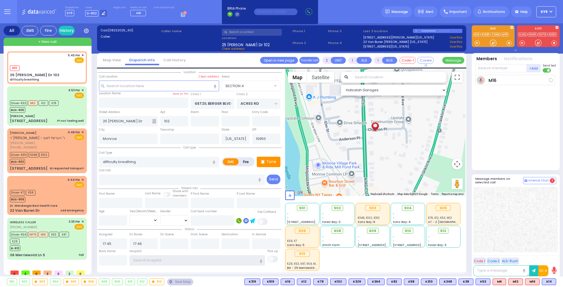
select select "Hatzalah Garages"
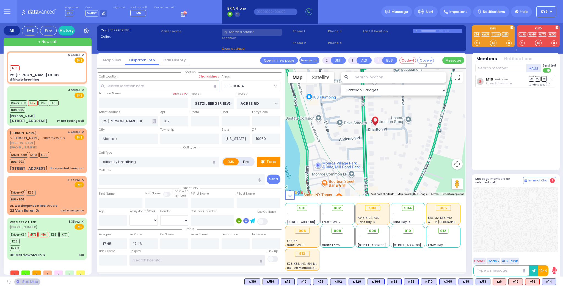
select select "SECTION 4"
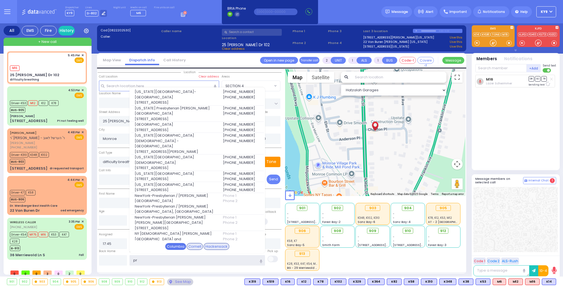
type input "pr"
click at [175, 246] on div "Columbia" at bounding box center [175, 246] width 21 height 7
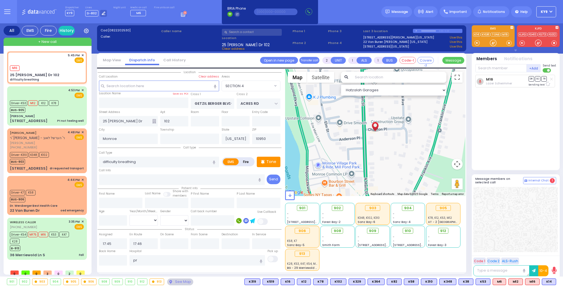
select select
radio input "true"
select select
type input "New York Presbyterian Hospital- Columbia Campus"
select select "Hatzalah Garages"
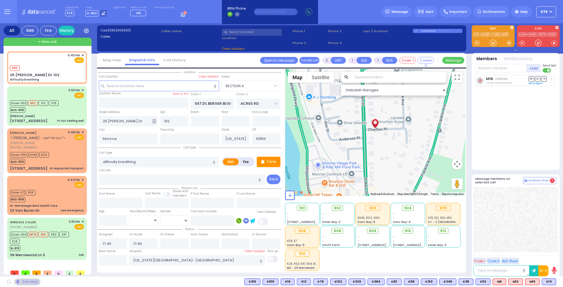
select select "SECTION 4"
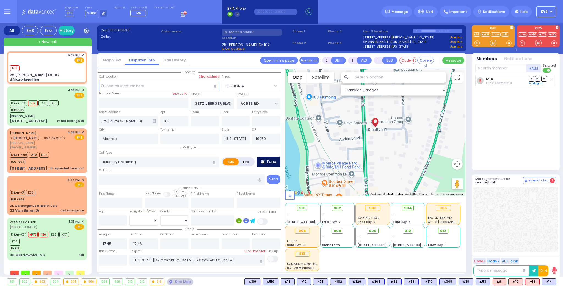
click at [266, 159] on div "Tone" at bounding box center [269, 162] width 24 height 10
click at [493, 43] on div at bounding box center [492, 42] width 5 height 5
click at [269, 163] on p "Tone" at bounding box center [271, 162] width 10 height 6
drag, startPoint x: 490, startPoint y: 42, endPoint x: 495, endPoint y: 47, distance: 6.6
click at [492, 41] on div at bounding box center [492, 42] width 5 height 5
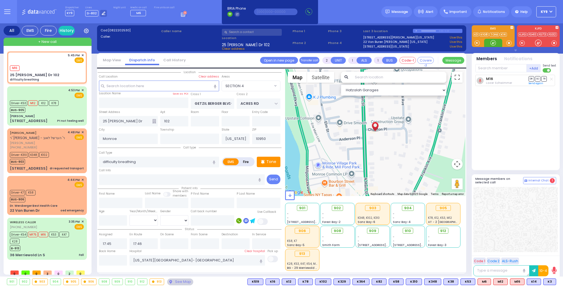
click at [491, 44] on div at bounding box center [492, 42] width 5 height 5
click at [550, 283] on span "K3" at bounding box center [549, 282] width 12 height 6
select select
radio input "true"
select select
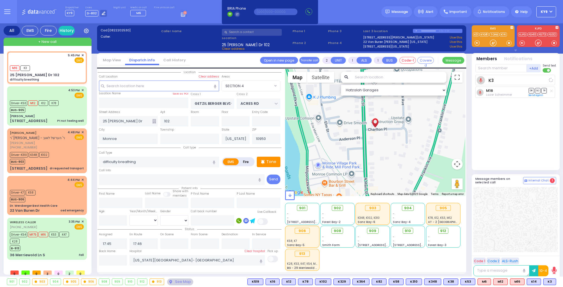
select select "Hatzalah Garages"
select select "SECTION 4"
click at [267, 159] on p "Tone" at bounding box center [271, 162] width 10 height 6
click at [492, 44] on div at bounding box center [492, 42] width 5 height 5
click at [268, 161] on p "Tone" at bounding box center [271, 162] width 10 height 6
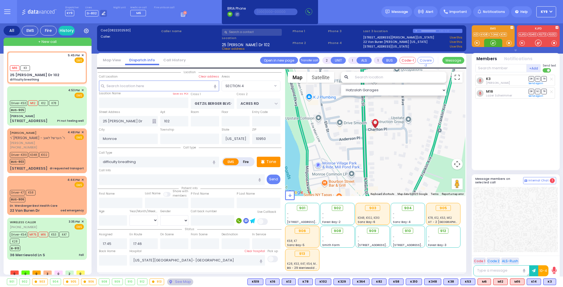
click at [492, 43] on div at bounding box center [492, 42] width 5 height 5
click at [270, 162] on p "Tone" at bounding box center [271, 162] width 10 height 6
drag, startPoint x: 493, startPoint y: 42, endPoint x: 493, endPoint y: 45, distance: 2.8
click at [493, 42] on div at bounding box center [492, 42] width 5 height 5
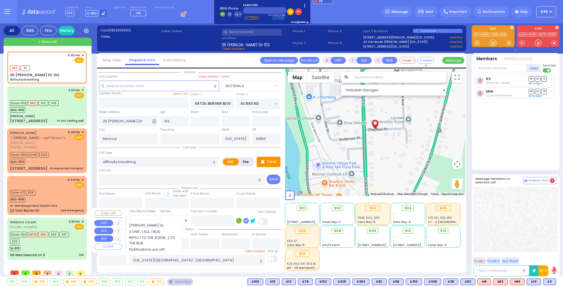
click at [67, 244] on div "B-913" at bounding box center [44, 247] width 69 height 7
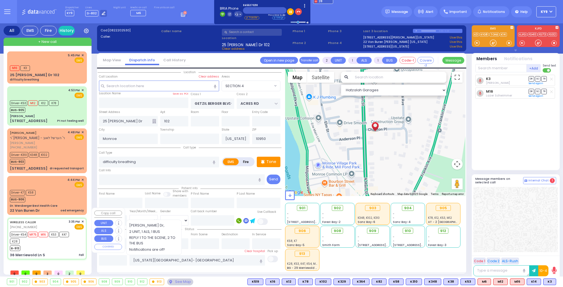
type input "6"
select select
type input "Fall"
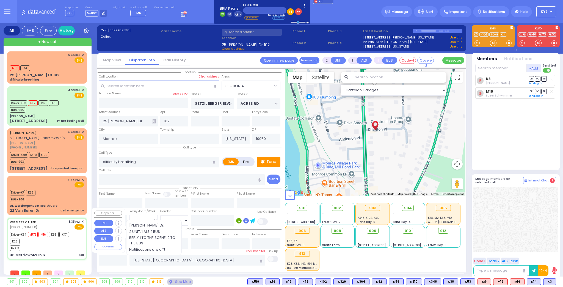
radio input "true"
type input "[PERSON_NAME]"
type input "4"
select select "Year"
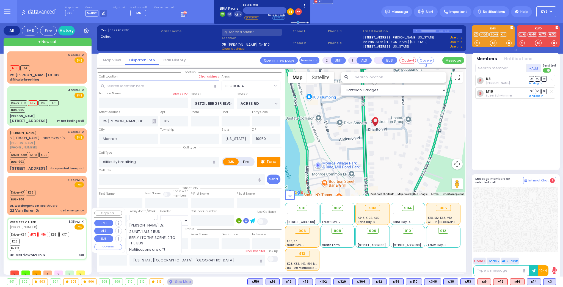
select select "[DEMOGRAPHIC_DATA]"
type input "15:35"
type input "15:37"
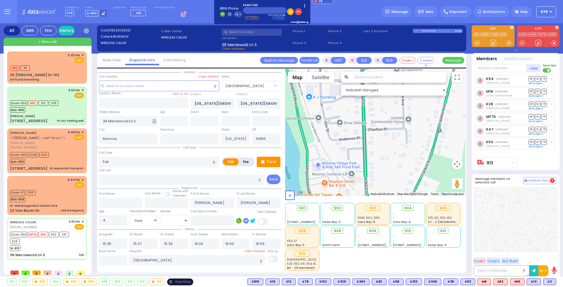
click at [183, 282] on div "See Map" at bounding box center [180, 281] width 26 height 7
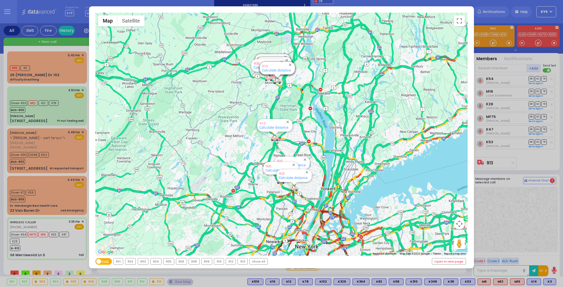
click at [239, 261] on div "913" at bounding box center [243, 261] width 10 height 6
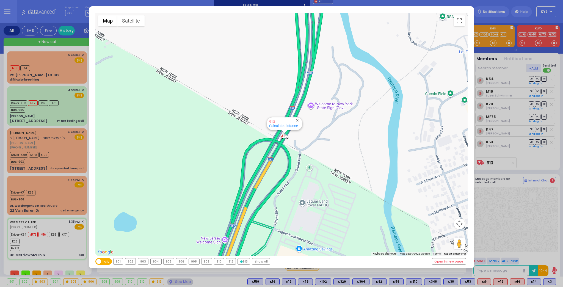
click at [241, 262] on div "913" at bounding box center [244, 261] width 12 height 6
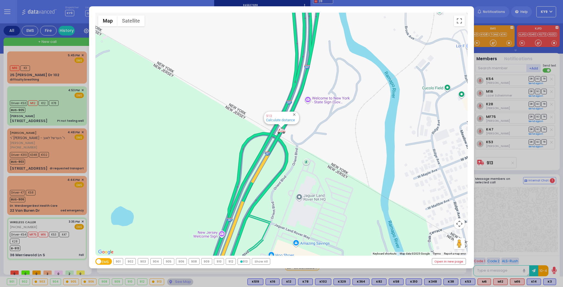
click at [242, 263] on div "913" at bounding box center [244, 261] width 12 height 6
click at [263, 261] on div "Show All" at bounding box center [261, 261] width 18 height 6
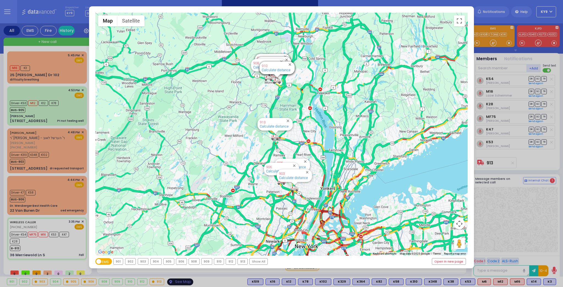
click at [176, 281] on div "← Move left → Move right ↑ Move up ↓ Move down + Zoom in - Zoom out Home Jump l…" at bounding box center [281, 143] width 563 height 287
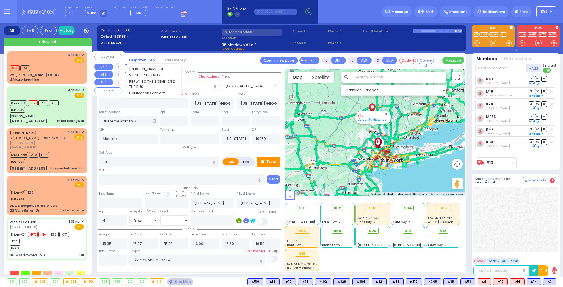
click at [31, 52] on div "5:45 PM ✕" at bounding box center [47, 67] width 80 height 32
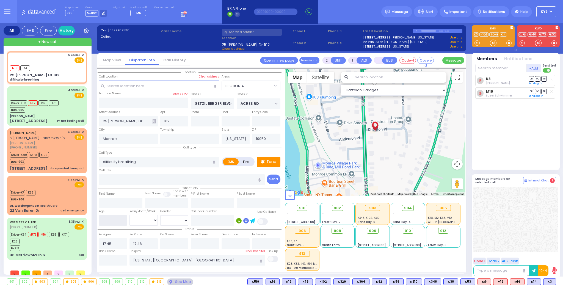
click at [109, 220] on input "number" at bounding box center [113, 220] width 28 height 10
click at [142, 218] on select "Year Month Week Day" at bounding box center [143, 220] width 28 height 10
click at [129, 215] on select "Year Month Week Day" at bounding box center [143, 220] width 28 height 10
click at [264, 162] on icon at bounding box center [263, 162] width 4 height 4
click at [491, 41] on div at bounding box center [492, 42] width 5 height 5
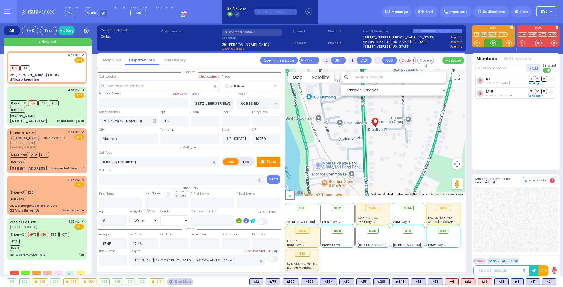
click at [493, 45] on div at bounding box center [492, 42] width 5 height 5
click at [548, 281] on span "K21" at bounding box center [548, 282] width 13 height 6
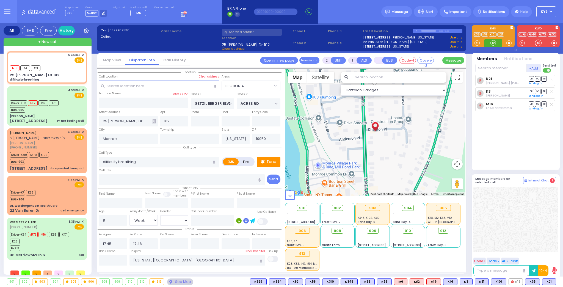
click at [493, 40] on div at bounding box center [492, 42] width 5 height 5
click at [337, 206] on span "902" at bounding box center [339, 207] width 7 height 5
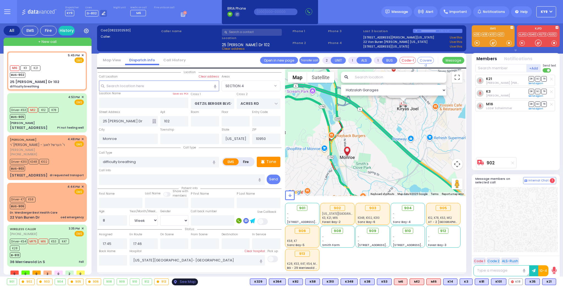
click at [181, 281] on div "See Map" at bounding box center [185, 281] width 26 height 7
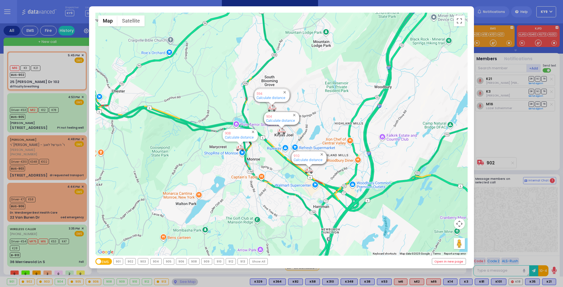
click at [239, 263] on div "913" at bounding box center [243, 261] width 10 height 6
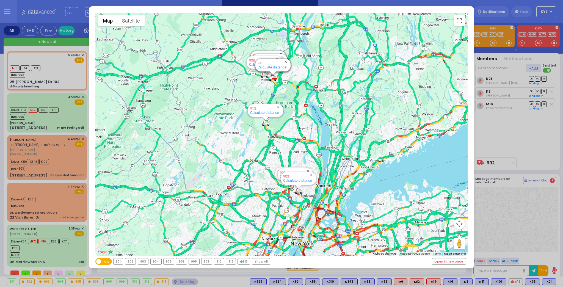
click at [241, 262] on div "913" at bounding box center [244, 261] width 12 height 6
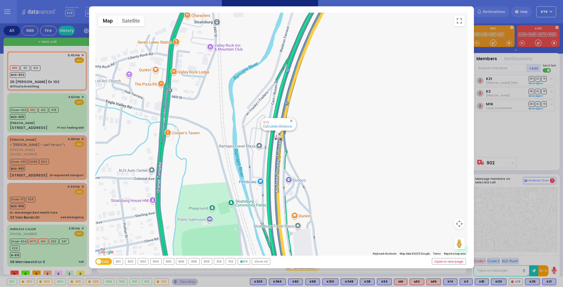
click at [260, 259] on div "Show All" at bounding box center [261, 261] width 18 height 6
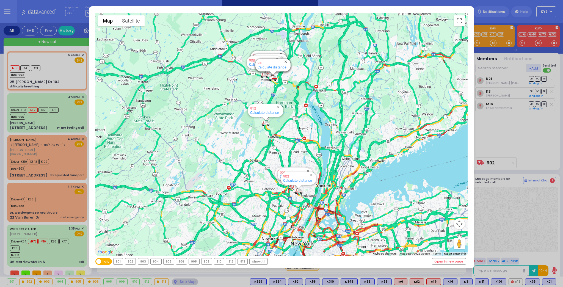
click at [181, 281] on div "← Move left → Move right ↑ Move up ↓ Move down + Zoom in - Zoom out Home Jump l…" at bounding box center [281, 143] width 563 height 287
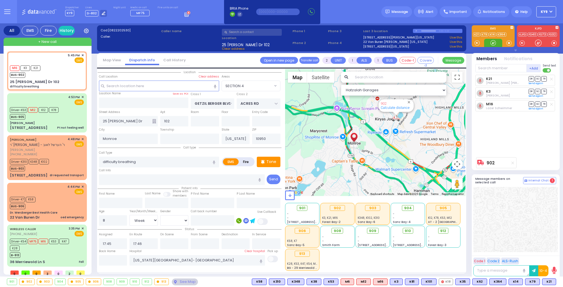
click at [491, 43] on div at bounding box center [492, 42] width 5 height 5
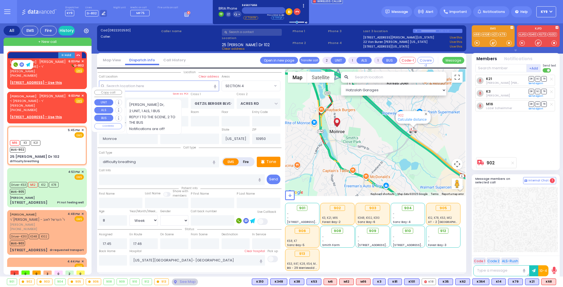
click at [82, 93] on span "✕" at bounding box center [82, 95] width 2 height 5
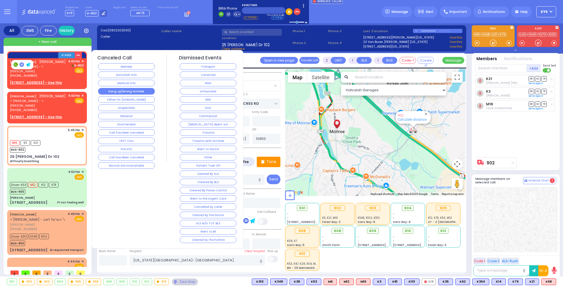
click at [140, 90] on button "Hang up/Wrong Number" at bounding box center [126, 91] width 57 height 7
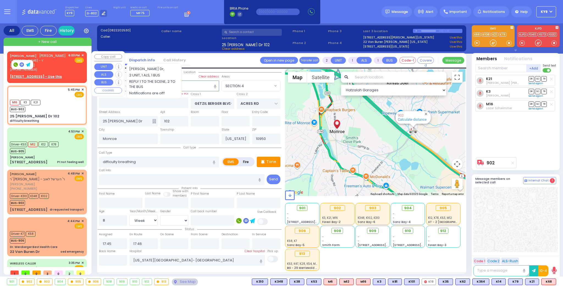
click at [61, 69] on div "JOEL TYRNAUER יואל טירנויער ר' משה בנציון - ר' אהרן יושע גליק (845) 637-5656 6:…" at bounding box center [46, 66] width 77 height 28
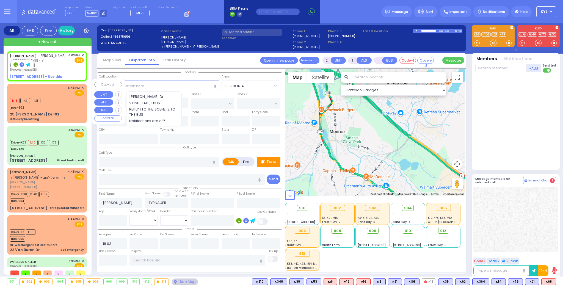
click at [51, 90] on div "5:45 PM ✕ EMS" at bounding box center [47, 90] width 74 height 10
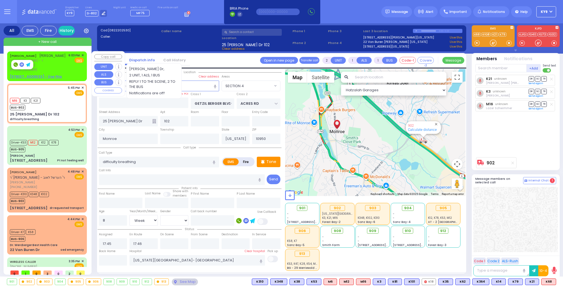
click at [59, 66] on div "JOEL TYRNAUER יואל טירנויער ר' משה בנציון - ר' אהרן יושע גליק (845) 637-5656 6:…" at bounding box center [47, 62] width 74 height 19
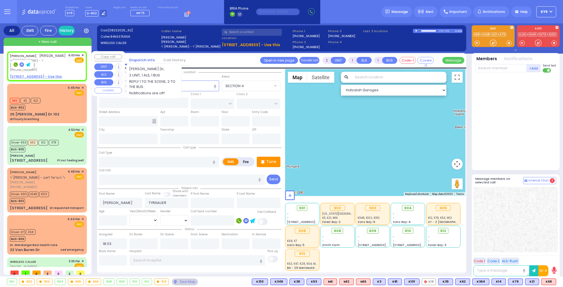
click at [81, 53] on span "✕" at bounding box center [82, 55] width 2 height 5
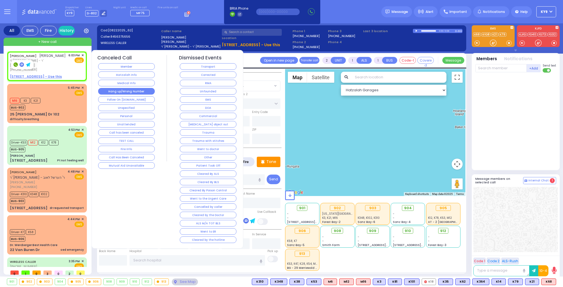
click at [125, 89] on button "Hang up/Wrong Number" at bounding box center [126, 91] width 57 height 7
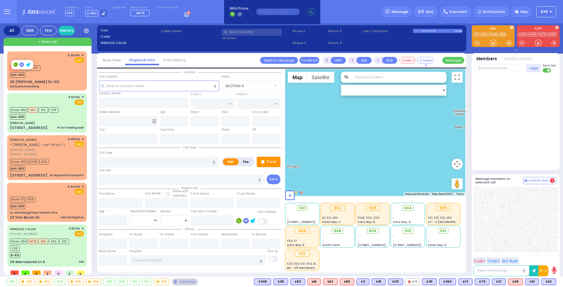
select select
click at [180, 281] on div "See Map" at bounding box center [185, 281] width 26 height 7
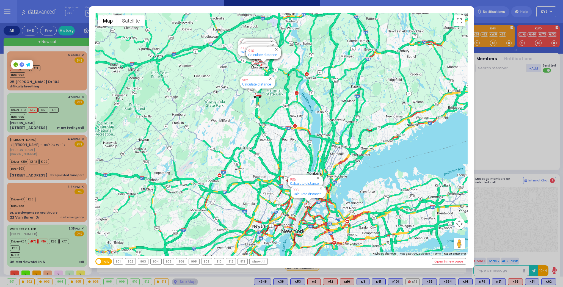
click at [183, 282] on div "← Move left → Move right ↑ Move up ↓ Move down + Zoom in - Zoom out Home Jump l…" at bounding box center [281, 143] width 563 height 287
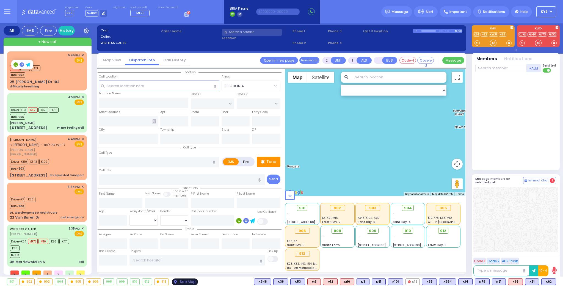
click at [177, 282] on div "See Map" at bounding box center [185, 281] width 26 height 7
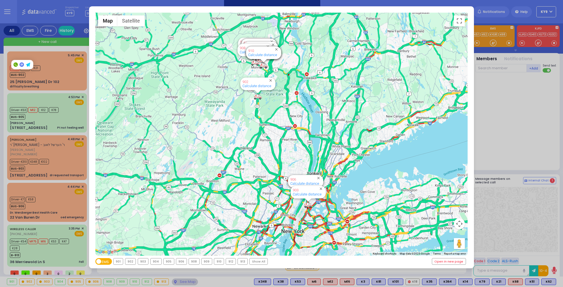
click at [132, 262] on div "902" at bounding box center [130, 261] width 10 height 6
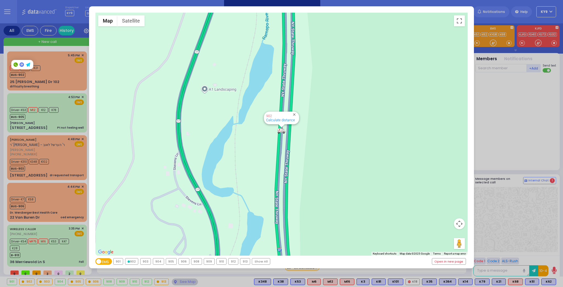
click at [148, 263] on div "903" at bounding box center [145, 261] width 10 height 6
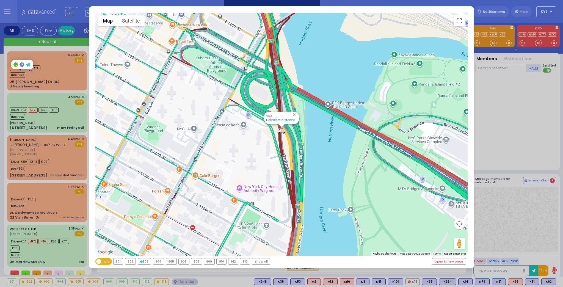
click at [158, 262] on div "904" at bounding box center [158, 261] width 11 height 6
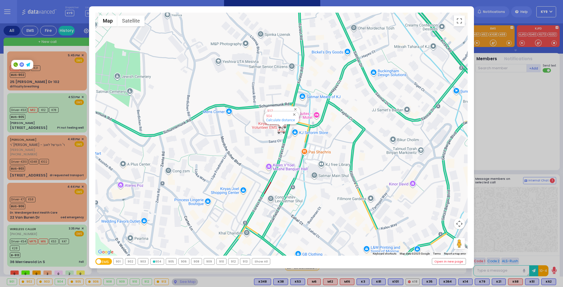
click at [170, 261] on div "905" at bounding box center [171, 261] width 10 height 6
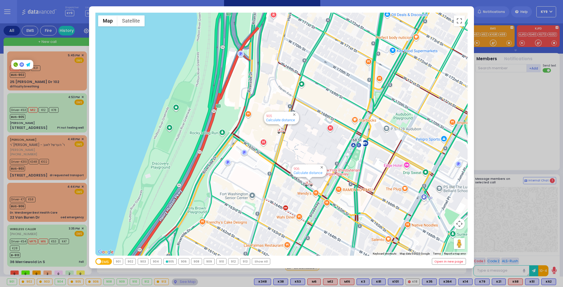
click at [184, 262] on div "906" at bounding box center [184, 261] width 10 height 6
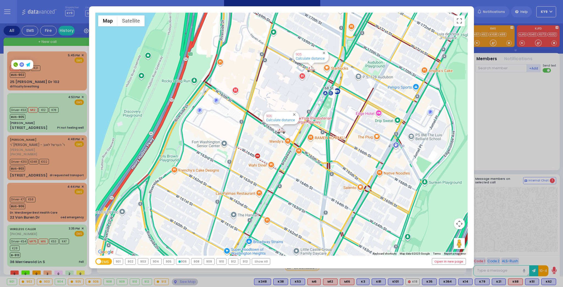
click at [192, 260] on div "908" at bounding box center [196, 261] width 10 height 6
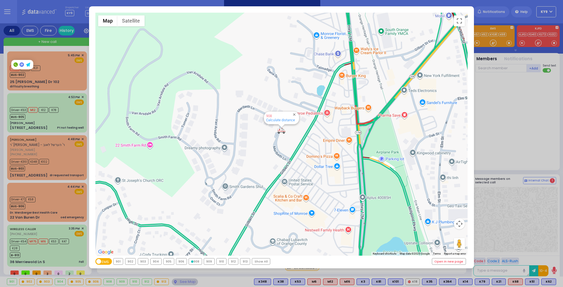
click at [209, 262] on div "909" at bounding box center [209, 261] width 10 height 6
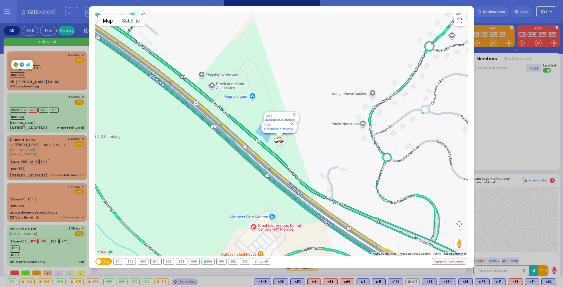
click at [222, 262] on div "910" at bounding box center [222, 261] width 10 height 6
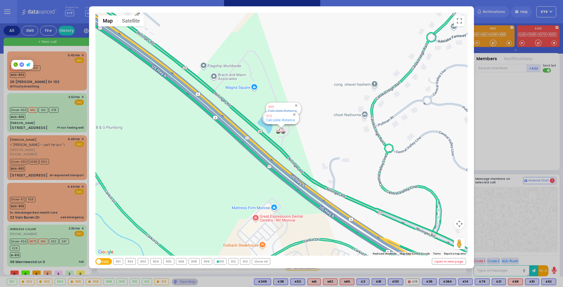
click at [230, 262] on div "912" at bounding box center [233, 261] width 10 height 6
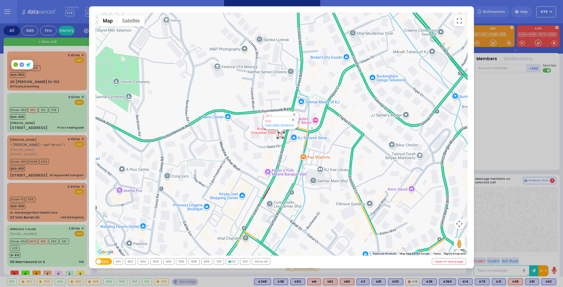
click at [243, 262] on div "913" at bounding box center [245, 261] width 10 height 6
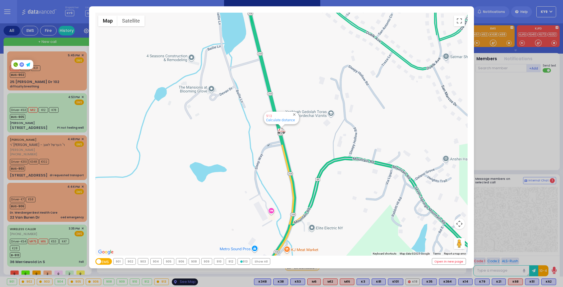
drag, startPoint x: 190, startPoint y: 282, endPoint x: 192, endPoint y: 280, distance: 3.4
click at [190, 283] on div "← Move left → Move right ↑ Move up ↓ Move down + Zoom in - Zoom out Home Jump l…" at bounding box center [281, 143] width 563 height 287
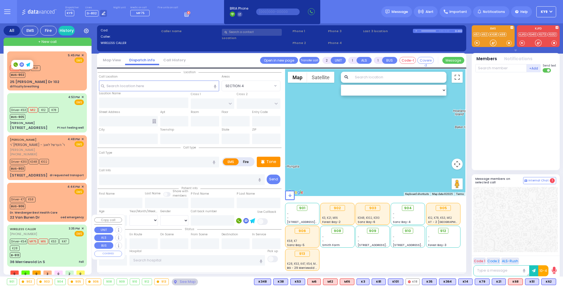
click at [51, 251] on div "B-913" at bounding box center [44, 254] width 69 height 7
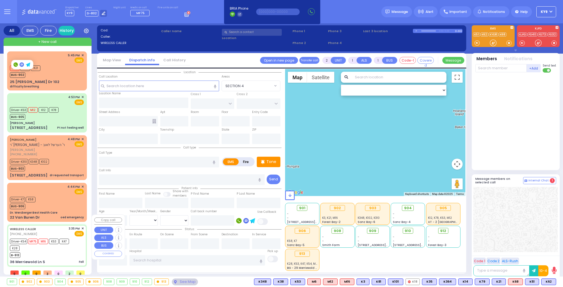
type input "6"
select select
type input "Fall"
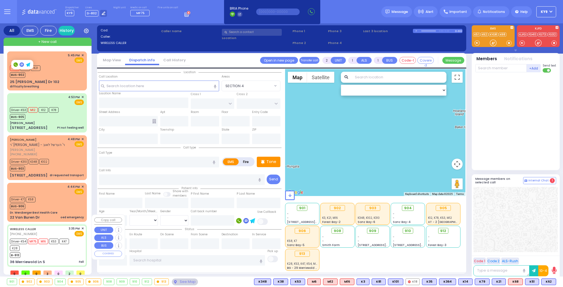
radio input "true"
type input "[PERSON_NAME]"
type input "4"
select select "Year"
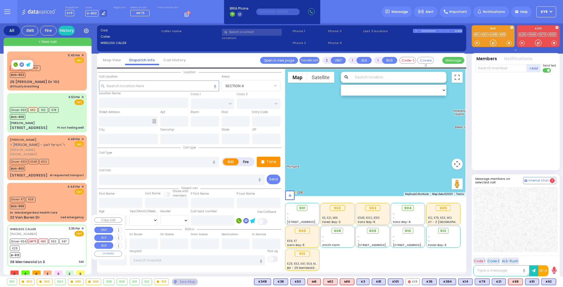
select select "[DEMOGRAPHIC_DATA]"
type input "15:35"
type input "15:37"
type input "15:39"
type input "16:00"
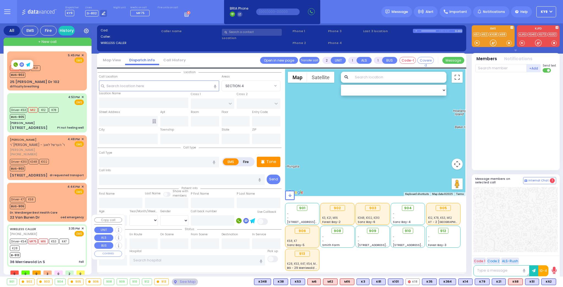
type input "16:50"
type input "16:59"
type input "[GEOGRAPHIC_DATA]"
select select "Hatzalah Garages"
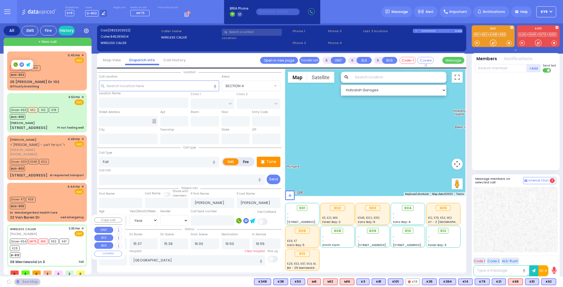
type input "[US_STATE][GEOGRAPHIC_DATA]"
type input "36 Merriewold Ln S"
type input "Monroe"
type input "[US_STATE]"
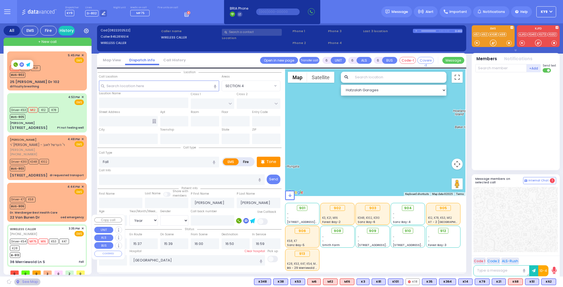
type input "10950"
select select "[GEOGRAPHIC_DATA]"
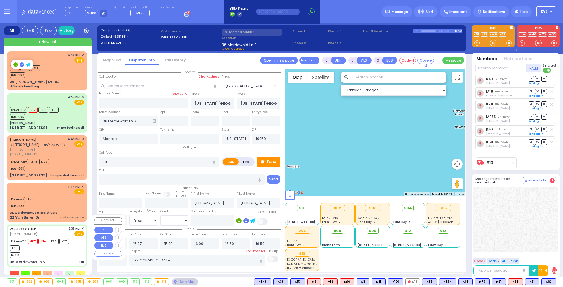
click at [52, 251] on div "B-913" at bounding box center [44, 254] width 69 height 7
select select
radio input "true"
select select "Year"
select select "[DEMOGRAPHIC_DATA]"
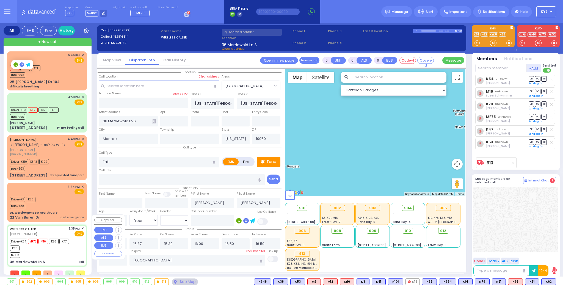
select select "Hatzalah Garages"
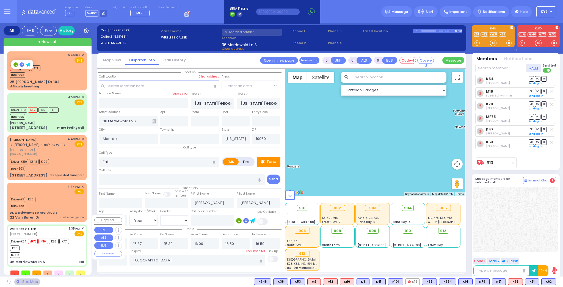
select select "[GEOGRAPHIC_DATA]"
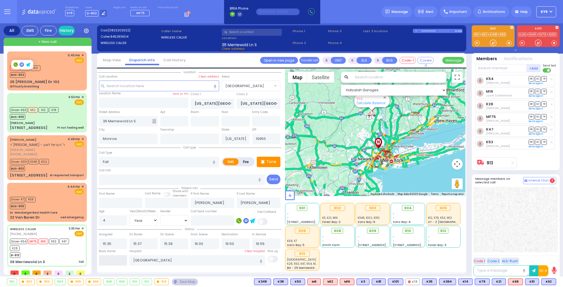
click at [119, 262] on input "text" at bounding box center [113, 260] width 28 height 10
type input "18:13"
select select
radio input "true"
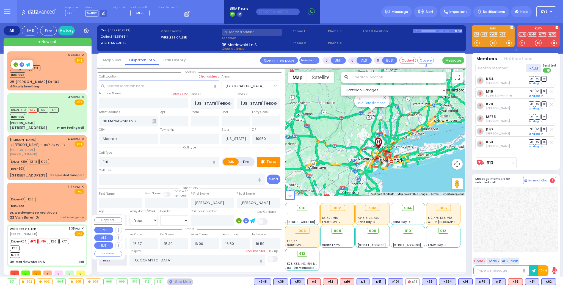
select select
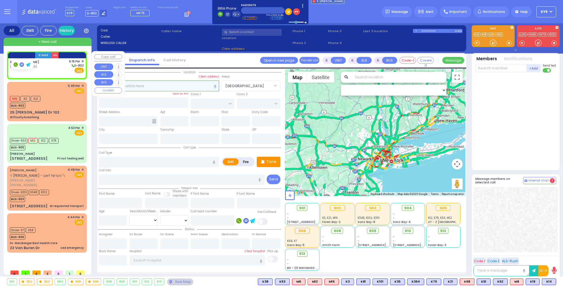
type input "2"
type input "1"
select select
radio input "true"
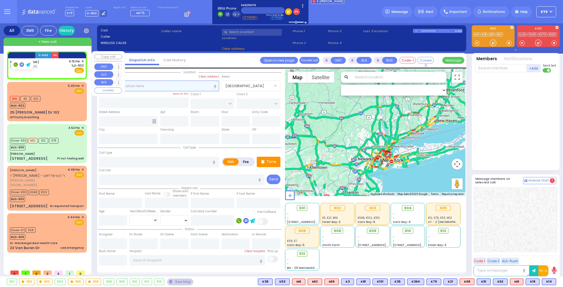
select select
type input "18:15"
select select "Hatzalah Garages"
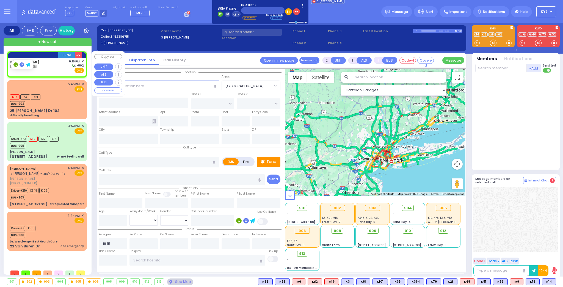
select select
radio input "true"
select select
select select "Hatzalah Garages"
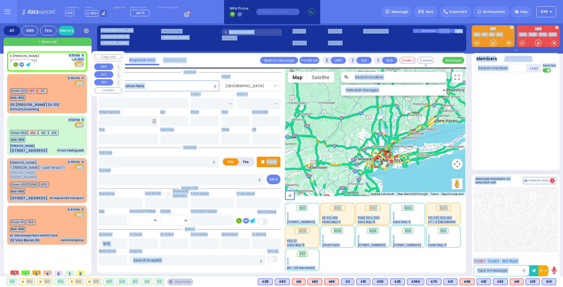
click at [48, 68] on body "Dashboard Home" at bounding box center [281, 143] width 563 height 287
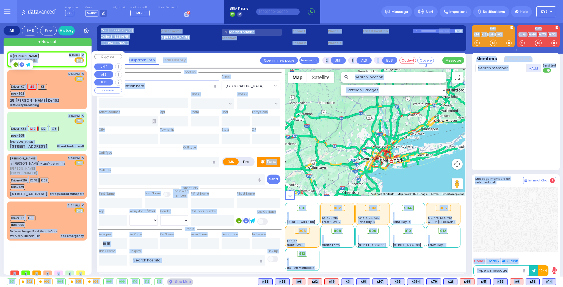
select select
radio input "true"
select select
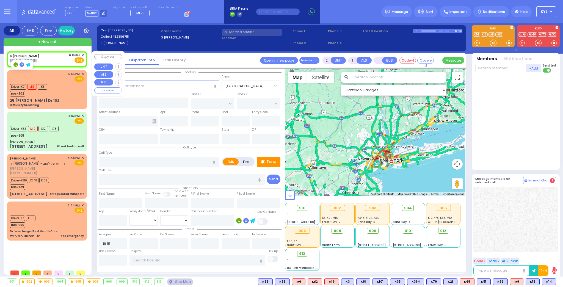
click at [51, 64] on div "S ITZKOWITZ (845) 238-6715 6:15 PM ✕ Fire EMS" at bounding box center [46, 59] width 77 height 14
select select "Hatzalah Garages"
select select
radio input "true"
select select
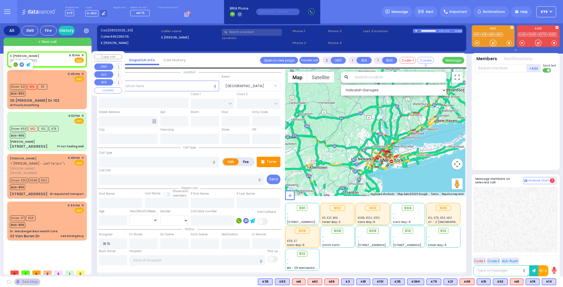
select select "Hatzalah Garages"
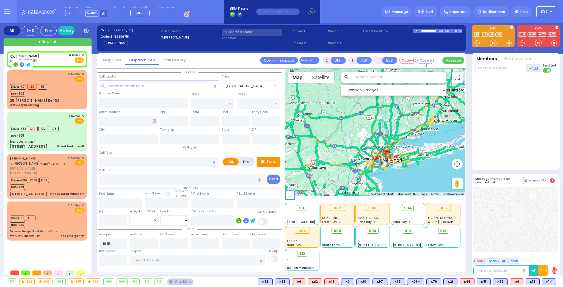
click at [16, 64] on rect at bounding box center [15, 64] width 4 height 4
type input "8456375656"
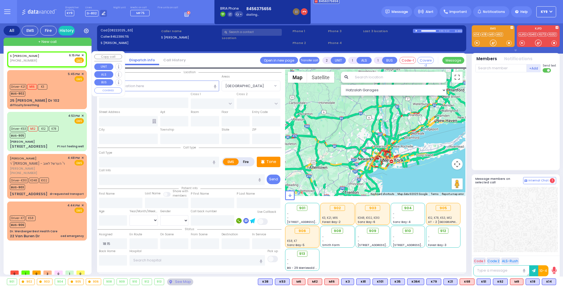
click at [42, 59] on div "S ITZKOWITZ (845) 238-6715 6:15 PM ✕ Fire EMS" at bounding box center [47, 58] width 74 height 10
select select
radio input "true"
select select
select select "Hatzalah Garages"
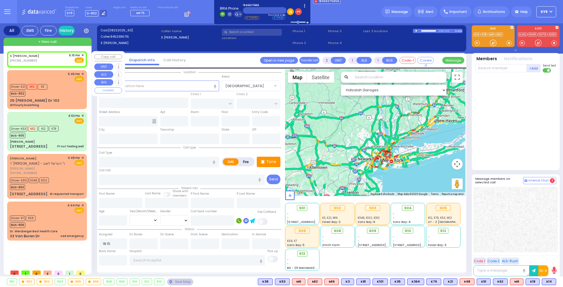
click at [82, 55] on span "✕" at bounding box center [82, 55] width 2 height 5
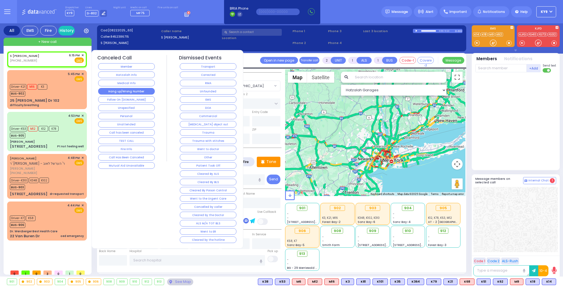
click at [147, 90] on button "Hang up/Wrong Number" at bounding box center [126, 91] width 57 height 7
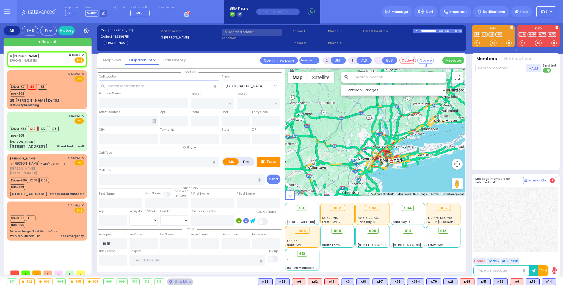
select select
radio input "true"
select select
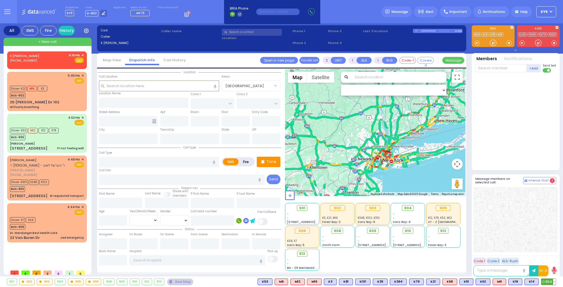
click at [555, 282] on button at bounding box center [554, 282] width 3 height 6
click at [552, 256] on icon at bounding box center [550, 257] width 6 height 6
drag, startPoint x: 492, startPoint y: 46, endPoint x: 489, endPoint y: 46, distance: 3.3
click at [489, 46] on div at bounding box center [493, 43] width 18 height 8
click at [82, 54] on span "✕" at bounding box center [82, 55] width 2 height 5
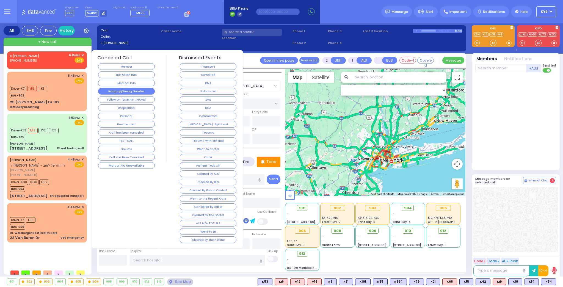
click at [126, 92] on button "Hang up/Wrong Number" at bounding box center [126, 91] width 57 height 7
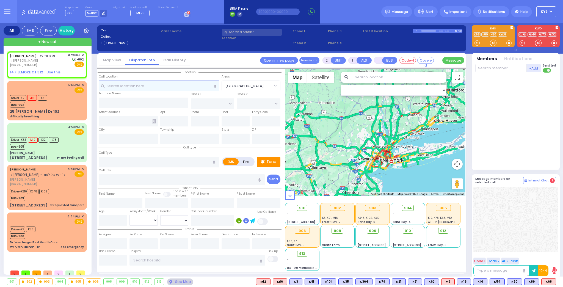
select select
radio input "true"
type input "MRS."
type input "WEISER"
select select
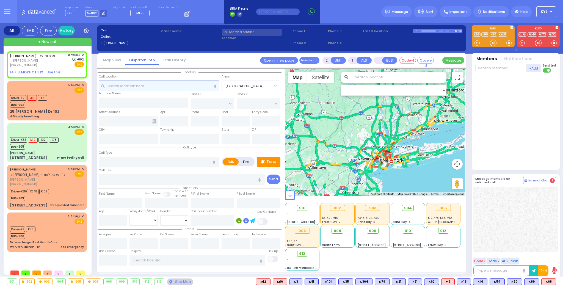
type input "18:28"
select select "Hatzalah Garages"
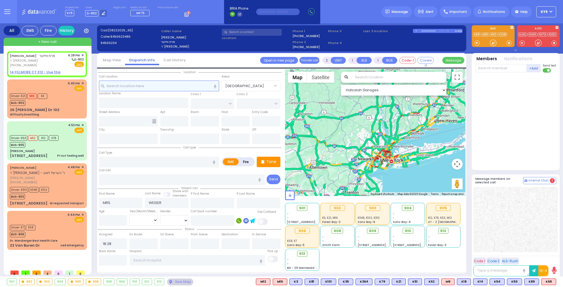
select select
radio input "true"
select select
select select "Hatzalah Garages"
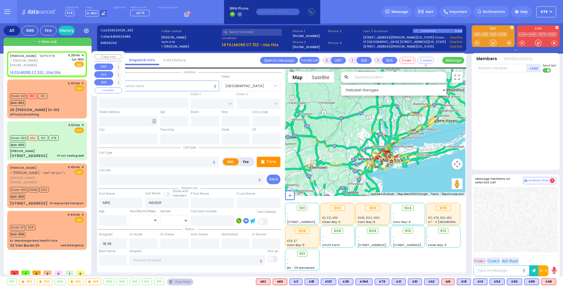
click at [49, 61] on div "MRS. WEISER מרת ווייזער ר' אברהם ווידער (845) 662-3486 6:28 PM ✕ D-802 EMS" at bounding box center [47, 60] width 74 height 15
select select
radio input "true"
select select
select select "Hatzalah Garages"
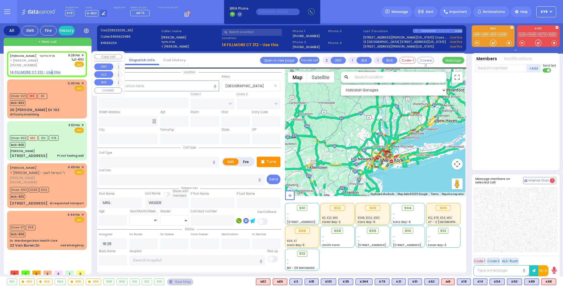
click at [49, 69] on div "MRS. WEISER מרת ווייזער ר' אברהם ווידער (845) 662-3486 6:28 PM ✕ D-802 EMS" at bounding box center [46, 63] width 77 height 23
select select
radio input "true"
select select
select select "Hatzalah Garages"
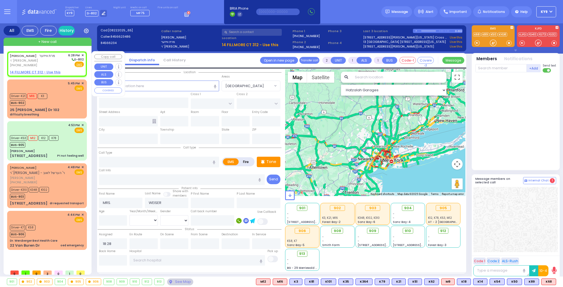
click at [42, 72] on u "14 FILLMORE CT 312 - Use this" at bounding box center [35, 72] width 51 height 5
select select
radio input "true"
select select
select select "Hatzalah Garages"
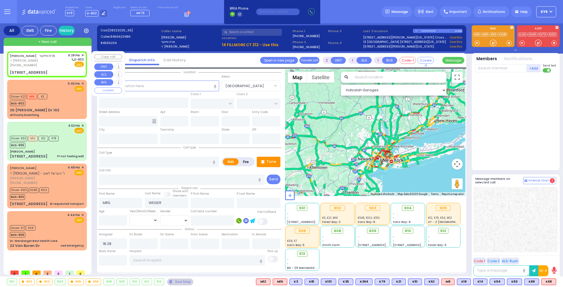
select select
radio input "true"
select select
select select "Hatzalah Garages"
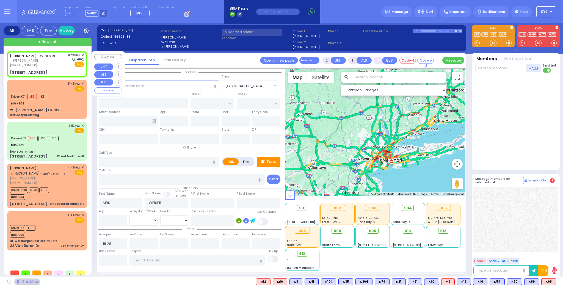
type input "HAYES COURT"
type input "FILLMORE COURT"
type input "14 FILLMORE CT"
type input "312"
type input "Monroe"
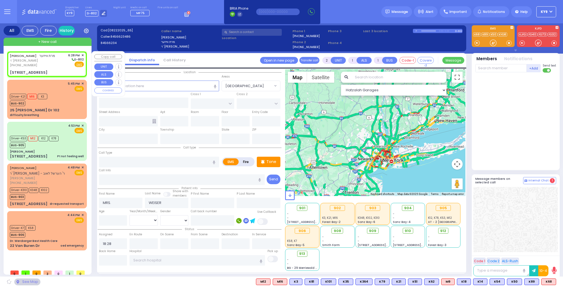
type input "[US_STATE]"
type input "10950"
select select "SECTION 3"
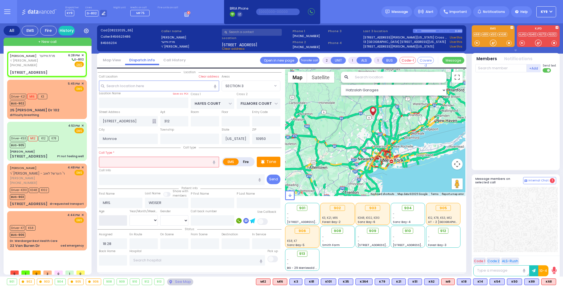
click at [119, 220] on input "number" at bounding box center [113, 220] width 28 height 10
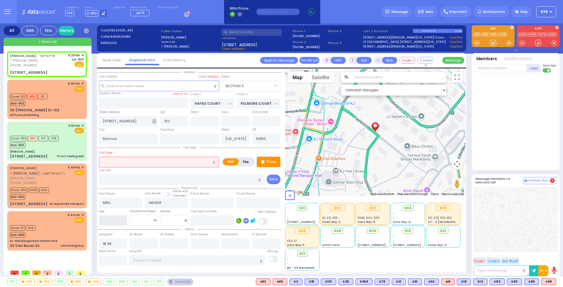
type input "8"
select select
radio input "true"
select select
type input "8"
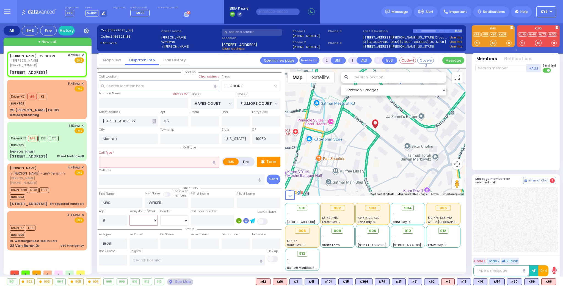
select select "Hatzalah Garages"
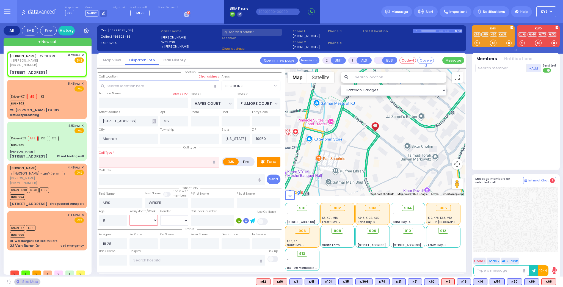
drag, startPoint x: 137, startPoint y: 219, endPoint x: 141, endPoint y: 221, distance: 4.9
click at [137, 219] on select "Year Month Week Day" at bounding box center [143, 220] width 28 height 10
select select "Year"
click at [129, 215] on select "Year Month Week Day" at bounding box center [143, 220] width 28 height 10
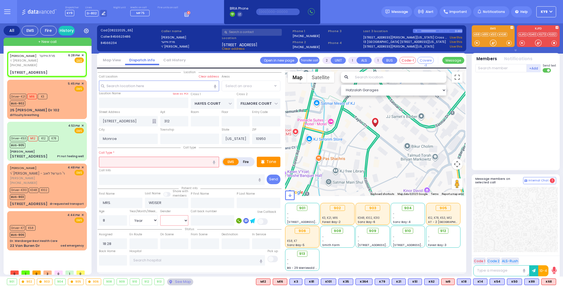
select select "SECTION 3"
click at [162, 220] on select "Male Female" at bounding box center [174, 220] width 28 height 10
select select
radio input "true"
select select "Year"
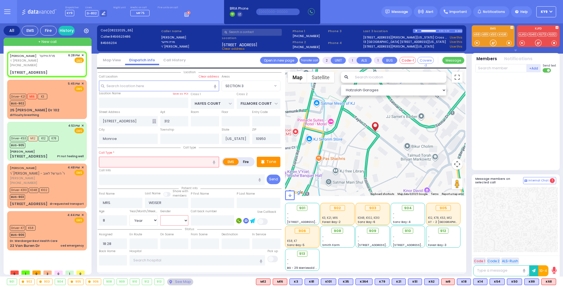
select select "Hatzalah Garages"
select select
radio input "true"
select select "Year"
select select "[DEMOGRAPHIC_DATA]"
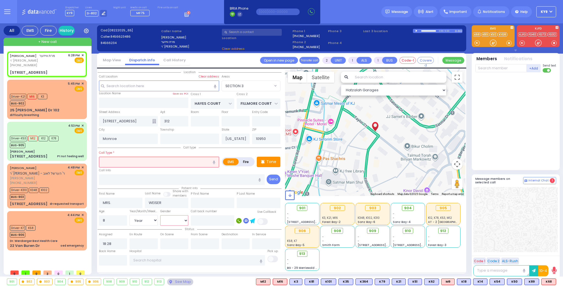
click at [160, 215] on select "Male Female" at bounding box center [174, 220] width 28 height 10
select select "Hatzalah Garages"
select select "SECTION 3"
click at [153, 161] on input "text" at bounding box center [159, 162] width 120 height 10
select select
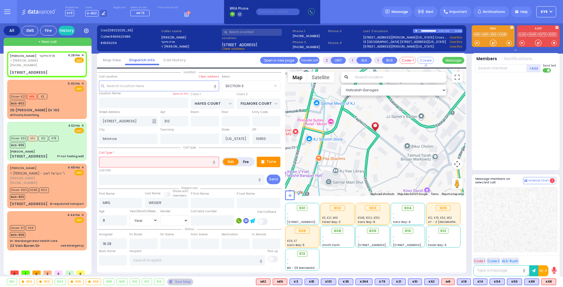
radio input "true"
select select "Year"
select select "[DEMOGRAPHIC_DATA]"
select select "Hatzalah Garages"
select select "SECTION 3"
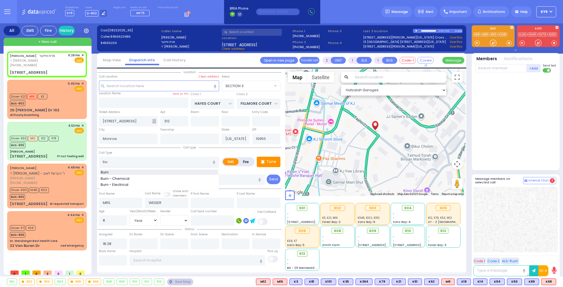
click at [102, 170] on span "Burn" at bounding box center [106, 172] width 10 height 5
type input "Burn"
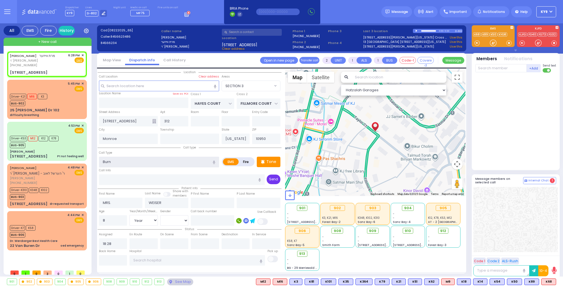
type input "3"
type input "0"
select select
radio input "true"
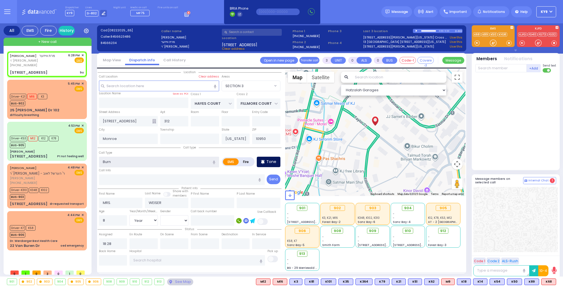
select select "Year"
select select "[DEMOGRAPHIC_DATA]"
select select "SECTION 3"
select select "Hatzalah Garages"
click at [271, 161] on p "Tone" at bounding box center [271, 162] width 10 height 6
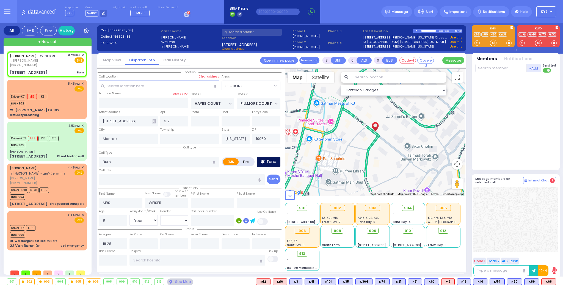
select select
radio input "true"
select select "Year"
select select "[DEMOGRAPHIC_DATA]"
select select "SECTION 3"
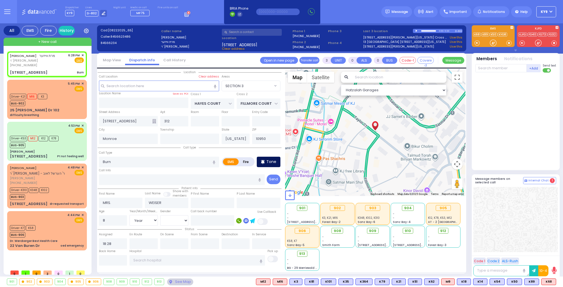
select select "Hatzalah Garages"
click at [495, 43] on div at bounding box center [492, 42] width 5 height 5
click at [16, 64] on rect at bounding box center [15, 64] width 4 height 4
type input "8456623486"
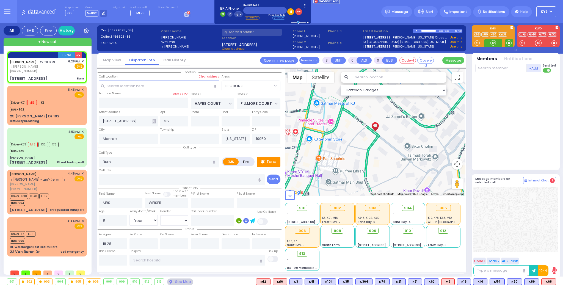
click at [507, 42] on span at bounding box center [508, 42] width 5 height 5
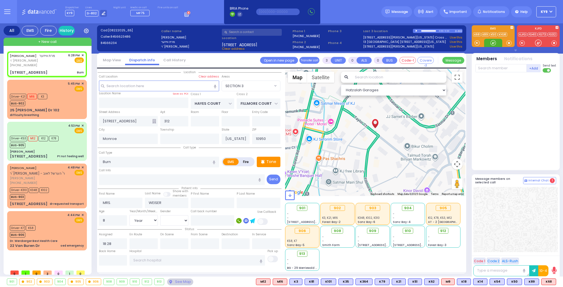
click at [491, 43] on div at bounding box center [492, 42] width 5 height 5
click at [269, 161] on p "Tone" at bounding box center [271, 162] width 10 height 6
click at [490, 41] on div at bounding box center [492, 42] width 5 height 5
click at [493, 42] on div at bounding box center [492, 42] width 5 height 5
click at [547, 280] on span "K22" at bounding box center [548, 282] width 14 height 6
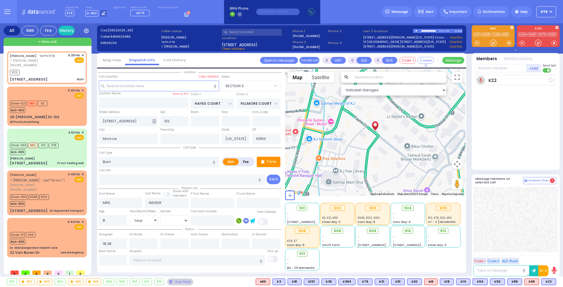
select select
radio input "true"
select select "Year"
select select "[DEMOGRAPHIC_DATA]"
type input "18:29"
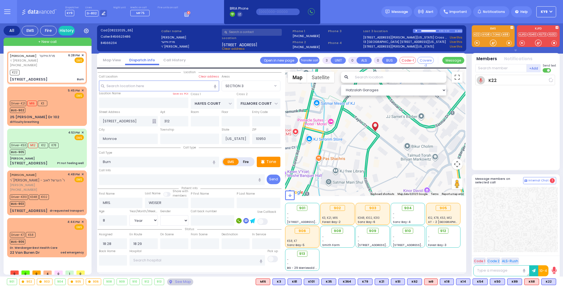
select select "Hatzalah Garages"
select select "SECTION 3"
click at [491, 41] on div at bounding box center [492, 42] width 5 height 5
click at [494, 44] on div at bounding box center [492, 42] width 5 height 5
click at [549, 282] on span "K83" at bounding box center [548, 282] width 14 height 6
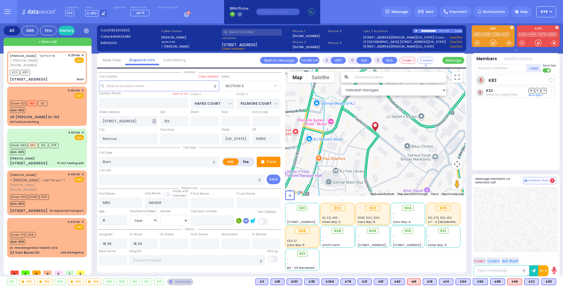
select select
radio input "true"
select select "Year"
select select "[DEMOGRAPHIC_DATA]"
select select "Hatzalah Garages"
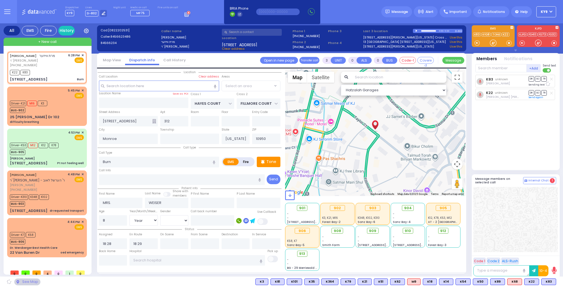
select select "SECTION 3"
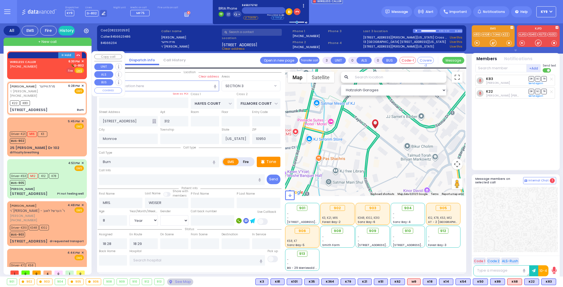
click at [68, 69] on span "Fire" at bounding box center [70, 70] width 9 height 5
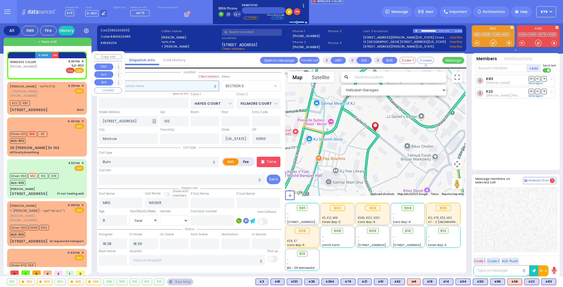
type input "2"
type input "1"
select select
radio input "false"
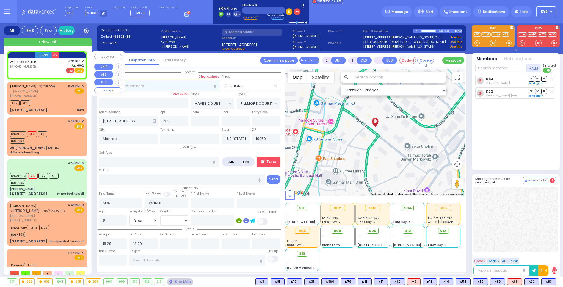
radio input "true"
select select
type input "18:30"
select select "Hatzalah Garages"
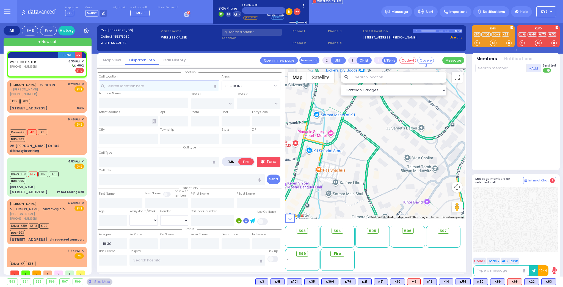
click at [143, 88] on input "text" at bounding box center [159, 86] width 120 height 10
click at [56, 96] on div "MRS. WEISER מרת ווייזער ר' אברהם ווידער (845) 662-3486 6:28 PM ✕ EMS K22 K83 Bu…" at bounding box center [46, 96] width 77 height 31
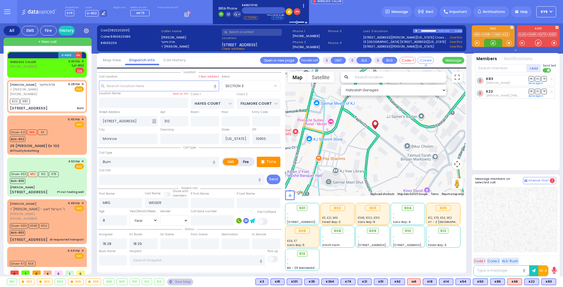
click at [494, 43] on div at bounding box center [492, 42] width 5 height 5
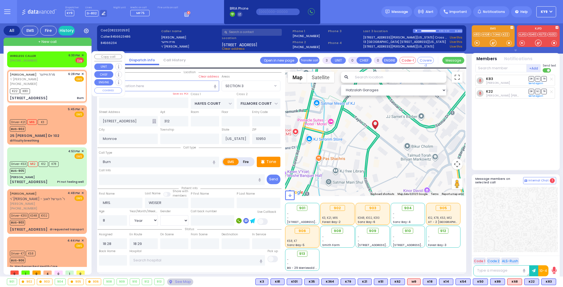
click at [81, 55] on span "✕" at bounding box center [82, 55] width 2 height 5
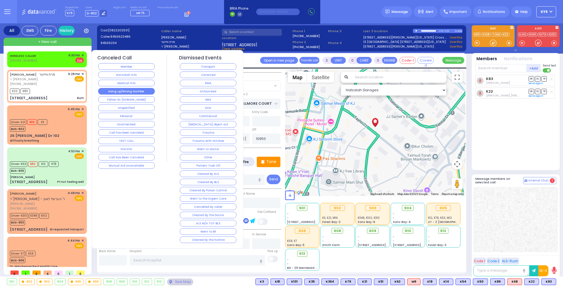
click at [122, 90] on button "Hang up/Wrong Number" at bounding box center [126, 91] width 57 height 7
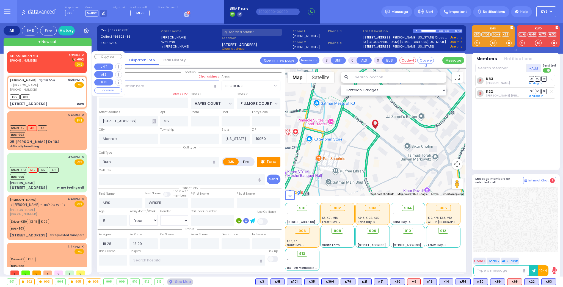
click at [34, 59] on div "(800) 318-9486" at bounding box center [25, 60] width 30 height 5
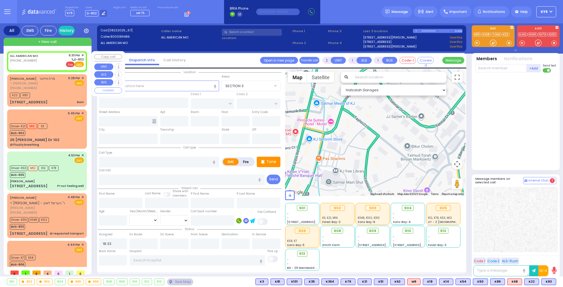
click at [68, 63] on span "Fire" at bounding box center [70, 64] width 9 height 5
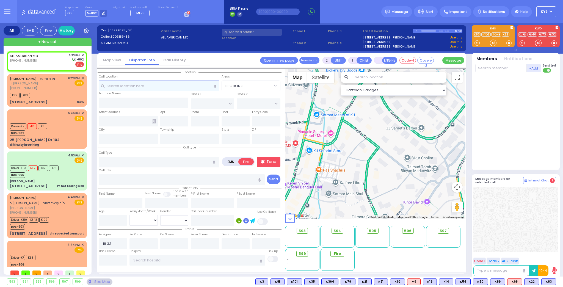
click at [127, 86] on input "text" at bounding box center [159, 86] width 120 height 10
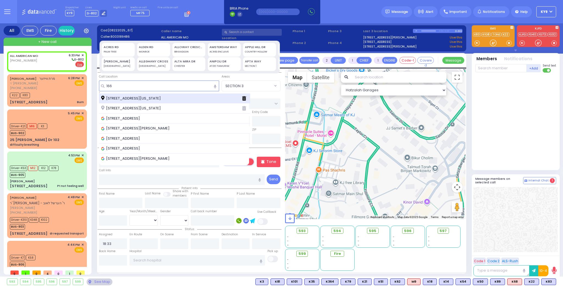
click at [127, 97] on span "166 Acres Road Monroe New York 10950" at bounding box center [132, 98] width 62 height 5
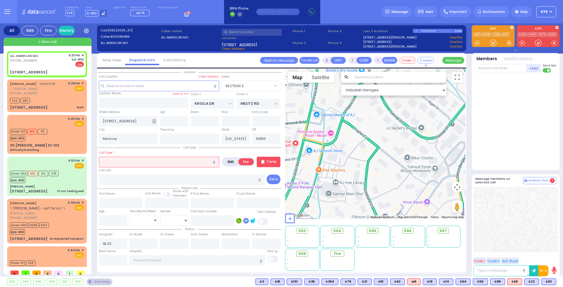
click at [106, 160] on input "text" at bounding box center [159, 162] width 120 height 10
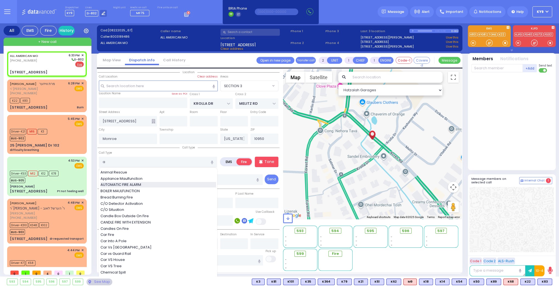
click at [118, 183] on span "AUTOMATIC FIRE ALARM" at bounding box center [122, 184] width 43 height 5
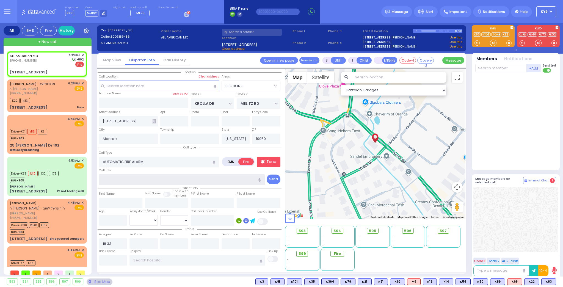
click at [127, 181] on input "text" at bounding box center [182, 179] width 166 height 10
click at [166, 120] on input "text" at bounding box center [174, 121] width 28 height 10
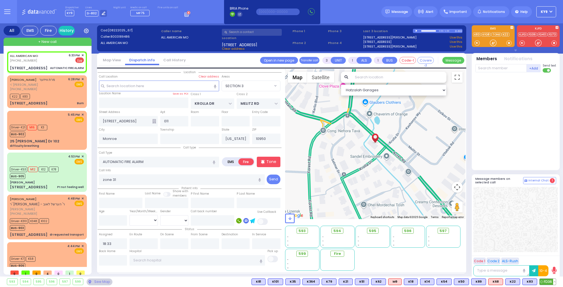
click at [544, 282] on span "FD36" at bounding box center [547, 282] width 16 height 6
drag, startPoint x: 504, startPoint y: 69, endPoint x: 502, endPoint y: 68, distance: 3.0
click at [502, 70] on input "text" at bounding box center [500, 68] width 51 height 8
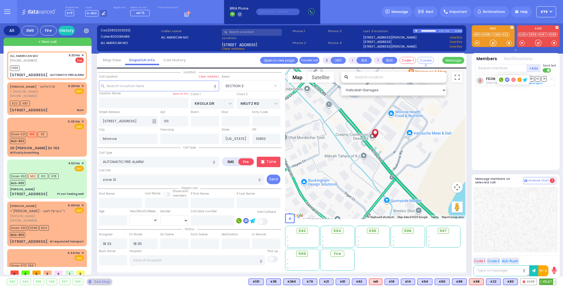
click at [546, 284] on span "FD47" at bounding box center [547, 282] width 16 height 6
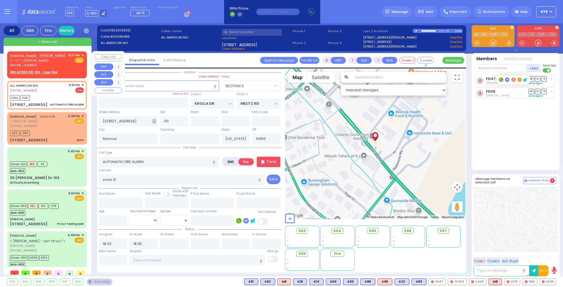
click at [81, 55] on span "✕" at bounding box center [82, 55] width 2 height 5
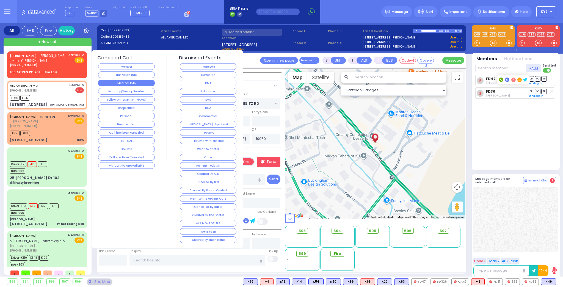
click at [123, 83] on button "Medical Info" at bounding box center [126, 83] width 57 height 7
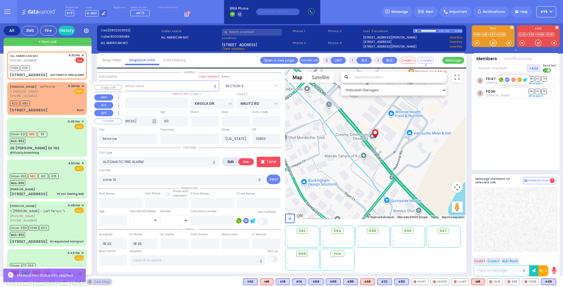
click at [51, 100] on div "K22 K83" at bounding box center [47, 102] width 74 height 7
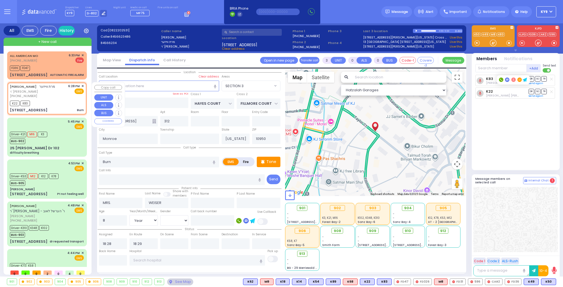
select select "SECTION 3"
select select "Year"
select select "[DEMOGRAPHIC_DATA]"
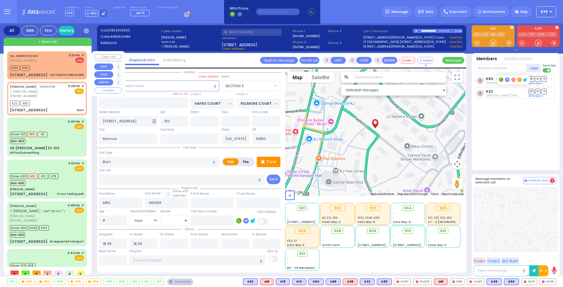
click at [60, 66] on div "FD36 FD47" at bounding box center [47, 67] width 74 height 7
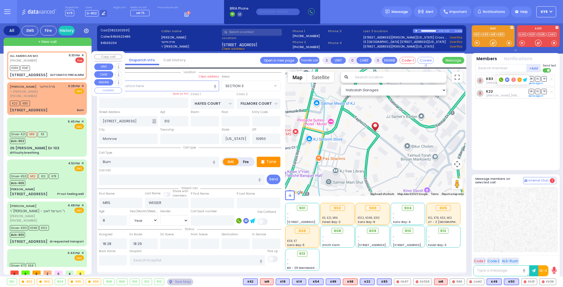
type input "1"
select select
type input "AUTOMATIC FIRE ALARM"
radio input "false"
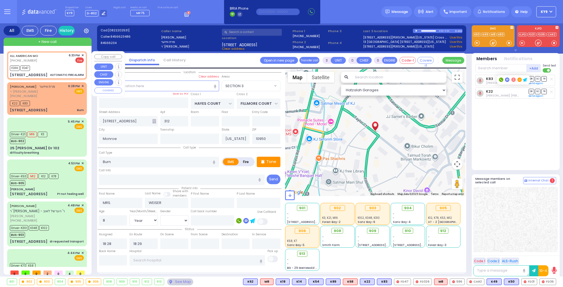
radio input "true"
type input "zone 31"
select select
type input "18:33"
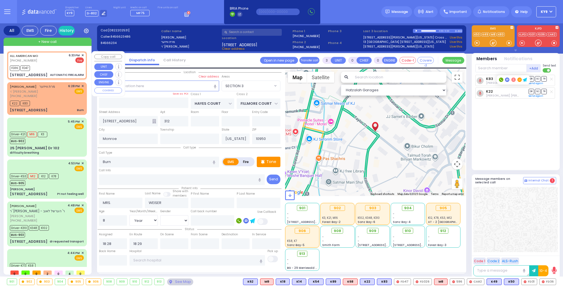
type input "18:35"
select select "Hatzalah Garages"
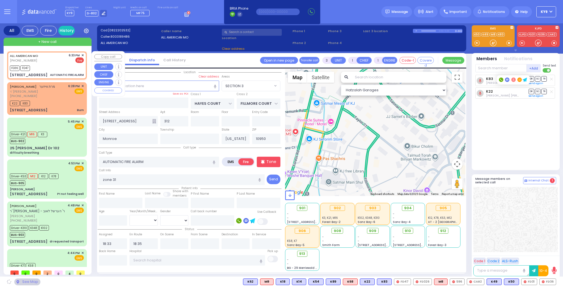
type input "KROLLA DR"
type input "MELITZ RD"
type input "166 Acres Road"
type input "011"
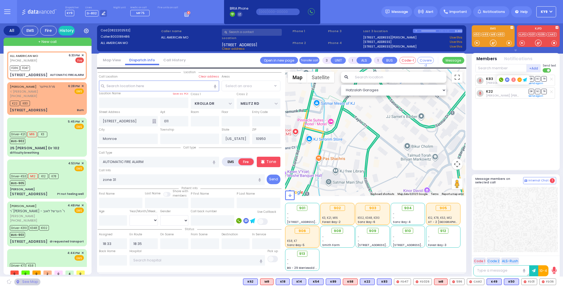
select select "SECTION 3"
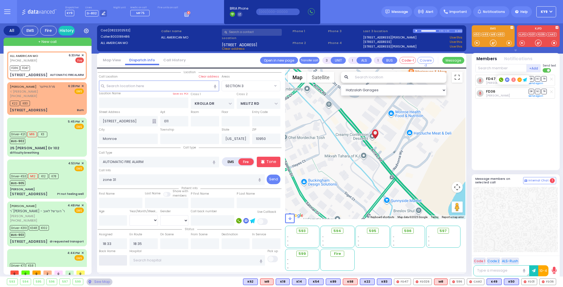
click at [119, 262] on input "text" at bounding box center [113, 260] width 28 height 10
type input "18:48"
select select
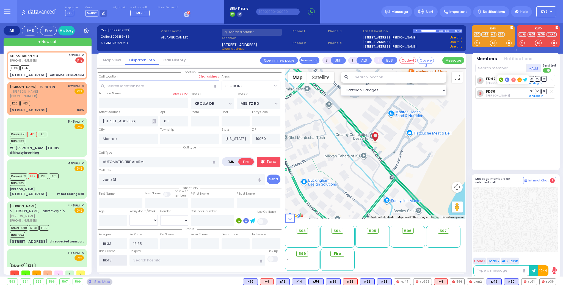
radio input "true"
select select
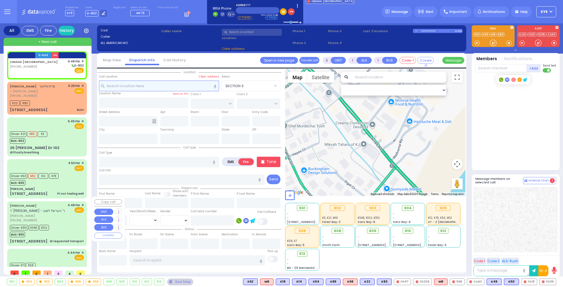
type input "2"
select select
radio input "true"
select select
type input "18:48"
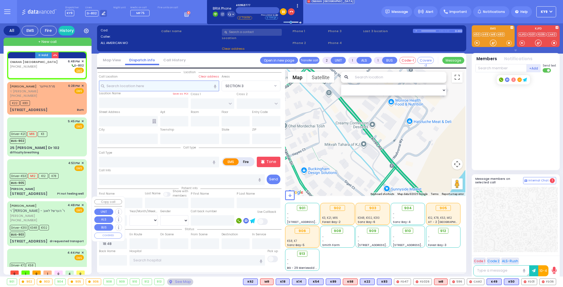
select select "Hatzalah Garages"
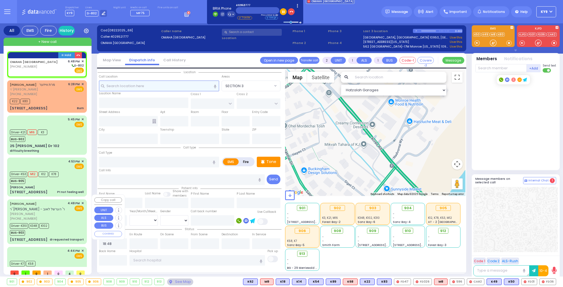
select select
radio input "true"
select select
select select "Hatzalah Garages"
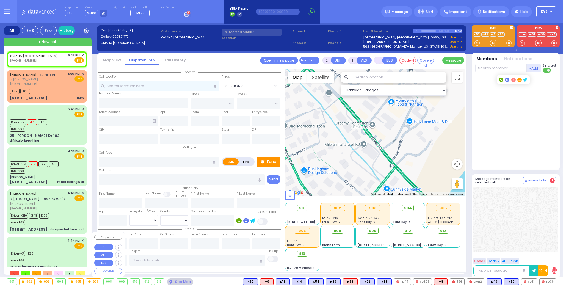
select select
radio input "true"
select select
select select "Hatzalah Garages"
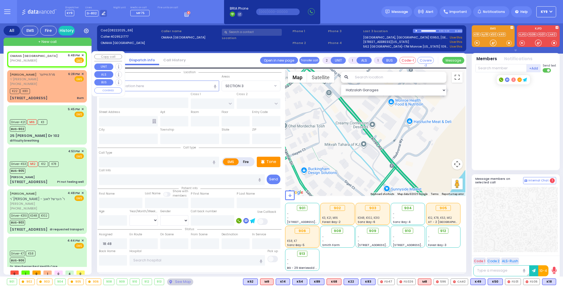
click at [81, 53] on span "✕" at bounding box center [82, 55] width 2 height 5
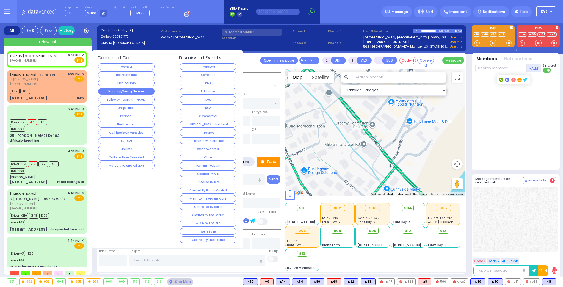
click at [114, 88] on button "Hang up/Wrong Number" at bounding box center [126, 91] width 57 height 7
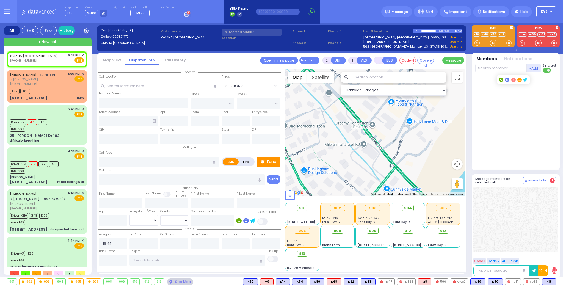
select select
radio input "true"
select select
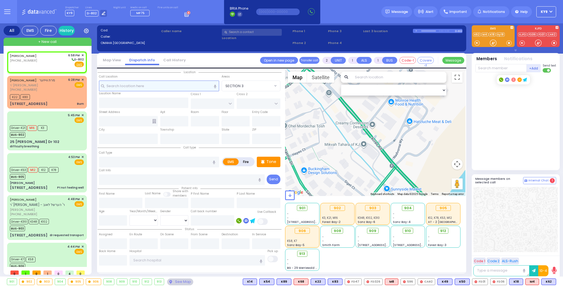
select select
radio input "true"
select select
type input "18:58"
select select "Hatzalah Garages"
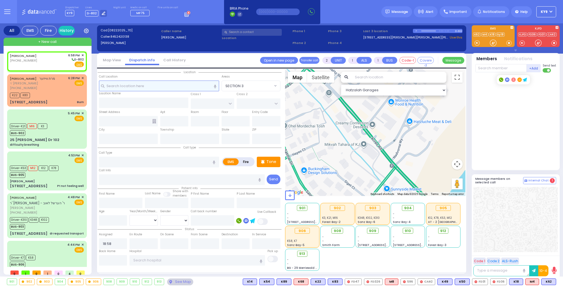
select select
radio input "true"
select select
select select "Hatzalah Garages"
click at [37, 60] on div "[PHONE_NUMBER]" at bounding box center [24, 60] width 29 height 5
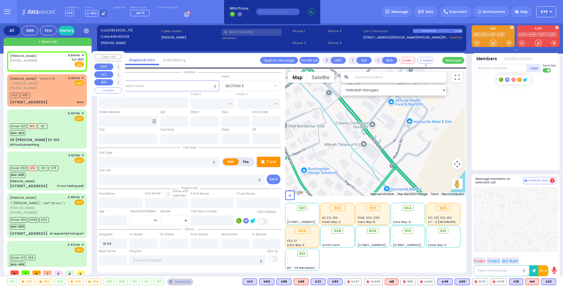
select select
radio input "true"
select select
select select "Hatzalah Garages"
click at [125, 87] on input "text" at bounding box center [159, 86] width 120 height 10
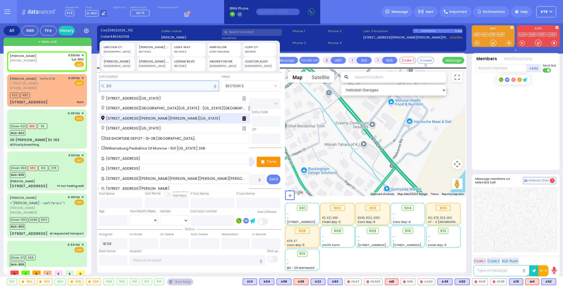
type input "2 li"
click at [136, 117] on span "2 Lipa Friedman Lane Monroe New York 10950" at bounding box center [161, 118] width 121 height 5
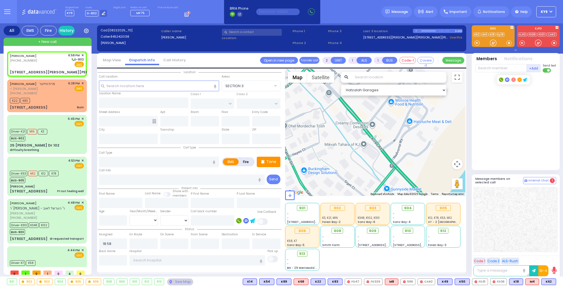
select select
radio input "true"
select select
select select "Hatzalah Garages"
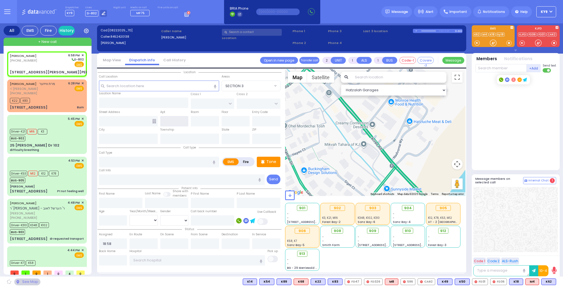
type input "LISKA WAY"
type input "MORDCHE SHER BLVD"
type input "2 Lipa Friedman Lane"
type input "Monroe"
type input "[US_STATE]"
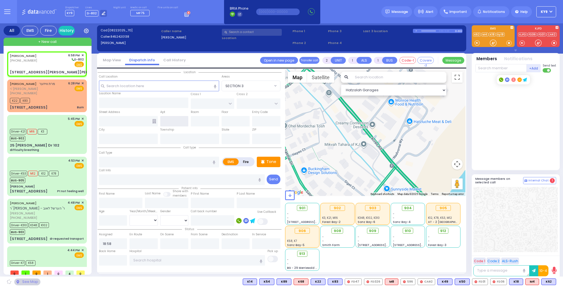
type input "10950"
select select "SECTION 2"
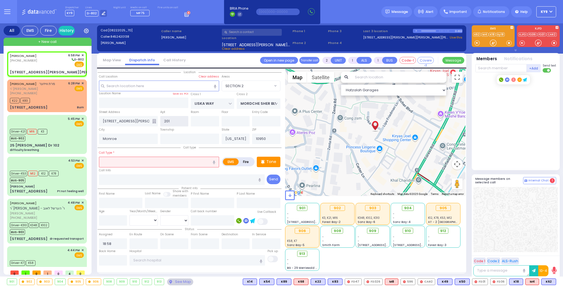
type input "201"
click at [165, 158] on input "text" at bounding box center [159, 162] width 120 height 10
select select
radio input "true"
select select
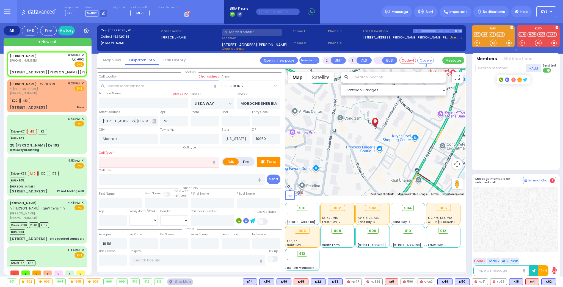
select select "Hatzalah Garages"
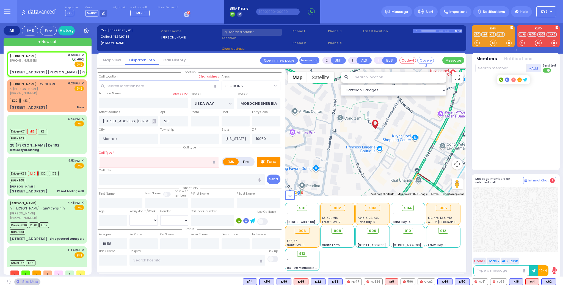
select select "SECTION 2"
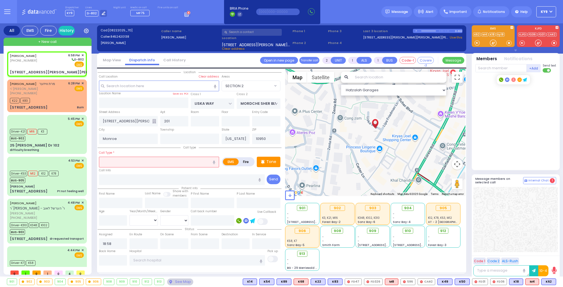
click at [196, 161] on input "text" at bounding box center [159, 162] width 120 height 10
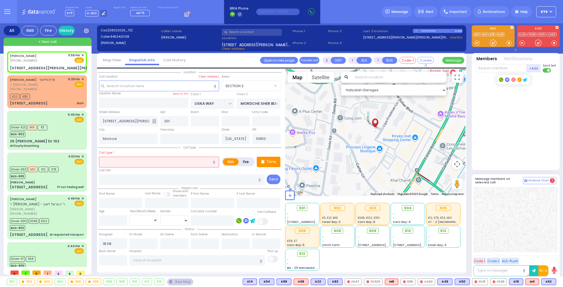
select select
radio input "true"
select select
select select "Hatzalah Garages"
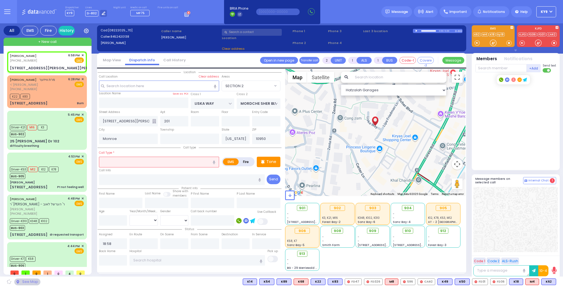
select select "SECTION 2"
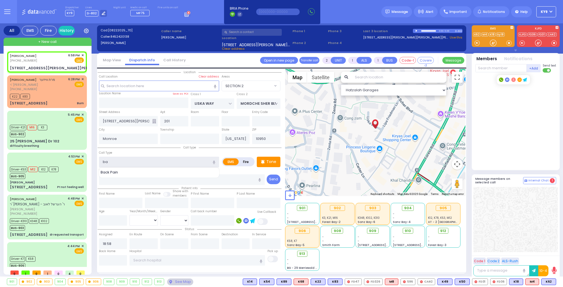
type input "b"
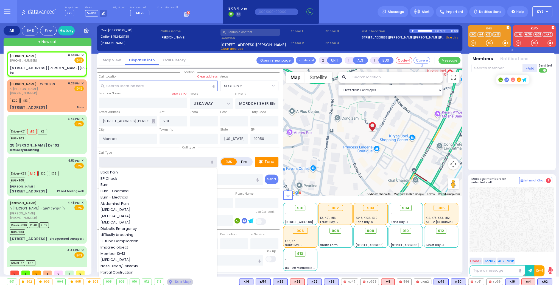
select select
radio input "true"
select select
select select "Hatzalah Garages"
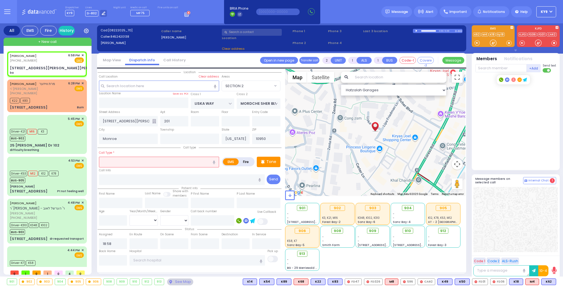
select select "SECTION 2"
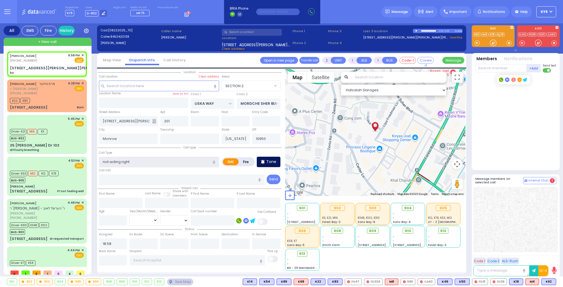
type input "not acting right"
click at [272, 162] on p "Tone" at bounding box center [271, 162] width 10 height 6
select select
radio input "true"
select select
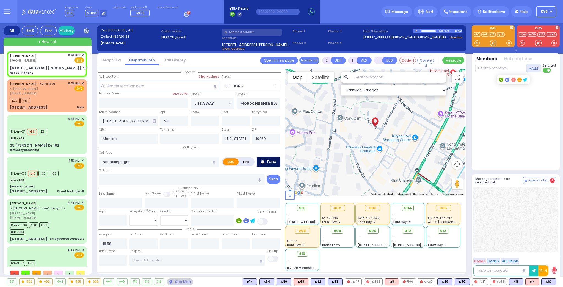
select select "Hatzalah Garages"
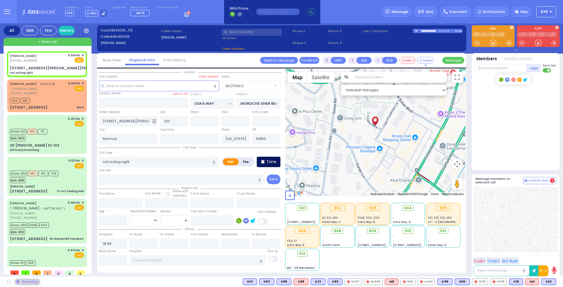
select select "SECTION 2"
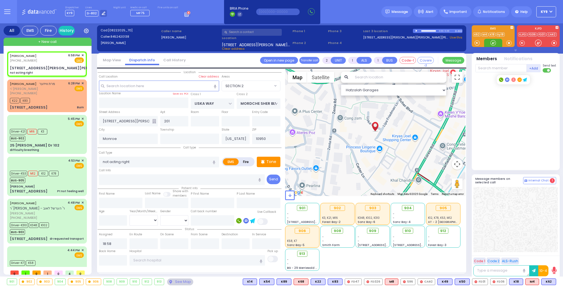
click at [492, 43] on div at bounding box center [492, 42] width 5 height 5
click at [274, 163] on p "Tone" at bounding box center [271, 162] width 10 height 6
click at [490, 41] on div at bounding box center [492, 42] width 5 height 5
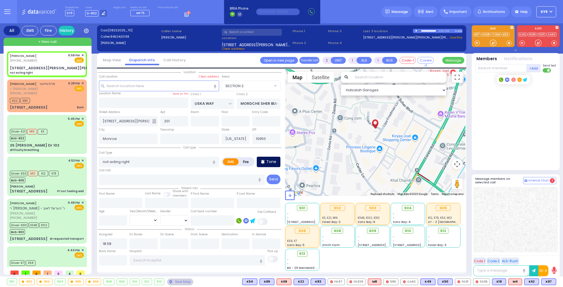
click at [270, 161] on p "Tone" at bounding box center [271, 162] width 10 height 6
click at [494, 44] on div at bounding box center [492, 42] width 5 height 5
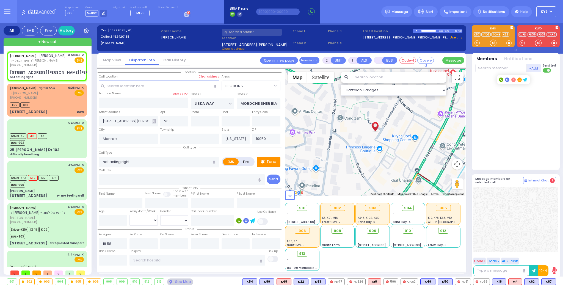
select select
radio input "true"
type input "SHLOME ZALMEN"
type input "[PERSON_NAME]"
select select
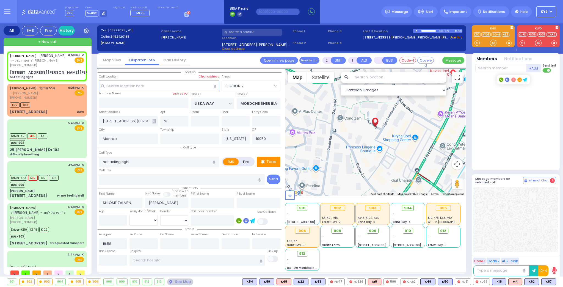
select select "Hatzalah Garages"
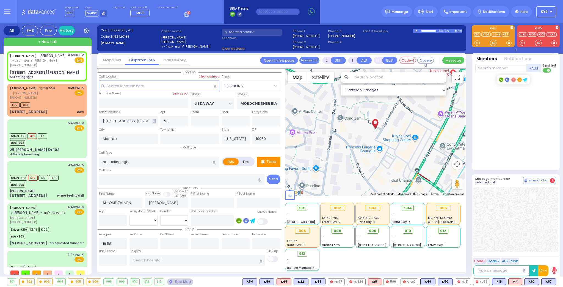
type input "2 [PERSON_NAME] LN"
select select
radio input "true"
select select
select select "Hatzalah Garages"
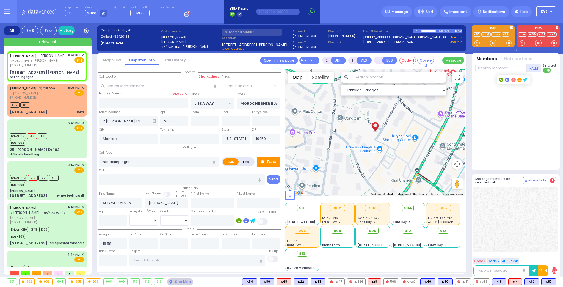
select select "SECTION 2"
click at [548, 283] on span "K318" at bounding box center [547, 282] width 15 height 6
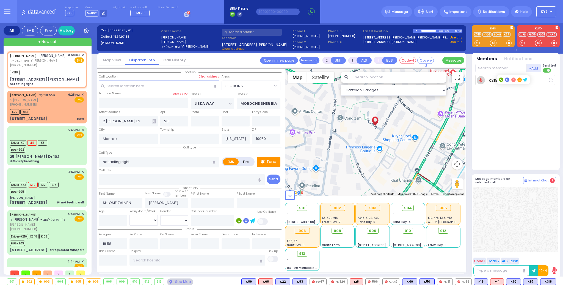
select select
radio input "true"
select select
type input "18:59"
select select "Hatzalah Garages"
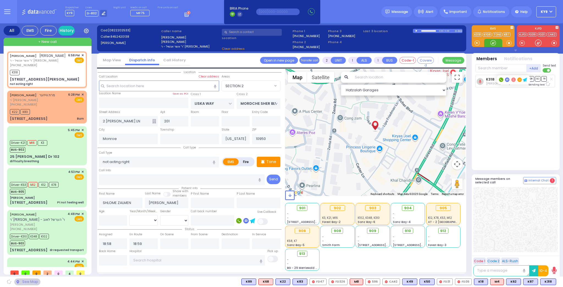
select select "SECTION 2"
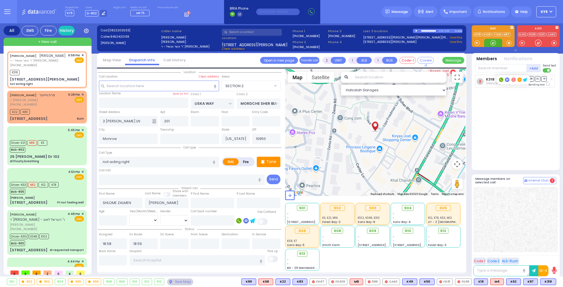
click at [493, 44] on div at bounding box center [492, 42] width 5 height 5
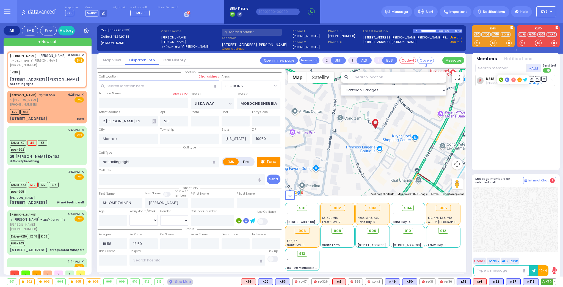
click at [548, 279] on span "K80" at bounding box center [548, 282] width 15 height 6
select select
radio input "true"
select select
select select "Hatzalah Garages"
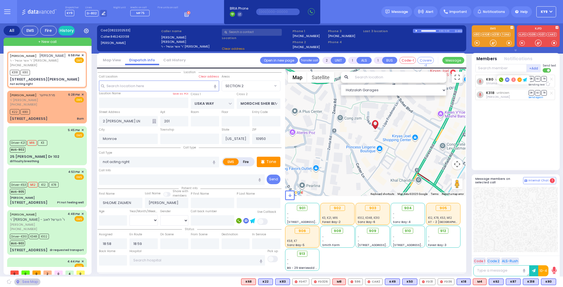
select select "SECTION 2"
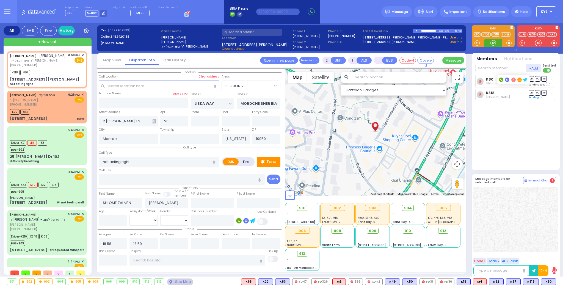
click at [493, 41] on div at bounding box center [492, 42] width 5 height 5
click at [270, 162] on p "Tone" at bounding box center [271, 162] width 10 height 6
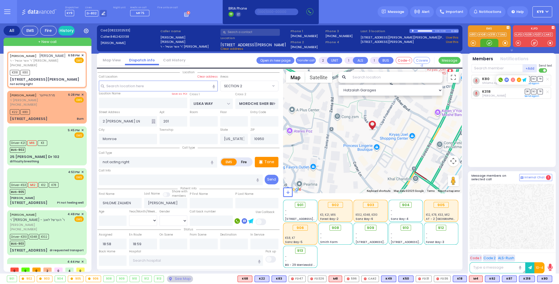
click at [488, 42] on div at bounding box center [489, 42] width 5 height 5
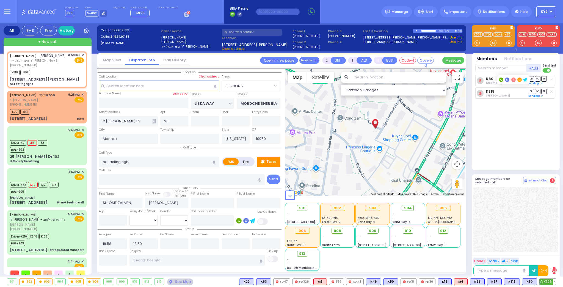
click at [547, 281] on span "K329" at bounding box center [547, 282] width 16 height 6
select select
radio input "true"
select select
select select "SECTION 2"
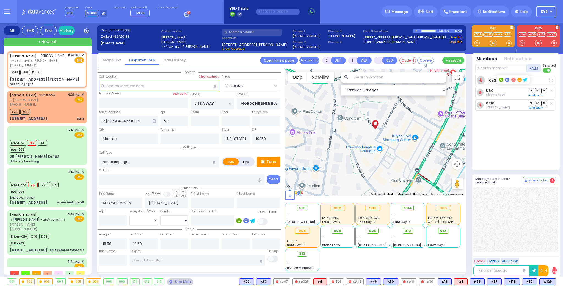
select select "Hatzalah Garages"
click at [490, 43] on div at bounding box center [492, 42] width 5 height 5
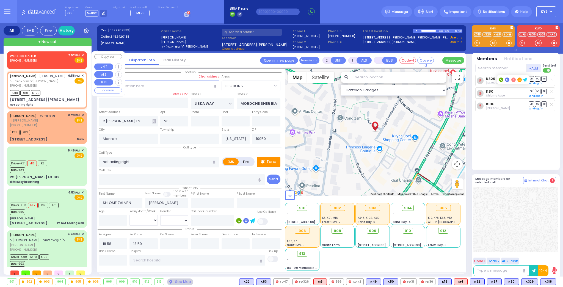
click at [82, 54] on span "✕" at bounding box center [82, 55] width 2 height 5
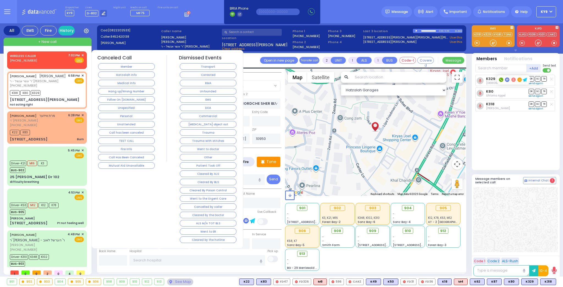
click at [114, 92] on button "Hang up/Wrong Number" at bounding box center [126, 91] width 57 height 7
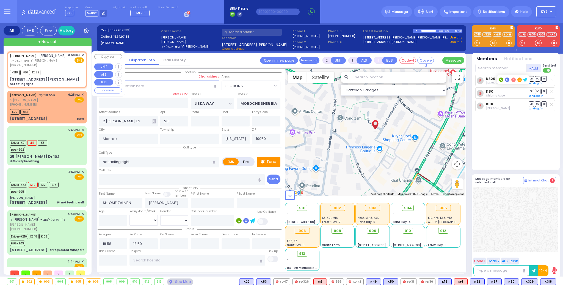
click at [66, 68] on div "SHLOME ZALMEN SCHWARTZ שלמה זלמן שווארץ ר' אשר אנשיל - ר' שמעון ווידער (845) 24…" at bounding box center [47, 60] width 74 height 15
select select
radio input "true"
select select
select select "SECTION 2"
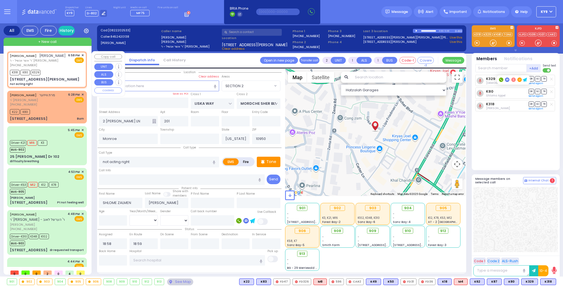
select select "Hatzalah Garages"
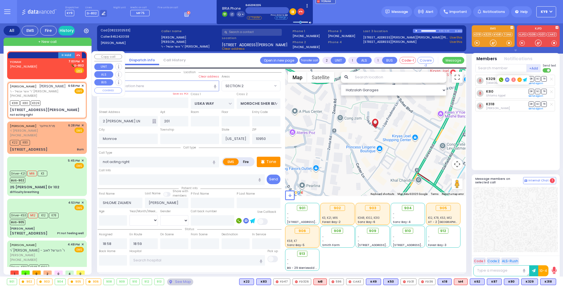
click at [46, 65] on div "YONAH (845) 238-2235 7:03 PM ✕ D-802 EMS" at bounding box center [47, 66] width 74 height 14
select select
radio input "true"
select select
type input "19:03"
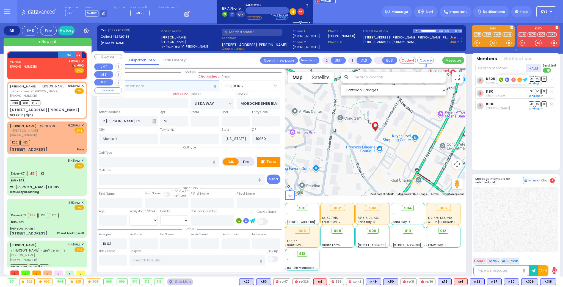
select select "Hatzalah Garages"
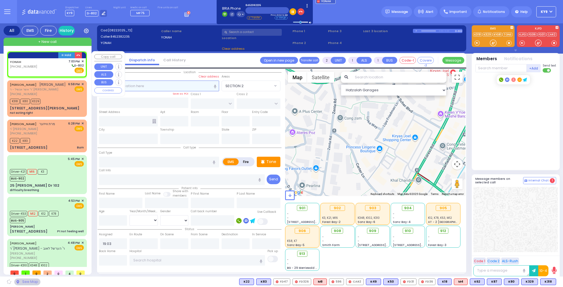
select select
radio input "true"
select select
select select "Hatzalah Garages"
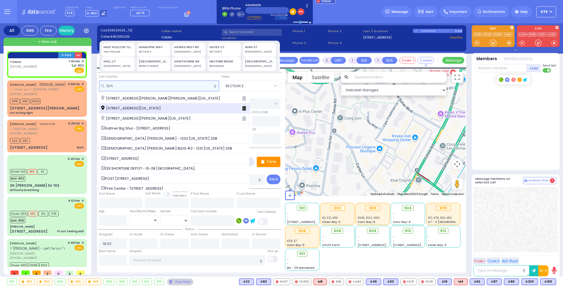
type input "12 h"
click at [129, 109] on span "[STREET_ADDRESS][US_STATE]" at bounding box center [132, 108] width 62 height 5
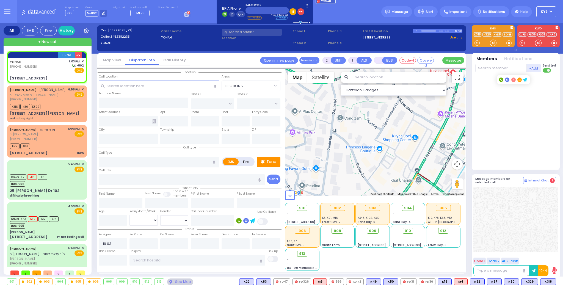
select select
radio input "true"
select select
select select "Hatzalah Garages"
type input "SEARS RD"
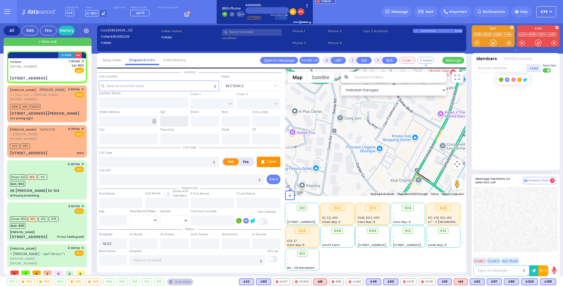
type input "FORT WORTH PL"
type input "[STREET_ADDRESS]"
type input "Monroe"
type input "[US_STATE]"
type input "10950"
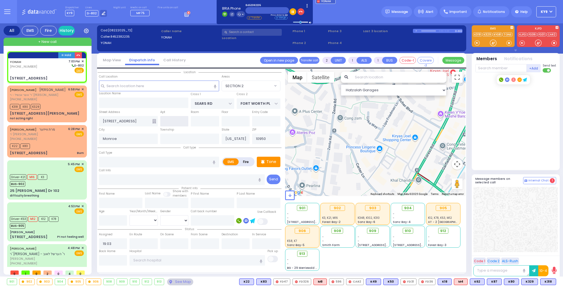
select select "[GEOGRAPHIC_DATA]"
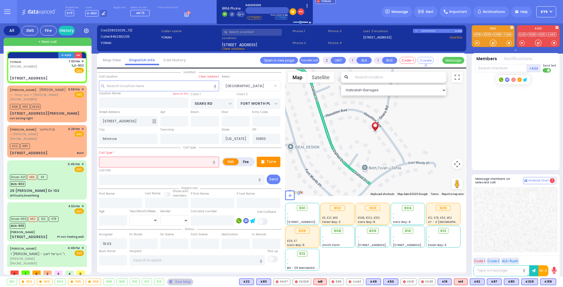
click at [131, 162] on input "text" at bounding box center [159, 162] width 120 height 10
type input "t"
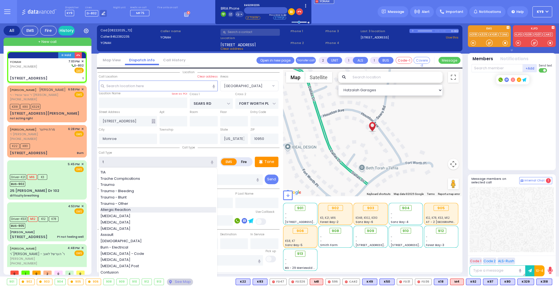
select select
radio input "true"
select select
select select "Hatzalah Garages"
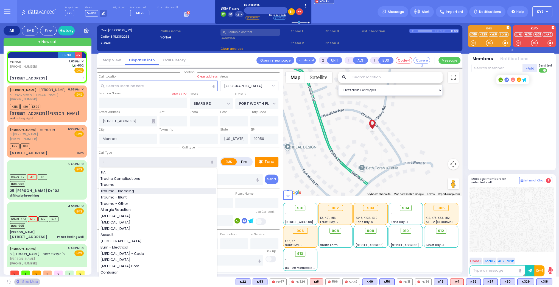
select select "[GEOGRAPHIC_DATA]"
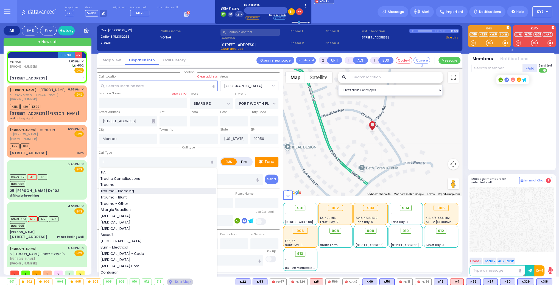
click at [132, 190] on span "Trauma - Bleeding" at bounding box center [118, 190] width 35 height 5
type input "Trauma - Bleeding"
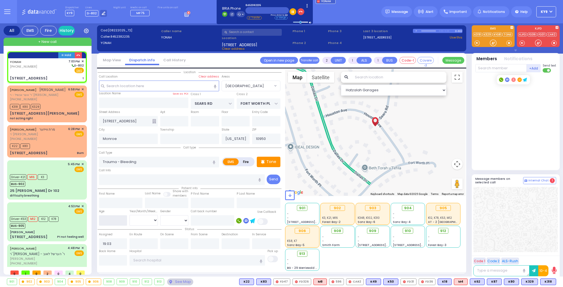
click at [113, 219] on input "number" at bounding box center [113, 220] width 28 height 10
select select
radio input "true"
select select
select select "Hatzalah Garages"
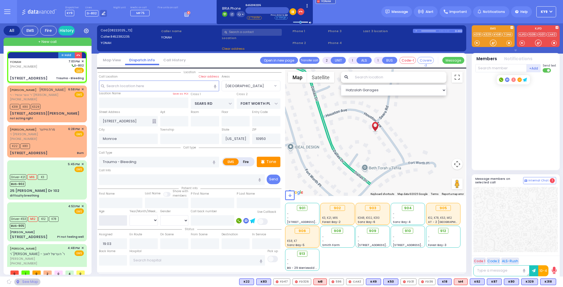
select select "[GEOGRAPHIC_DATA]"
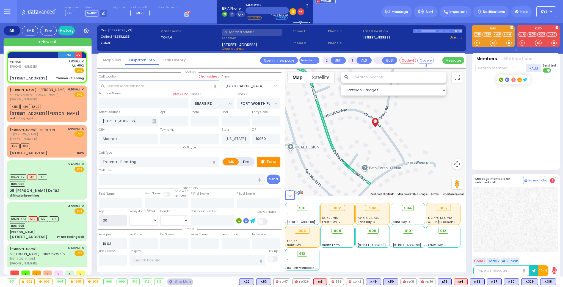
type input "30"
click at [146, 218] on select "Year Month Week Day" at bounding box center [143, 220] width 28 height 10
select select "Year"
click at [129, 215] on select "Year Month Week Day" at bounding box center [143, 220] width 28 height 10
select select
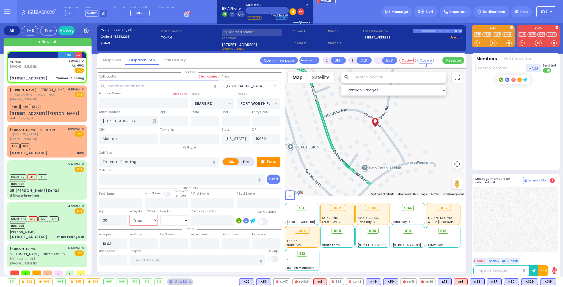
radio input "true"
select select "Year"
select select "Hatzalah Garages"
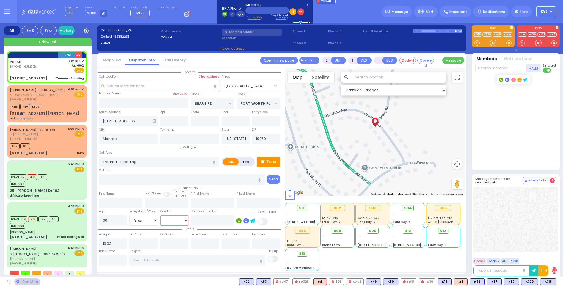
click at [166, 222] on select "Male Female" at bounding box center [174, 220] width 28 height 10
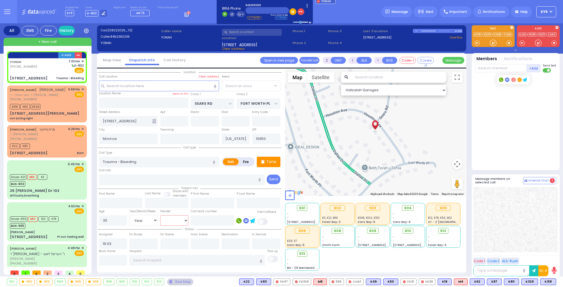
select select
radio input "true"
select select "Year"
select select
select select "Hatzalah Garages"
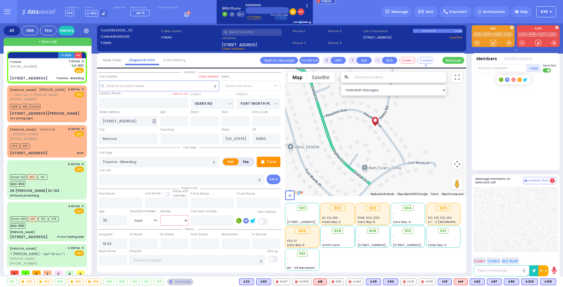
select select "[DEMOGRAPHIC_DATA]"
click at [160, 215] on select "Male Female" at bounding box center [174, 220] width 28 height 10
select select "[GEOGRAPHIC_DATA]"
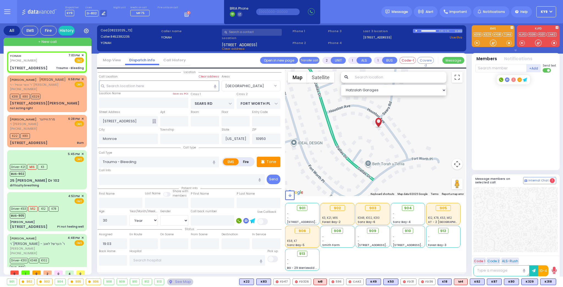
drag, startPoint x: 363, startPoint y: 139, endPoint x: 374, endPoint y: 164, distance: 27.3
click at [374, 164] on div at bounding box center [375, 132] width 181 height 127
click at [496, 66] on input "text" at bounding box center [500, 68] width 51 height 8
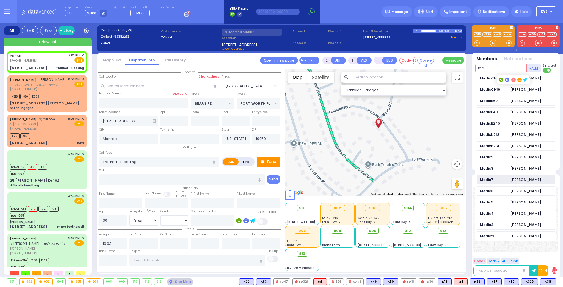
scroll to position [242, 0]
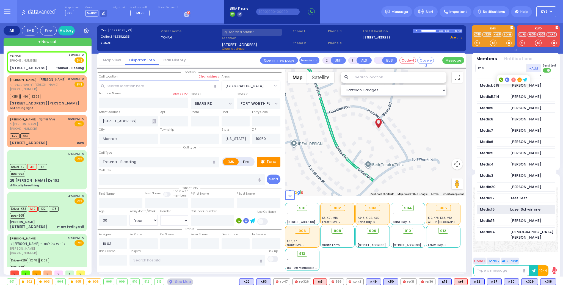
click at [521, 207] on div "Lazer Schwimmer" at bounding box center [526, 209] width 32 height 5
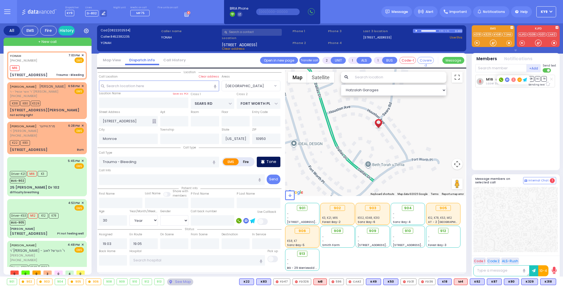
click at [268, 162] on p "Tone" at bounding box center [271, 162] width 10 height 6
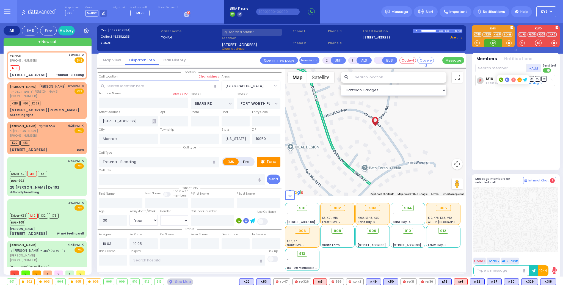
click at [493, 43] on div at bounding box center [492, 42] width 5 height 5
click at [496, 43] on div at bounding box center [493, 43] width 18 height 8
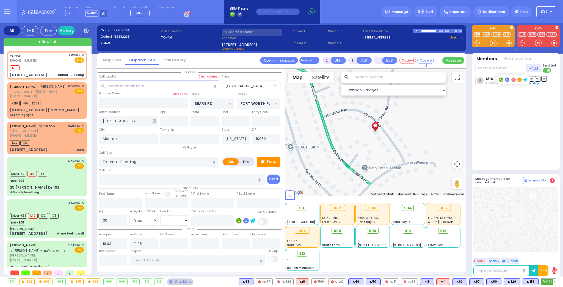
click at [547, 282] on span "K101" at bounding box center [548, 282] width 15 height 6
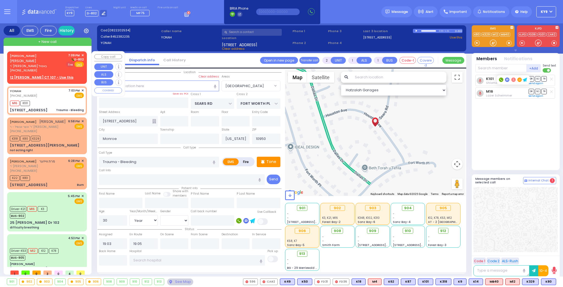
click at [70, 64] on span "Fire" at bounding box center [70, 64] width 9 height 5
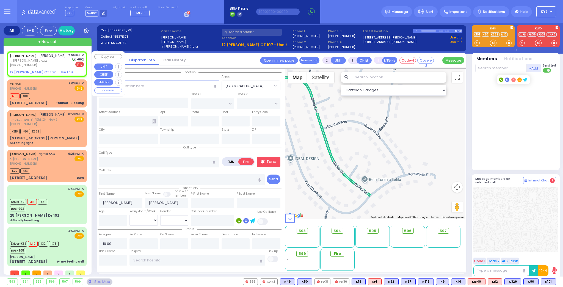
click at [39, 71] on u "12 LEMBERG CT 107 - Use this" at bounding box center [41, 72] width 63 height 5
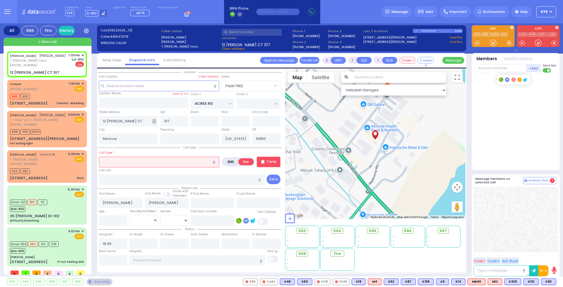
click at [170, 162] on input "text" at bounding box center [159, 162] width 120 height 10
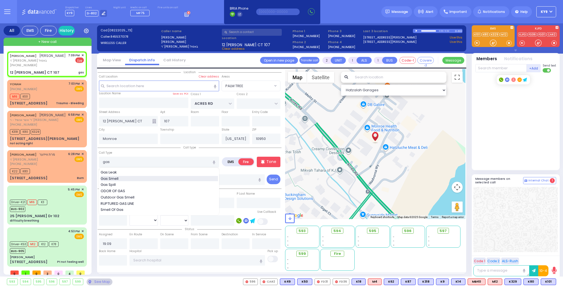
click at [132, 177] on div "Gas Smell" at bounding box center [159, 178] width 117 height 5
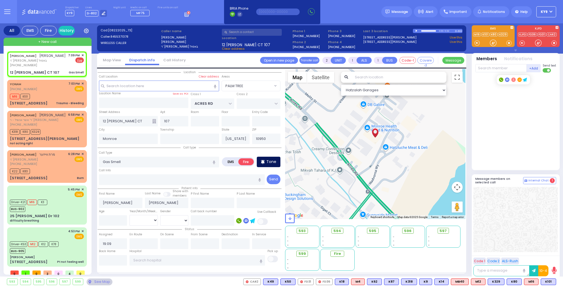
click at [264, 159] on icon at bounding box center [263, 162] width 4 height 7
click at [487, 67] on input "text" at bounding box center [500, 68] width 51 height 8
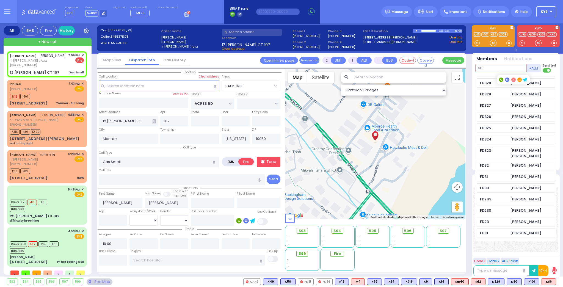
scroll to position [0, 0]
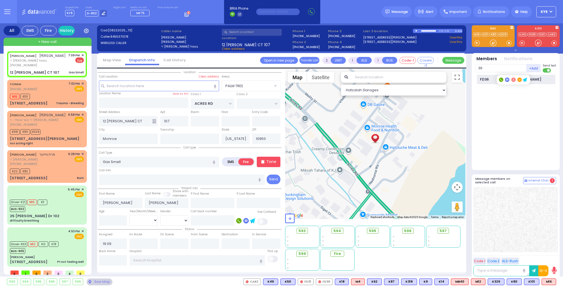
click at [485, 77] on div "FD36" at bounding box center [493, 79] width 27 height 5
click at [485, 68] on input "text" at bounding box center [500, 68] width 51 height 8
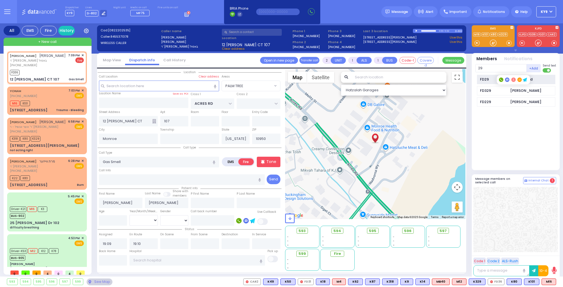
click at [482, 78] on div "FD29" at bounding box center [493, 79] width 27 height 5
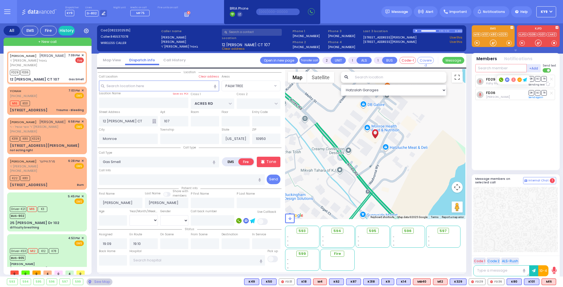
click at [495, 66] on input "text" at bounding box center [500, 68] width 51 height 8
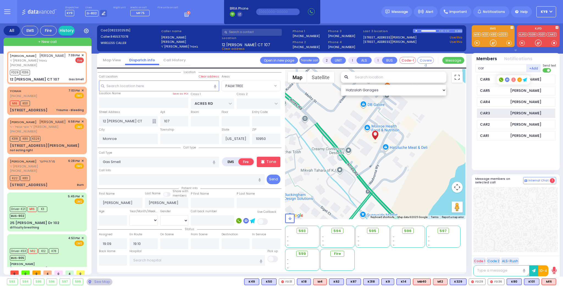
click at [517, 112] on div "[PERSON_NAME]" at bounding box center [525, 112] width 31 height 5
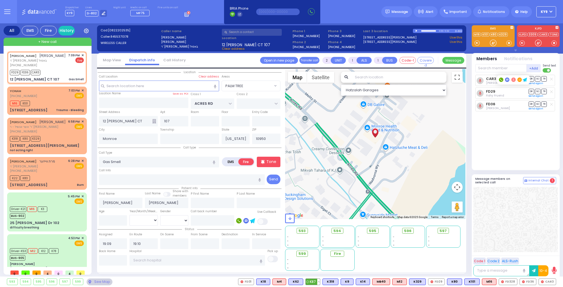
click at [320, 280] on button at bounding box center [318, 282] width 3 height 6
click at [317, 257] on icon at bounding box center [315, 257] width 6 height 6
click at [92, 12] on span "D-802" at bounding box center [91, 13] width 13 height 6
click at [102, 13] on icon at bounding box center [104, 14] width 4 height 4
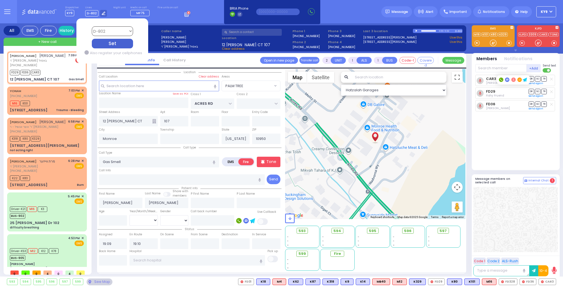
click at [97, 30] on select "Bay K-14 K-16 K-18 K-40 K-6 K-61 K-63 K-67 K-72 Medic 7 K-68 K-48 D-801 D-802 D…" at bounding box center [112, 31] width 41 height 10
click at [92, 26] on select "Bay K-14 K-16 K-18 K-40 K-6 K-61 K-63 K-67 K-72 Medic 7 K-68 K-48 D-801 D-802 D…" at bounding box center [112, 31] width 41 height 10
click at [107, 43] on div "Set" at bounding box center [112, 44] width 41 height 10
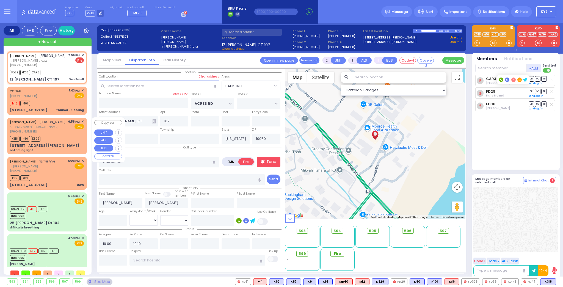
click at [54, 134] on div "[PHONE_NUMBER]" at bounding box center [38, 131] width 56 height 5
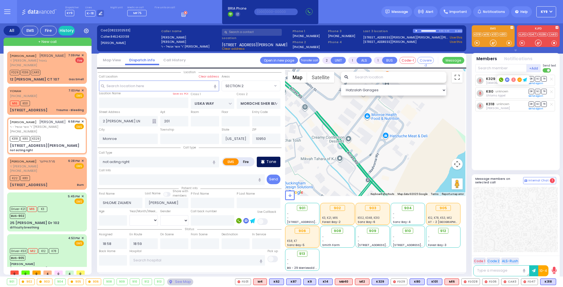
click at [264, 162] on icon at bounding box center [263, 162] width 4 height 4
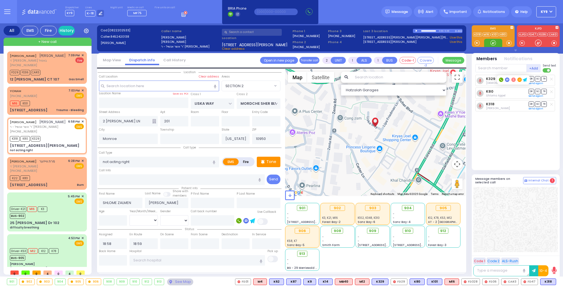
select select "SECTION 2"
select select
click at [491, 43] on div at bounding box center [492, 42] width 5 height 5
click at [490, 43] on div at bounding box center [492, 42] width 5 height 5
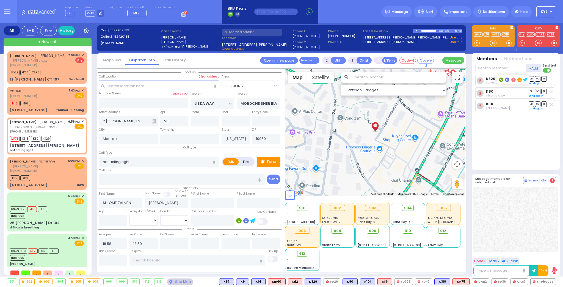
select select
radio input "true"
select select
select select "Hatzalah Garages"
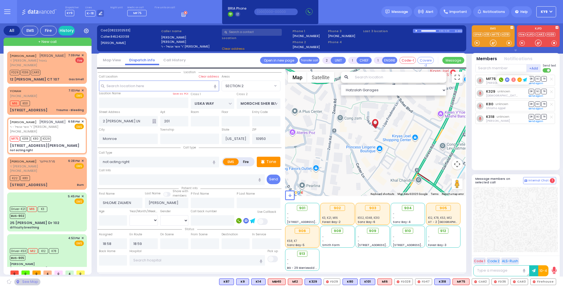
select select "SECTION 2"
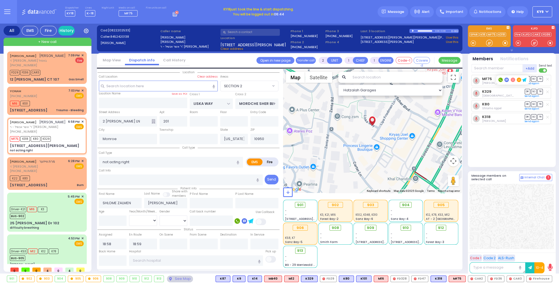
click at [548, 11] on button "KY9" at bounding box center [543, 11] width 20 height 11
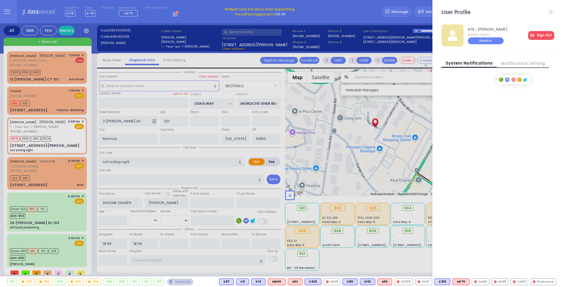
click at [540, 33] on link "Sign Out" at bounding box center [541, 35] width 26 height 9
